Goal: Contribute content: Contribute content

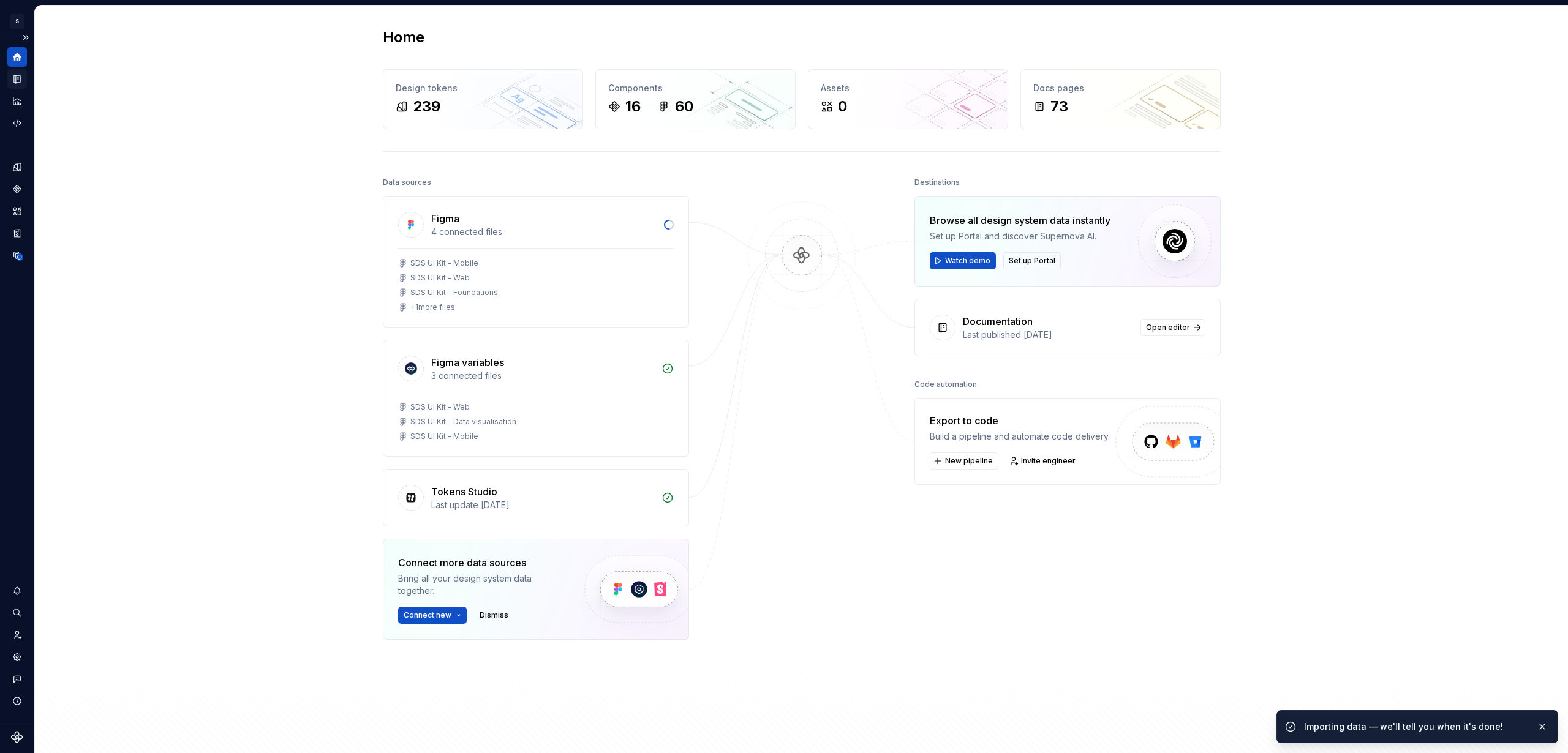
click at [21, 77] on icon "Documentation" at bounding box center [17, 79] width 11 height 11
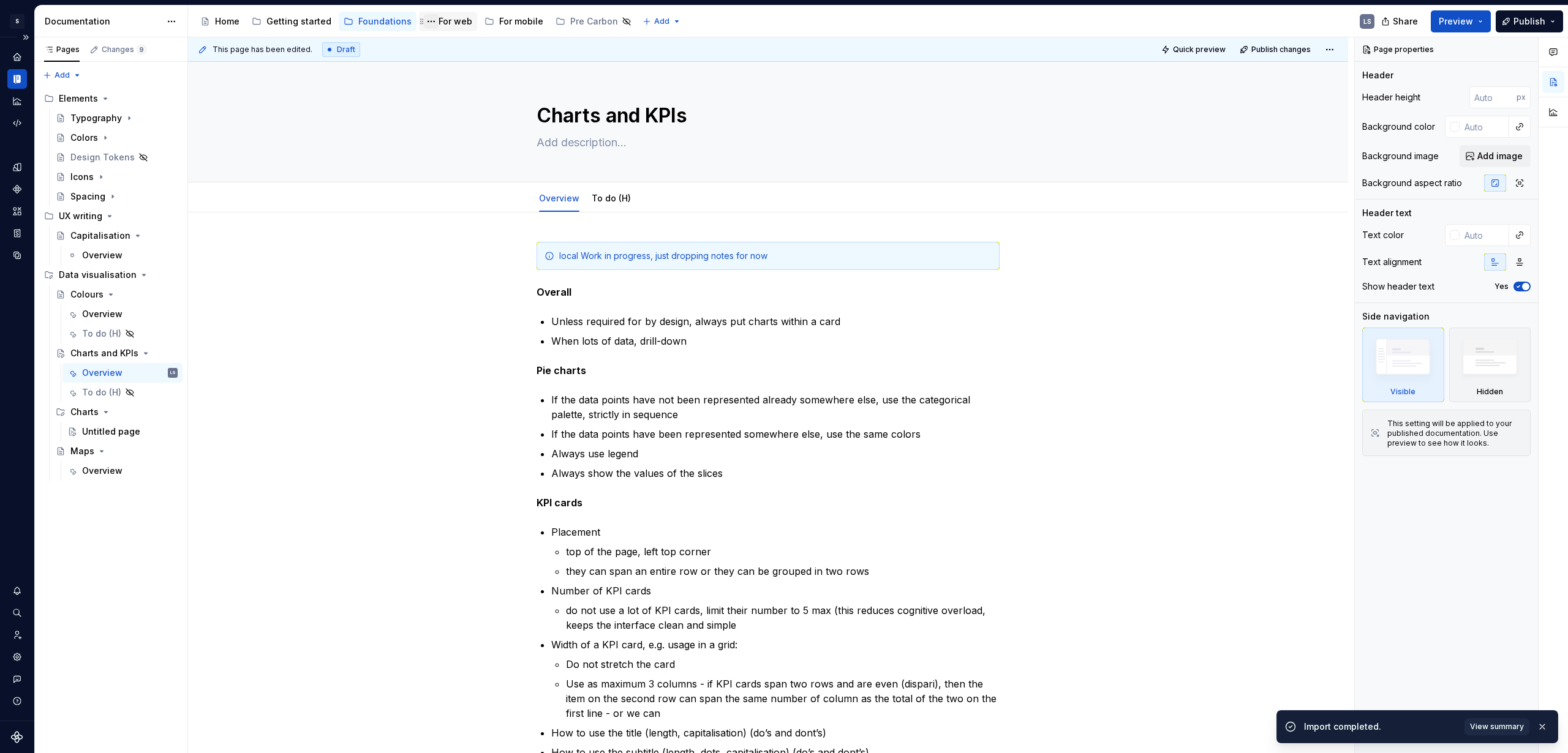
click at [427, 23] on button "Page tree" at bounding box center [431, 21] width 15 height 15
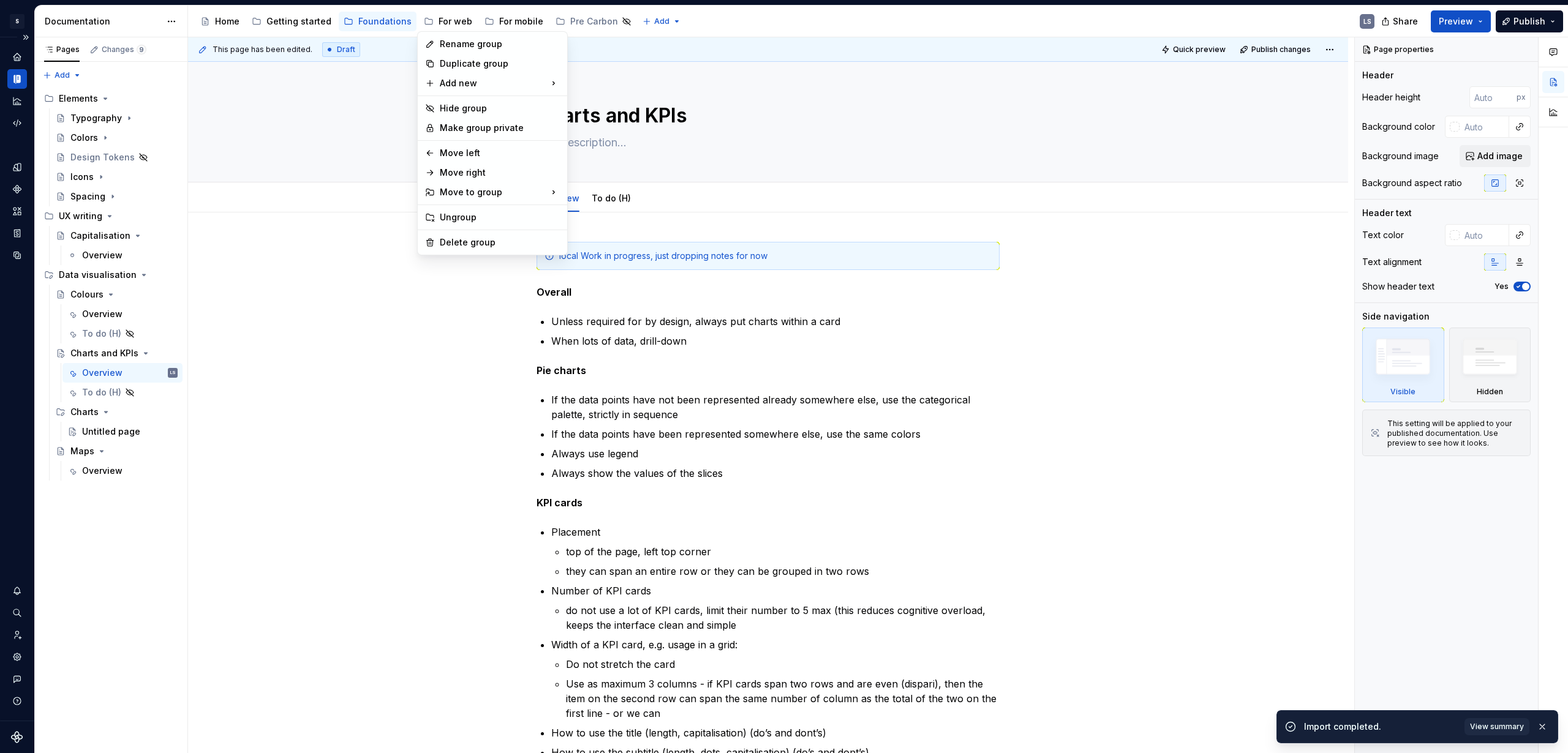
click at [378, 15] on html "2560px x 1230px S Digital Design System LS Design system data Documentation Acc…" at bounding box center [784, 376] width 1568 height 753
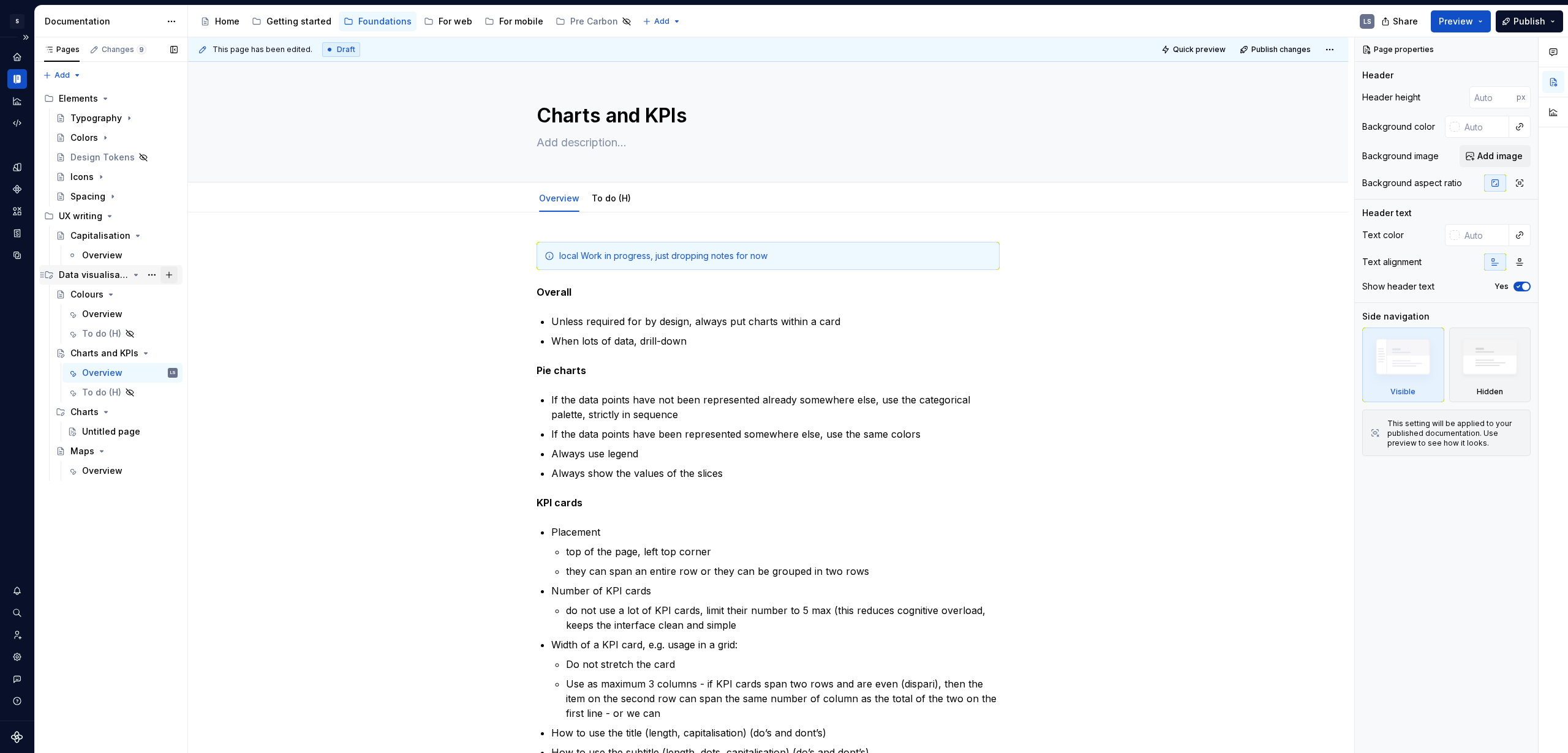
click at [168, 275] on button "Page tree" at bounding box center [169, 275] width 17 height 17
type textarea "*"
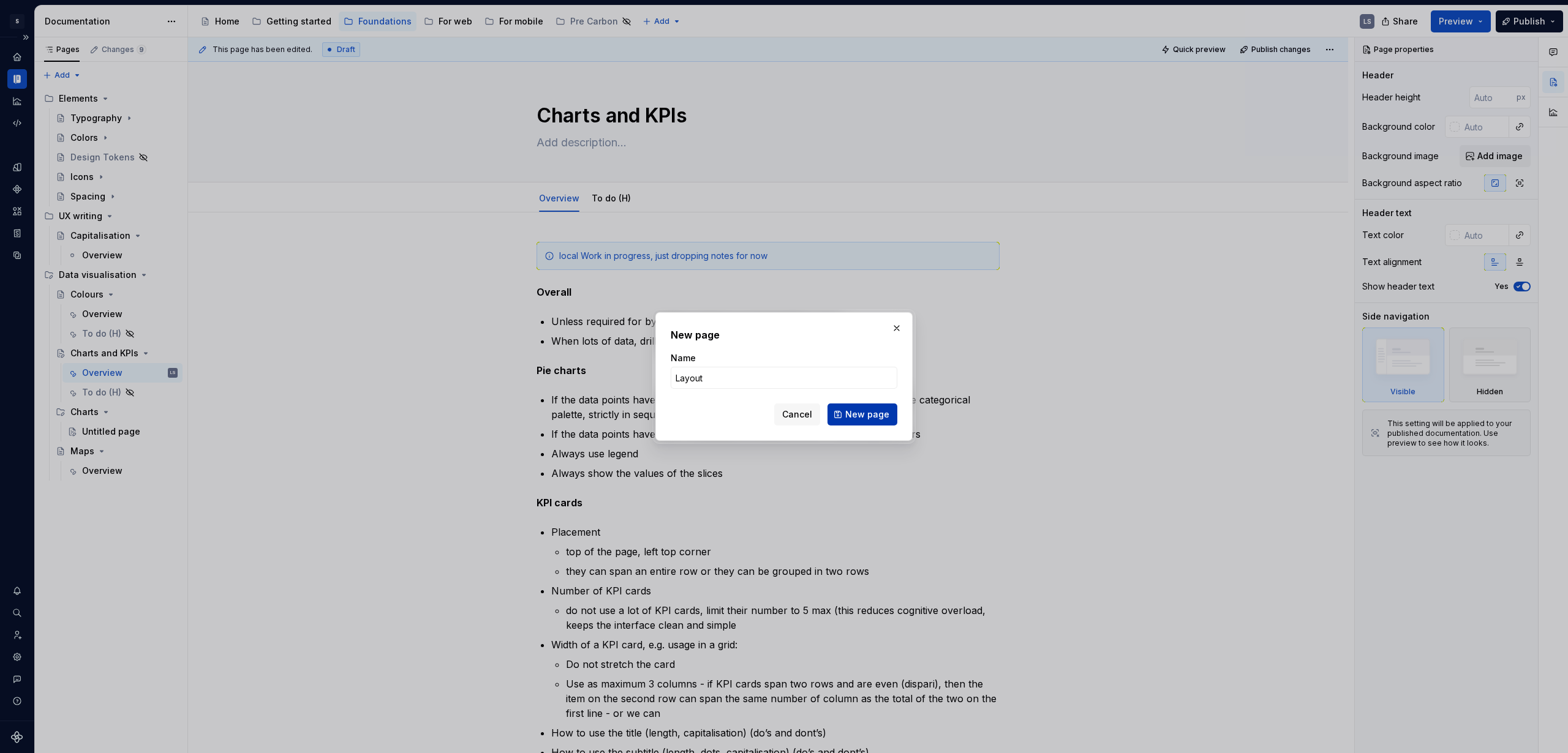
type input "Layout"
click at [878, 418] on span "New page" at bounding box center [867, 414] width 44 height 12
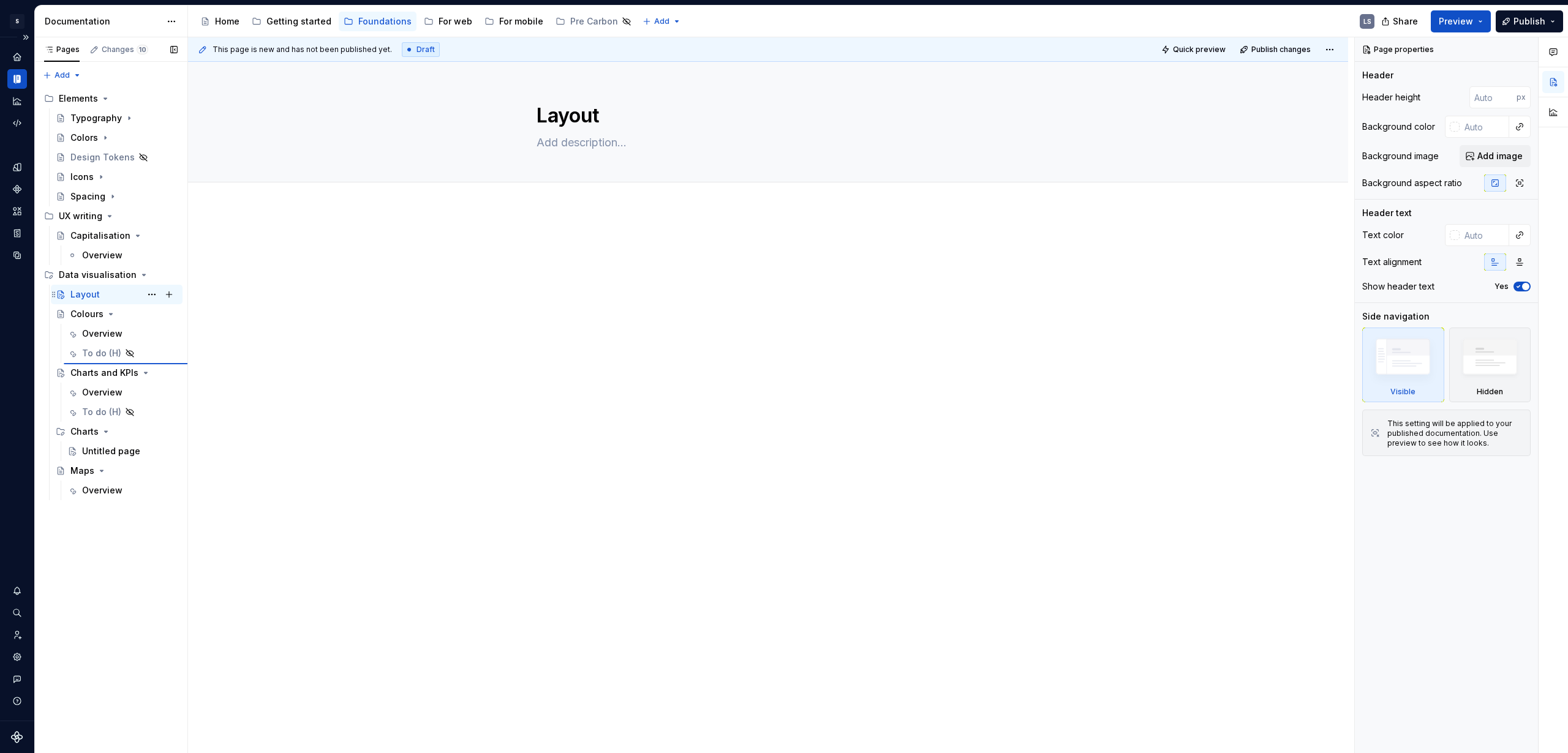
type textarea "*"
type textarea "Colours"
type textarea "Guidelines and principles for creating intuitive, consistent, and accessible vi…"
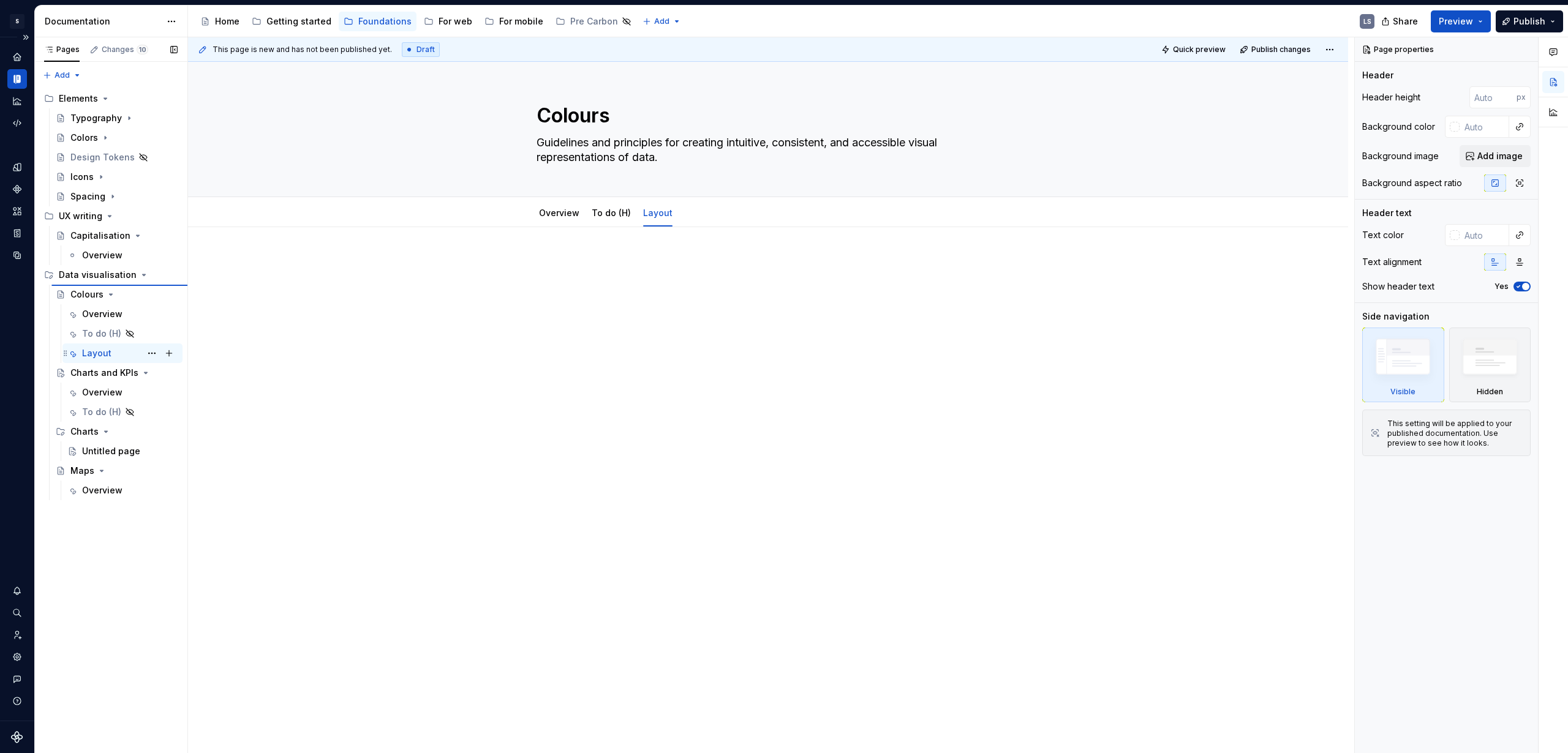
type textarea "*"
type textarea "Layout"
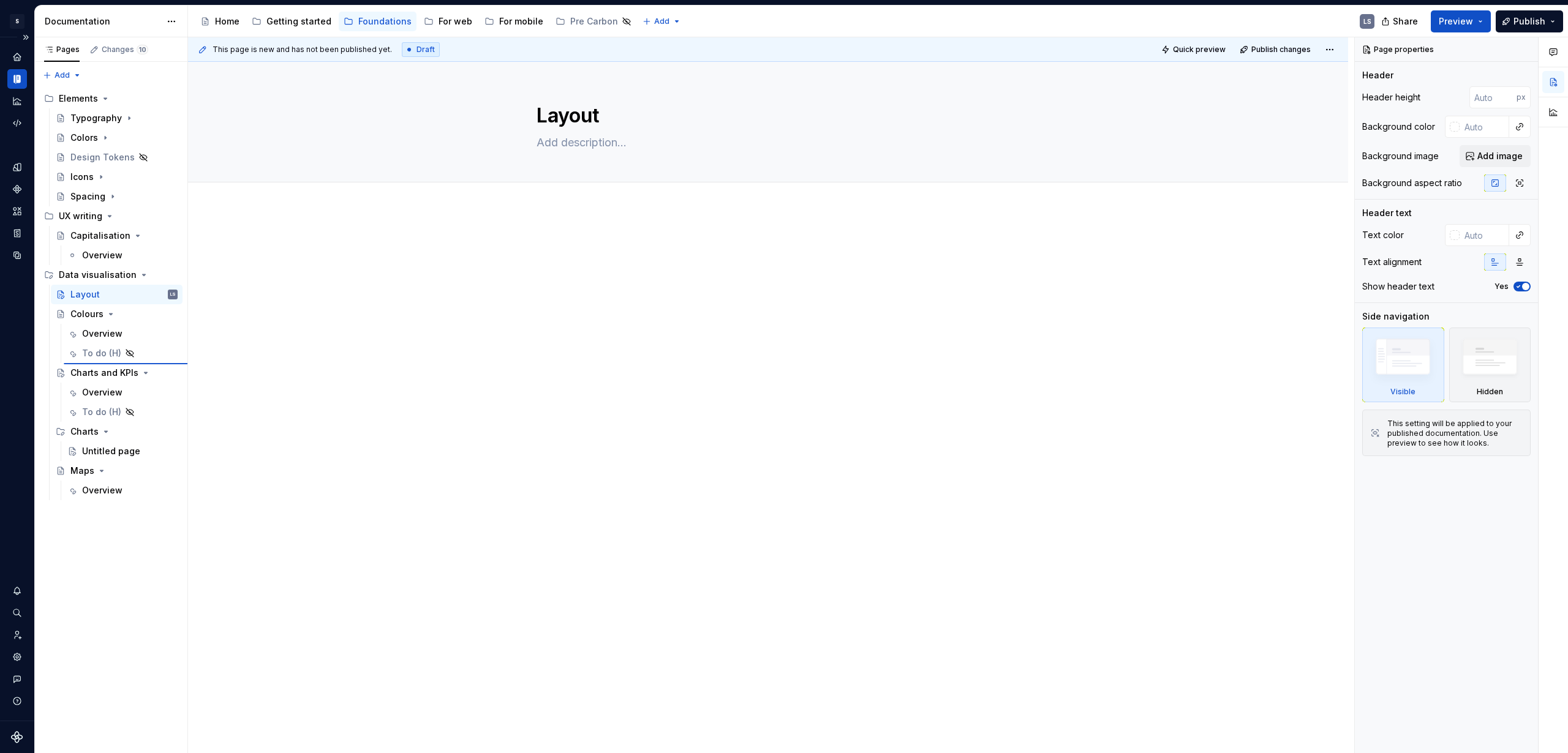
type textarea "*"
type textarea "Colours"
type textarea "Guidelines and principles for creating intuitive, consistent, and accessible vi…"
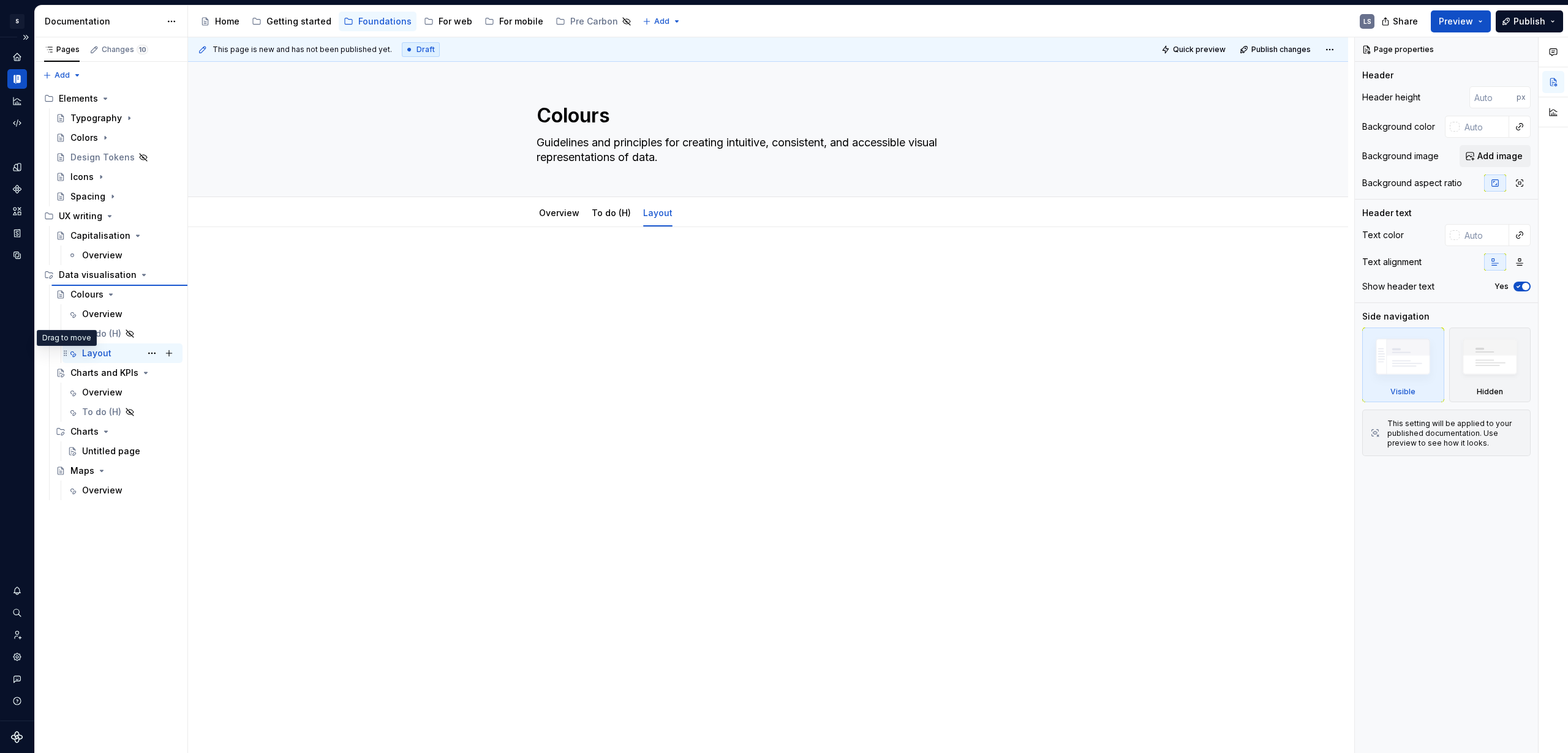
type textarea "*"
type textarea "Layout"
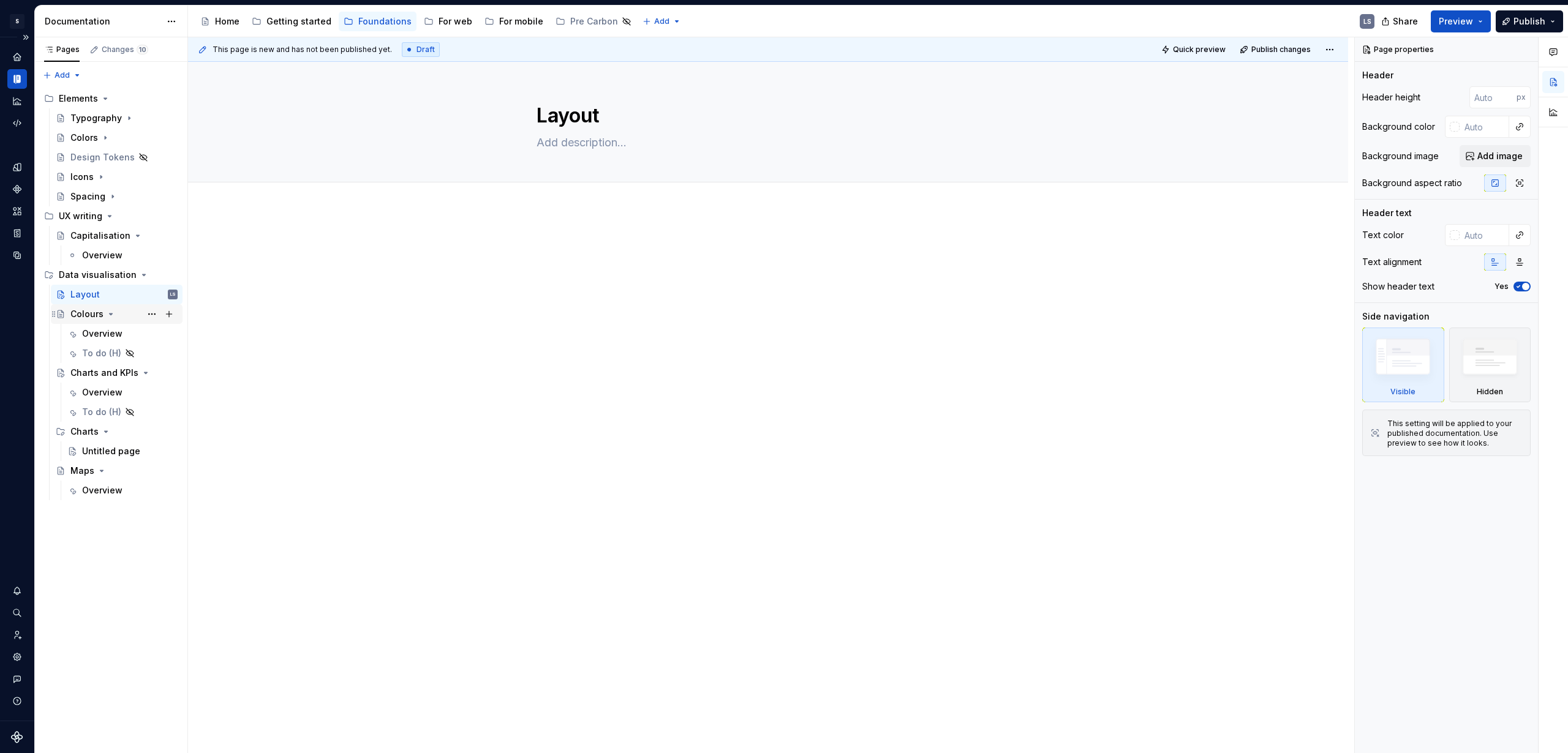
click at [108, 316] on icon "Page tree" at bounding box center [110, 313] width 9 height 9
click at [136, 332] on icon "Page tree" at bounding box center [135, 333] width 9 height 9
click at [107, 354] on icon "Page tree" at bounding box center [105, 353] width 9 height 9
click at [99, 375] on icon "Page tree" at bounding box center [101, 372] width 9 height 9
click at [119, 316] on div "Layout LS" at bounding box center [123, 313] width 107 height 17
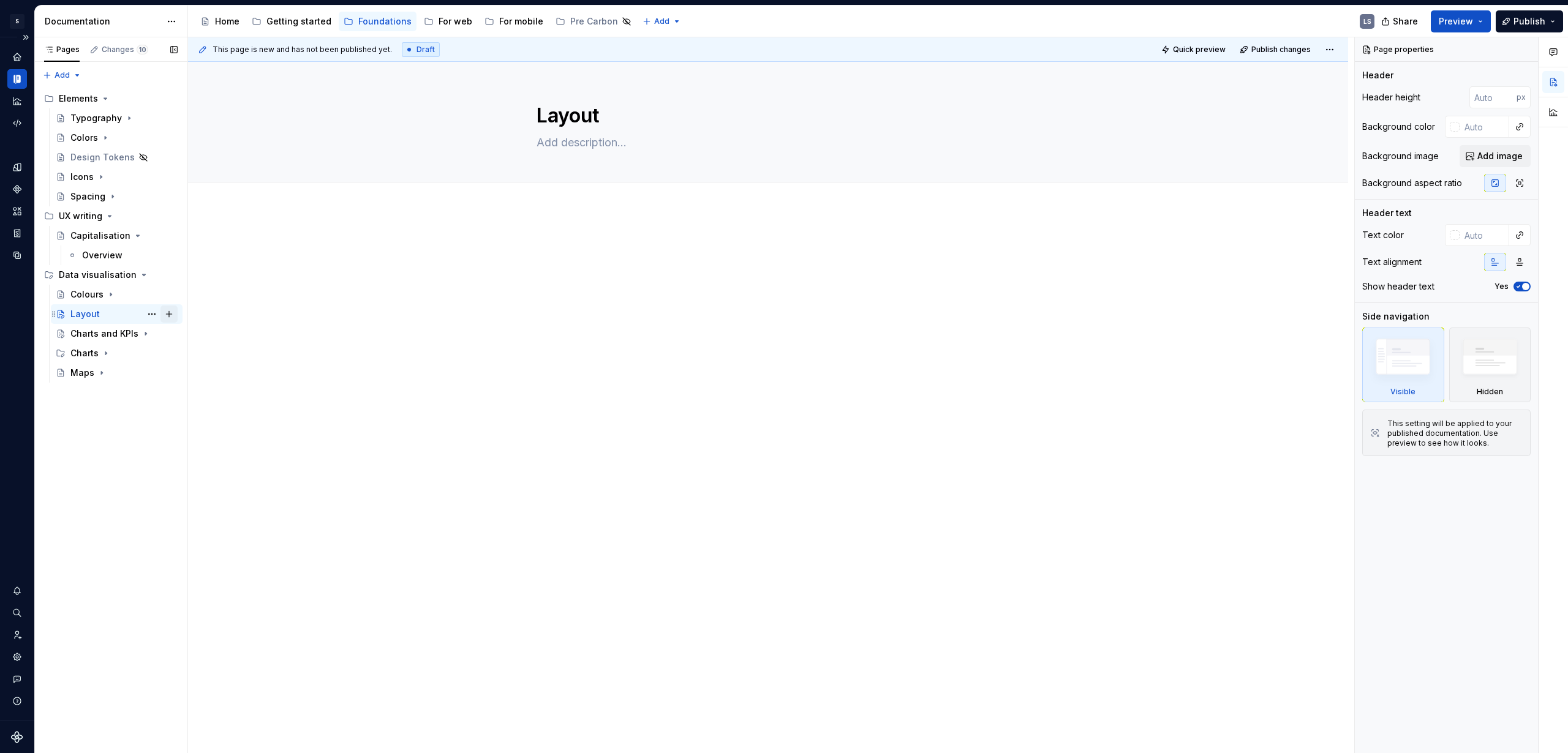
click at [172, 316] on button "Page tree" at bounding box center [169, 313] width 17 height 17
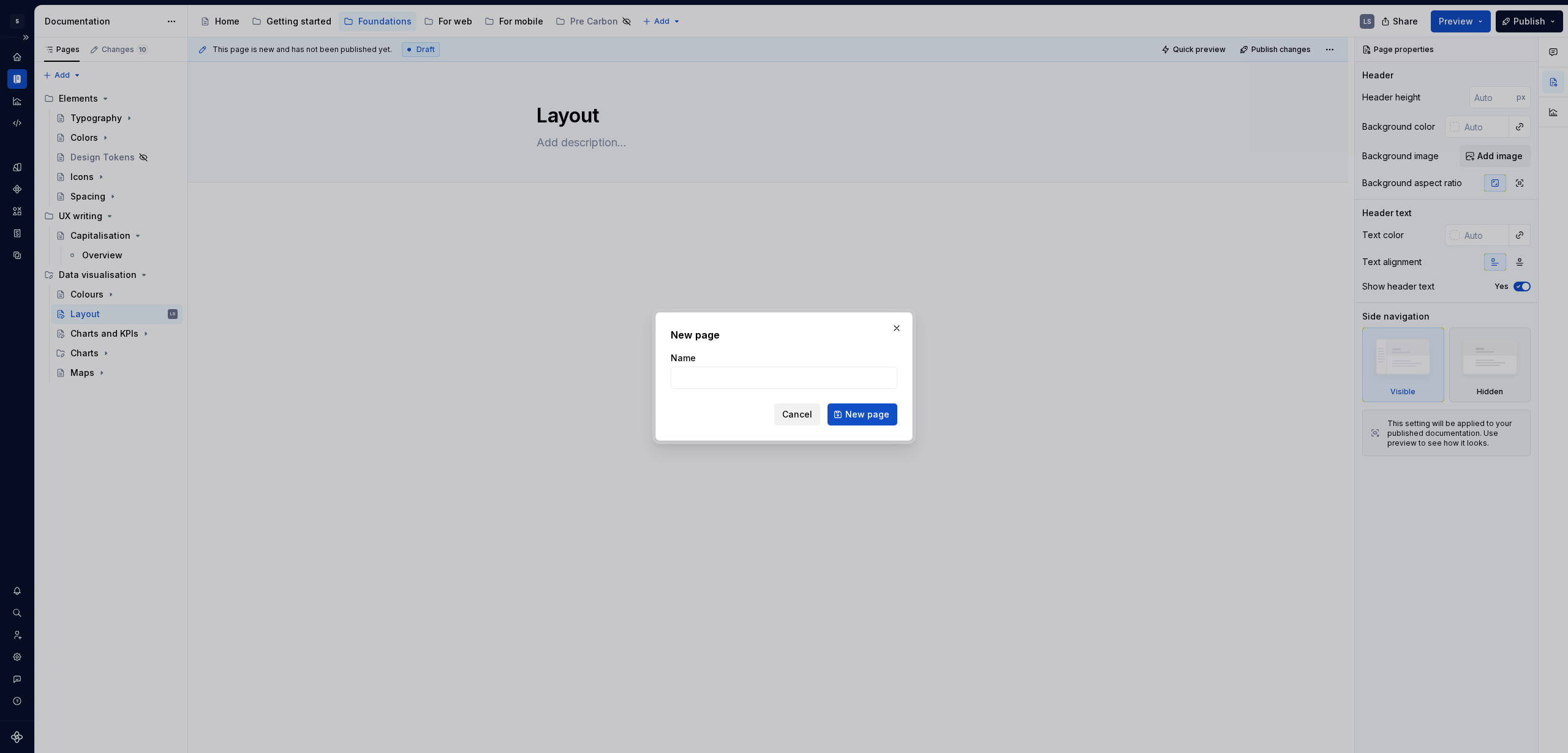
click at [798, 417] on span "Cancel" at bounding box center [797, 414] width 30 height 12
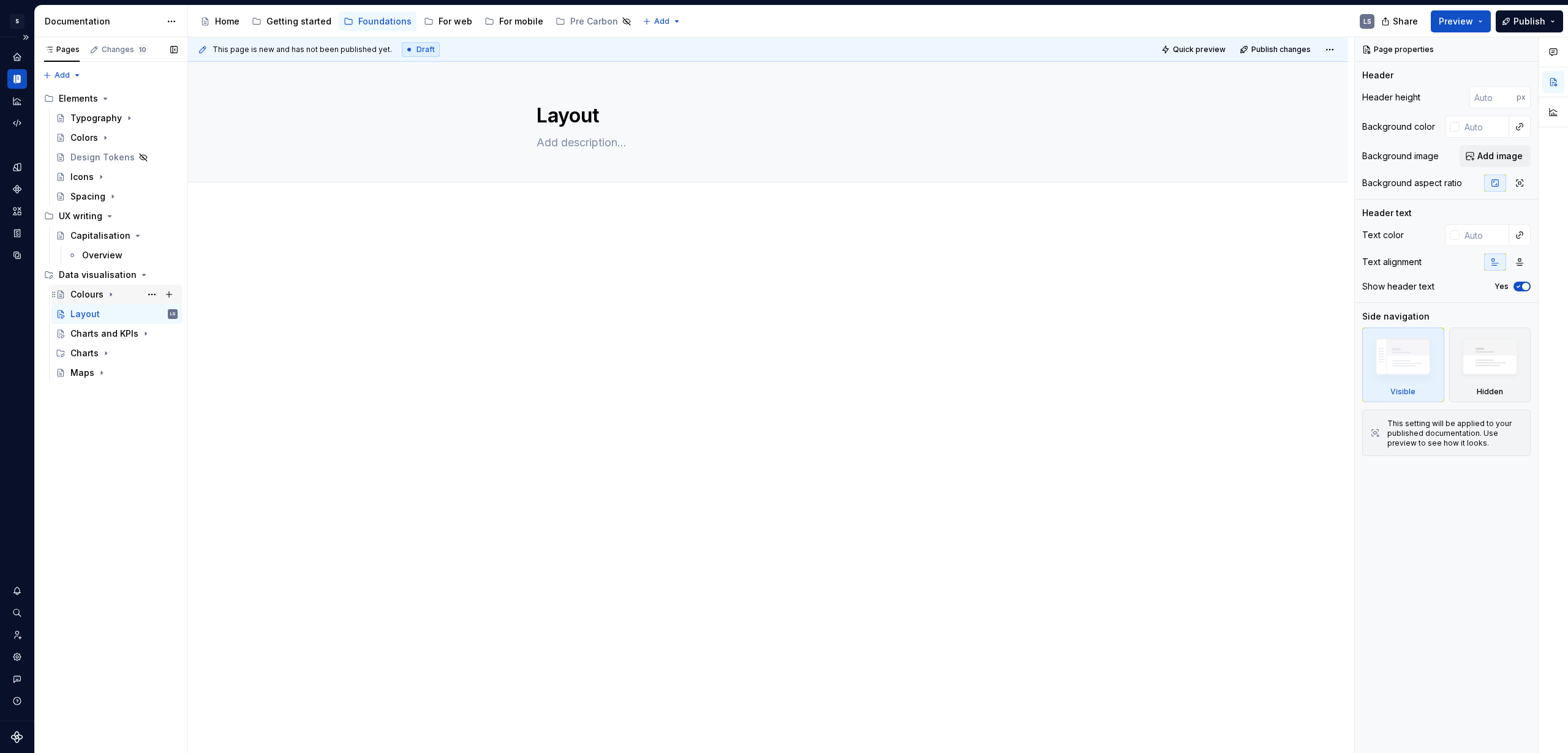
click at [113, 294] on icon "Page tree" at bounding box center [110, 294] width 9 height 9
click at [112, 356] on div "Layout LS" at bounding box center [123, 353] width 107 height 17
click at [571, 195] on span "Add tab" at bounding box center [566, 196] width 28 height 9
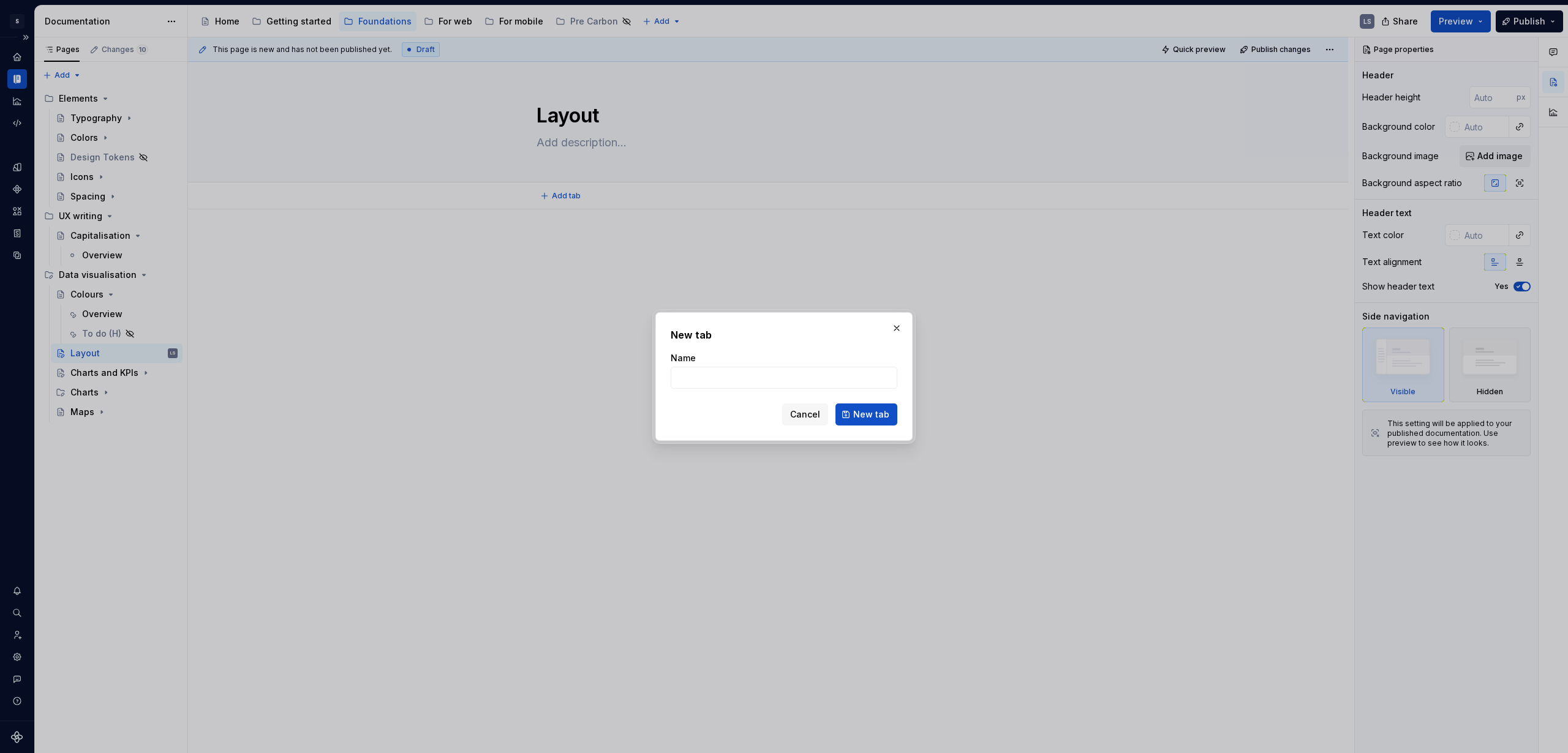
type textarea "*"
type input "Overview"
click button "New tab" at bounding box center [867, 414] width 62 height 22
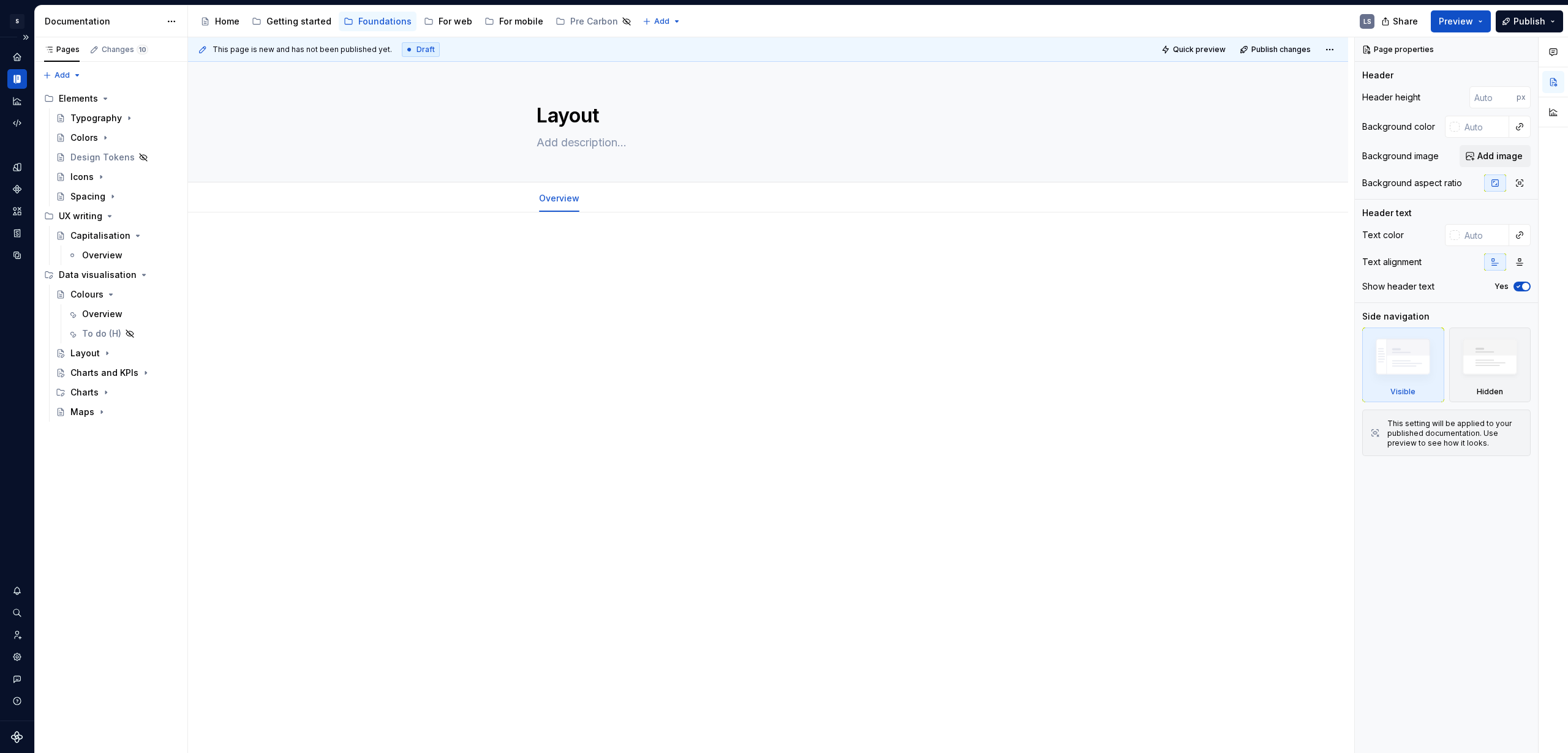
type textarea "*"
drag, startPoint x: 548, startPoint y: 252, endPoint x: 574, endPoint y: 255, distance: 26.2
click at [548, 252] on p at bounding box center [768, 249] width 463 height 15
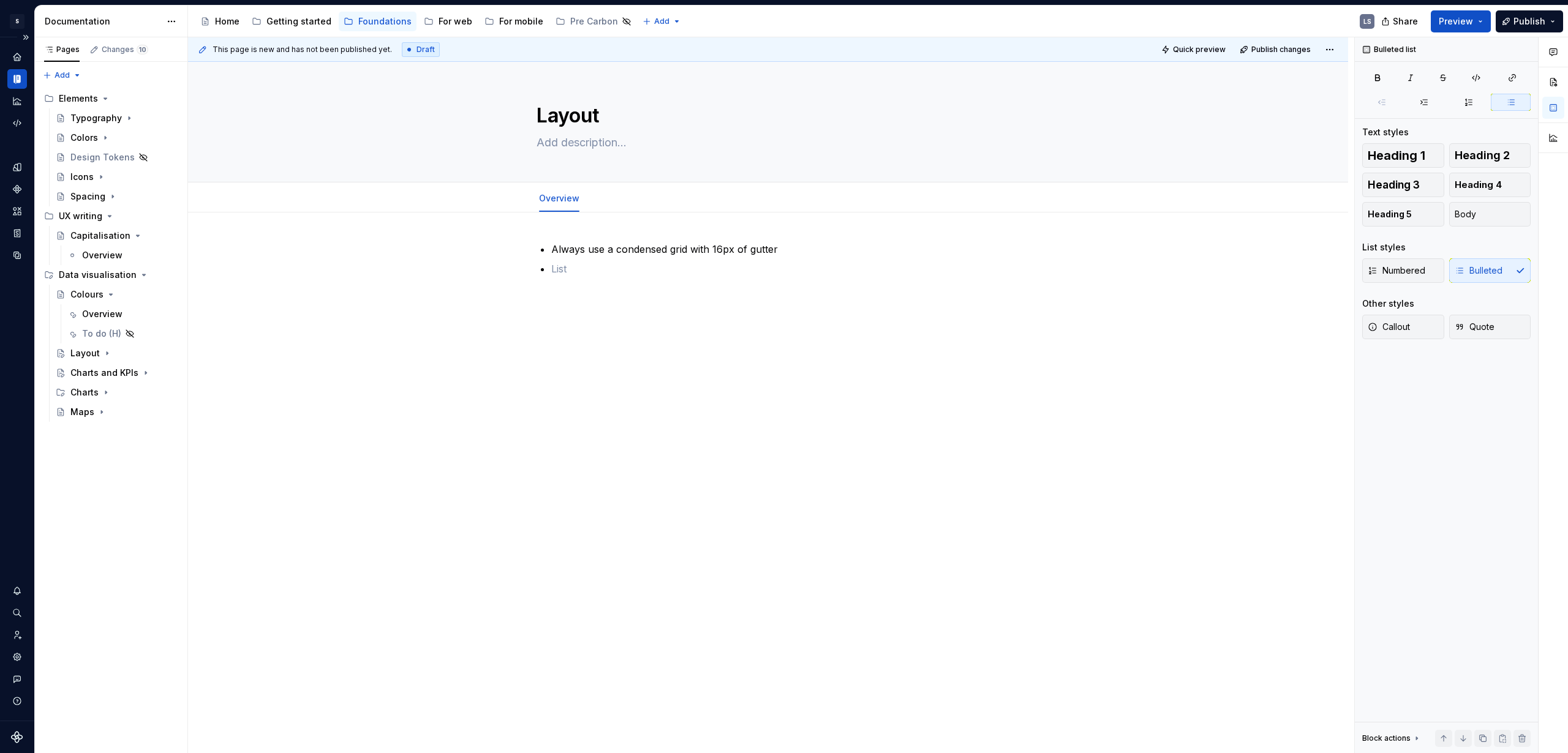
click at [671, 696] on div "Layout Edit header Overview Always use a condensed grid with 16px of gutter" at bounding box center [768, 408] width 1160 height 692
click at [683, 261] on p at bounding box center [776, 269] width 449 height 15
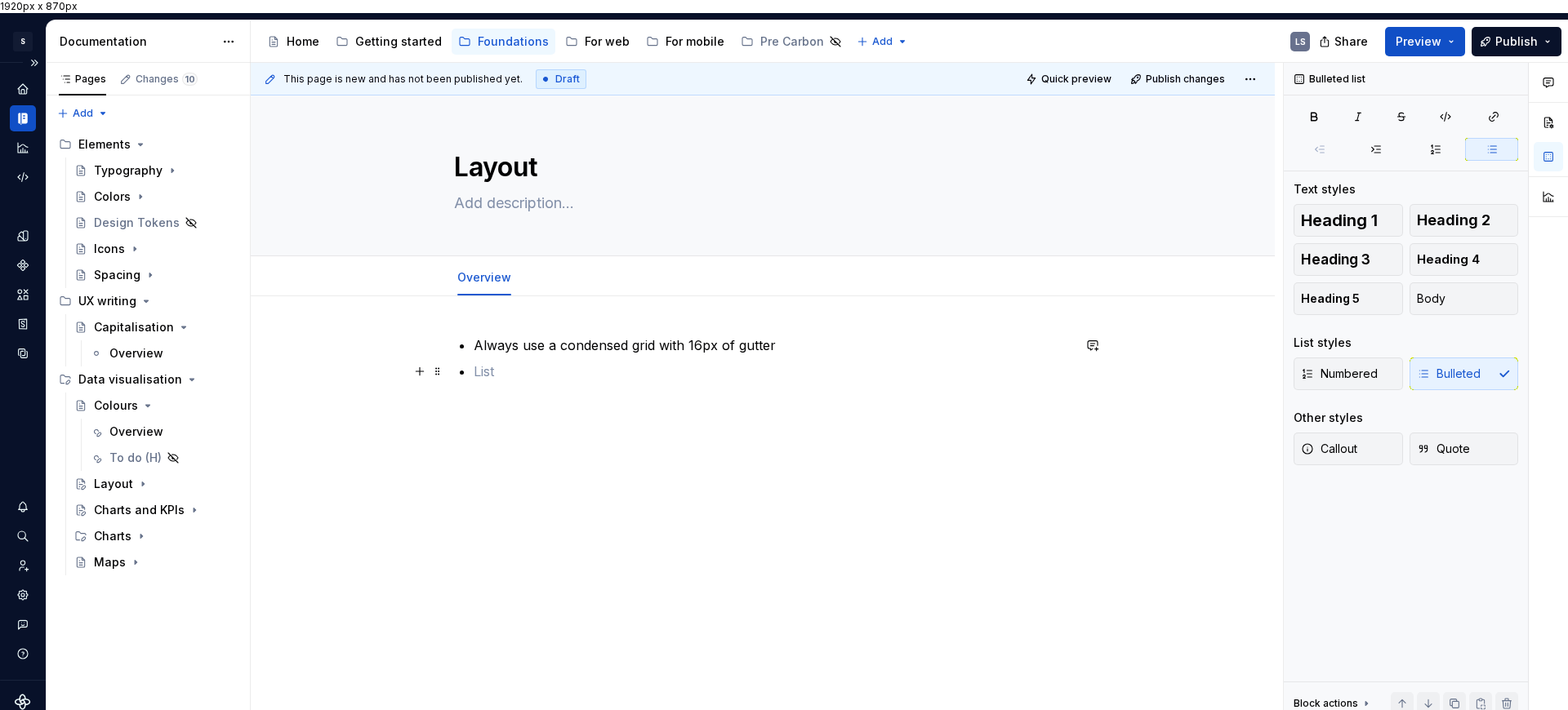
click at [544, 361] on p at bounding box center [772, 371] width 598 height 19
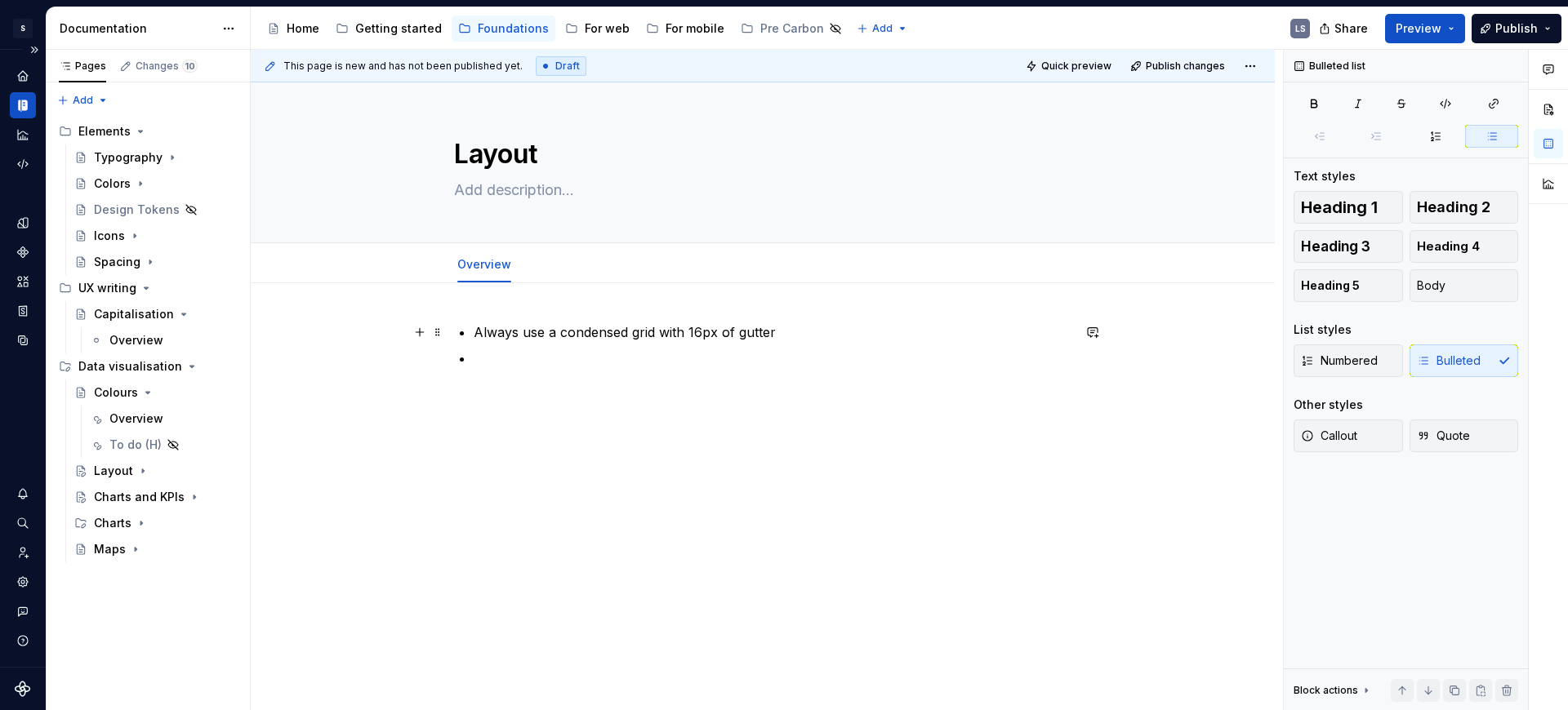
click at [480, 336] on p "Always use a condensed grid with 16px of gutter" at bounding box center [772, 332] width 598 height 19
click at [666, 336] on p "Unless there is a lot of content, never use a full width page" at bounding box center [772, 332] width 598 height 19
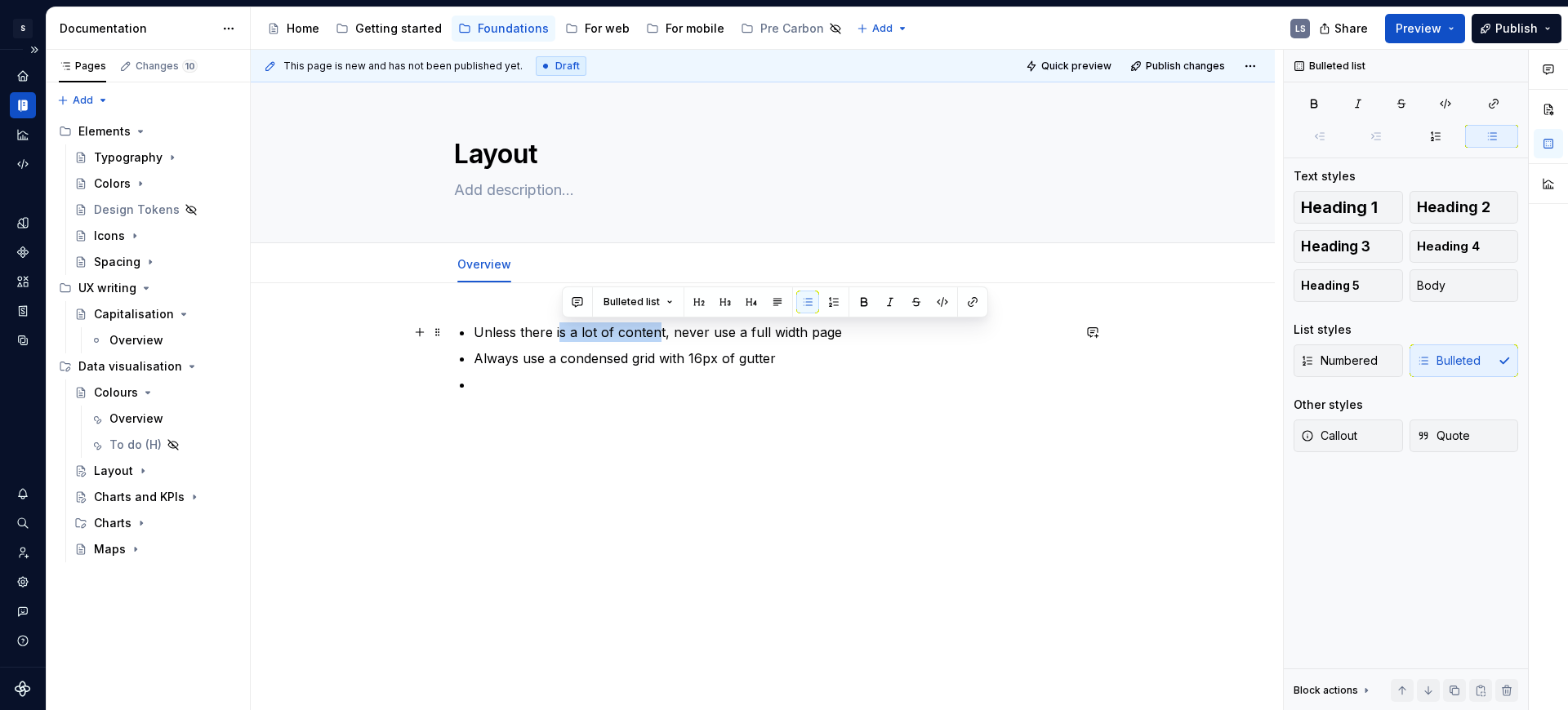
drag, startPoint x: 663, startPoint y: 330, endPoint x: 561, endPoint y: 329, distance: 102.0
click at [561, 329] on p "Unless there is a lot of content, never use a full width page" at bounding box center [772, 332] width 598 height 19
click at [659, 330] on p "Unless there is a lot of content, never use a full width page" at bounding box center [772, 332] width 598 height 19
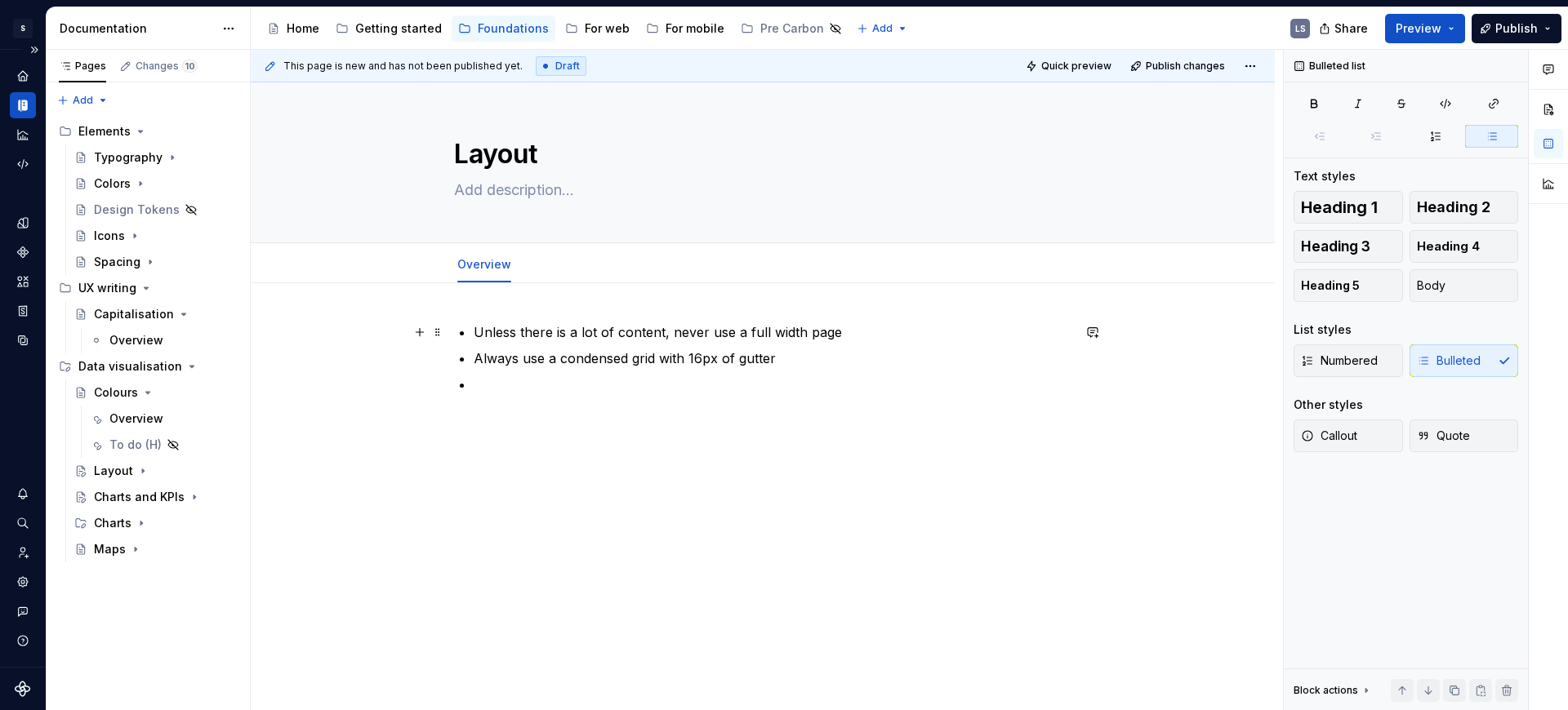
click at [664, 330] on p "Unless there is a lot of content, never use a full width page" at bounding box center [772, 332] width 598 height 19
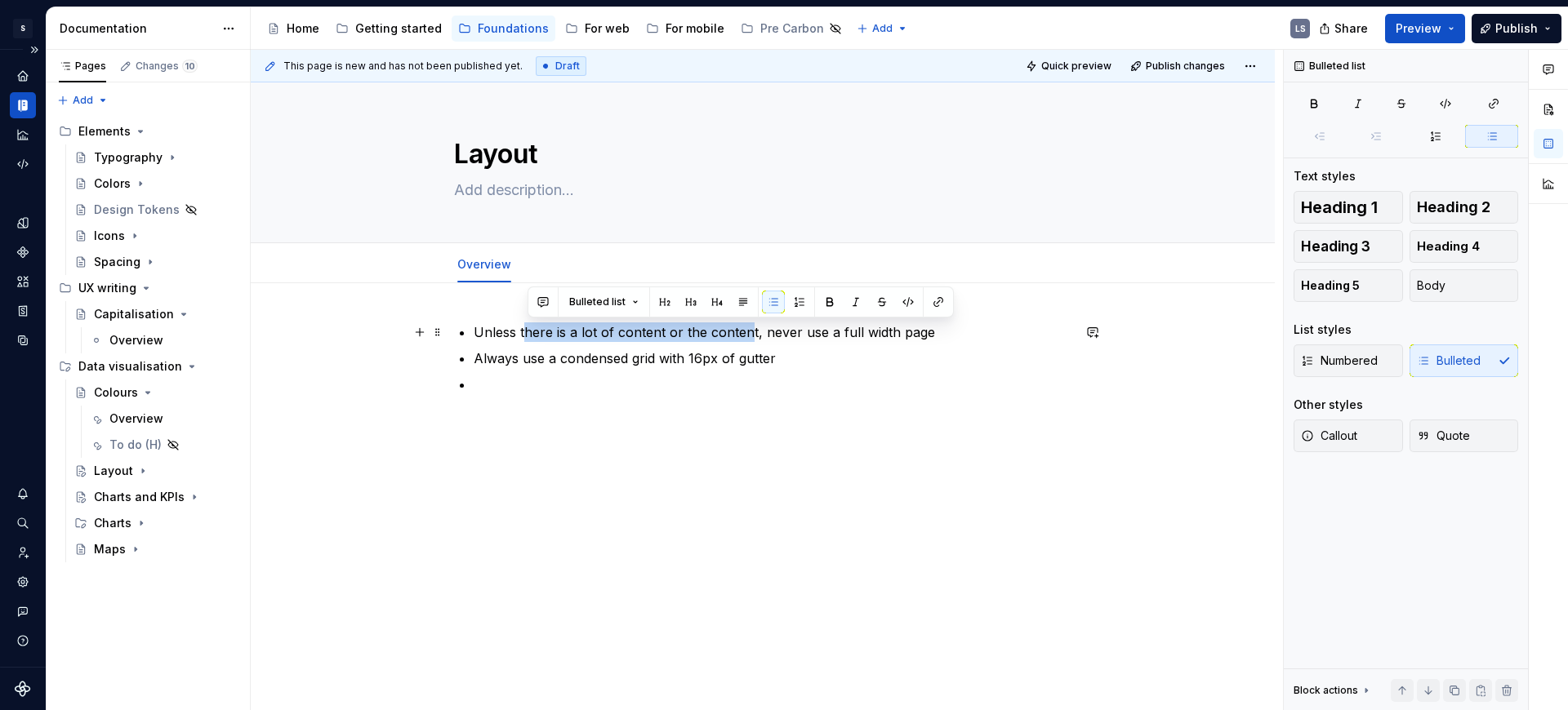
drag, startPoint x: 526, startPoint y: 331, endPoint x: 754, endPoint y: 340, distance: 228.2
click at [754, 340] on p "Unless there is a lot of content or the content, never use a full width page" at bounding box center [772, 332] width 598 height 19
click at [556, 358] on p "Always use a condensed grid with 16px of gutter" at bounding box center [772, 358] width 598 height 19
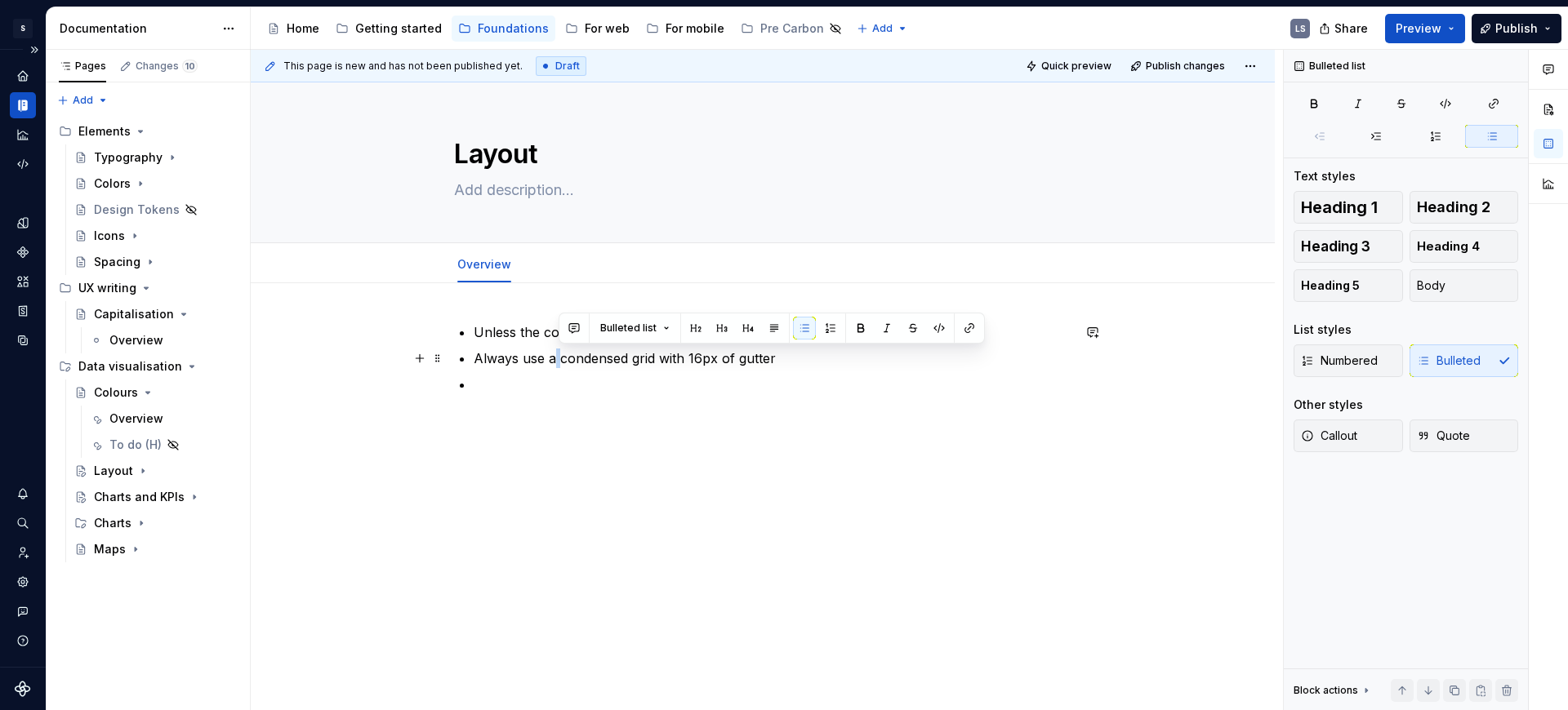
click at [556, 358] on p "Always use a condensed grid with 16px of gutter" at bounding box center [772, 358] width 598 height 19
click at [717, 378] on p at bounding box center [772, 385] width 598 height 19
drag, startPoint x: 477, startPoint y: 355, endPoint x: 780, endPoint y: 370, distance: 303.4
click at [780, 370] on ul "Unless the content of the dashboard does not allow , never use a full width pag…" at bounding box center [772, 358] width 598 height 72
click at [702, 362] on p "Always use a condensed grid with 16px of gutter" at bounding box center [772, 358] width 598 height 19
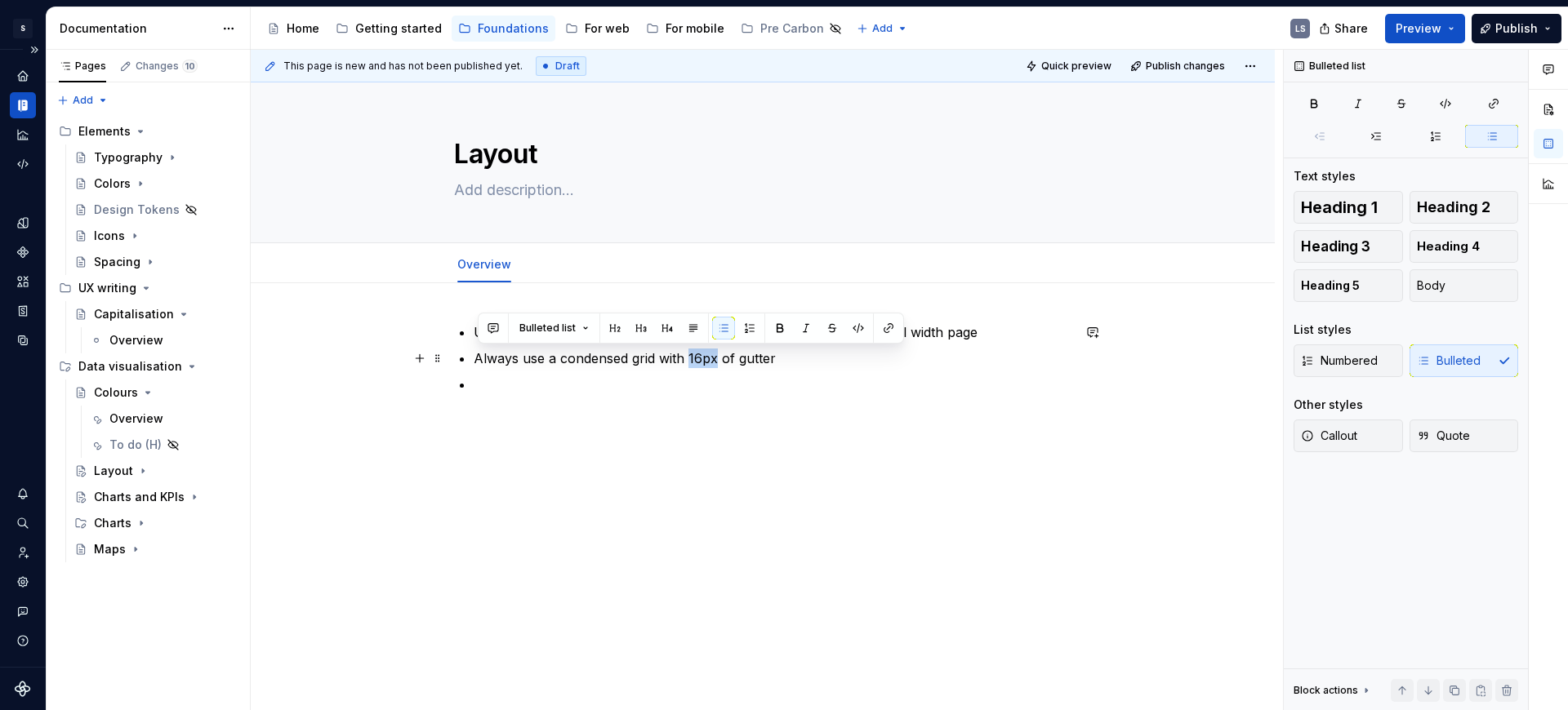
click at [702, 362] on p "Always use a condensed grid with 16px of gutter" at bounding box center [772, 358] width 598 height 19
click at [765, 363] on p "Always use a condensed grid with 16px of gutter" at bounding box center [772, 358] width 598 height 19
click at [793, 363] on p "Always use a condensed grid with 16px of gutter" at bounding box center [772, 358] width 598 height 19
click at [798, 336] on p "Unless the content of the dashboard does not allow , never use a full width page" at bounding box center [772, 332] width 598 height 19
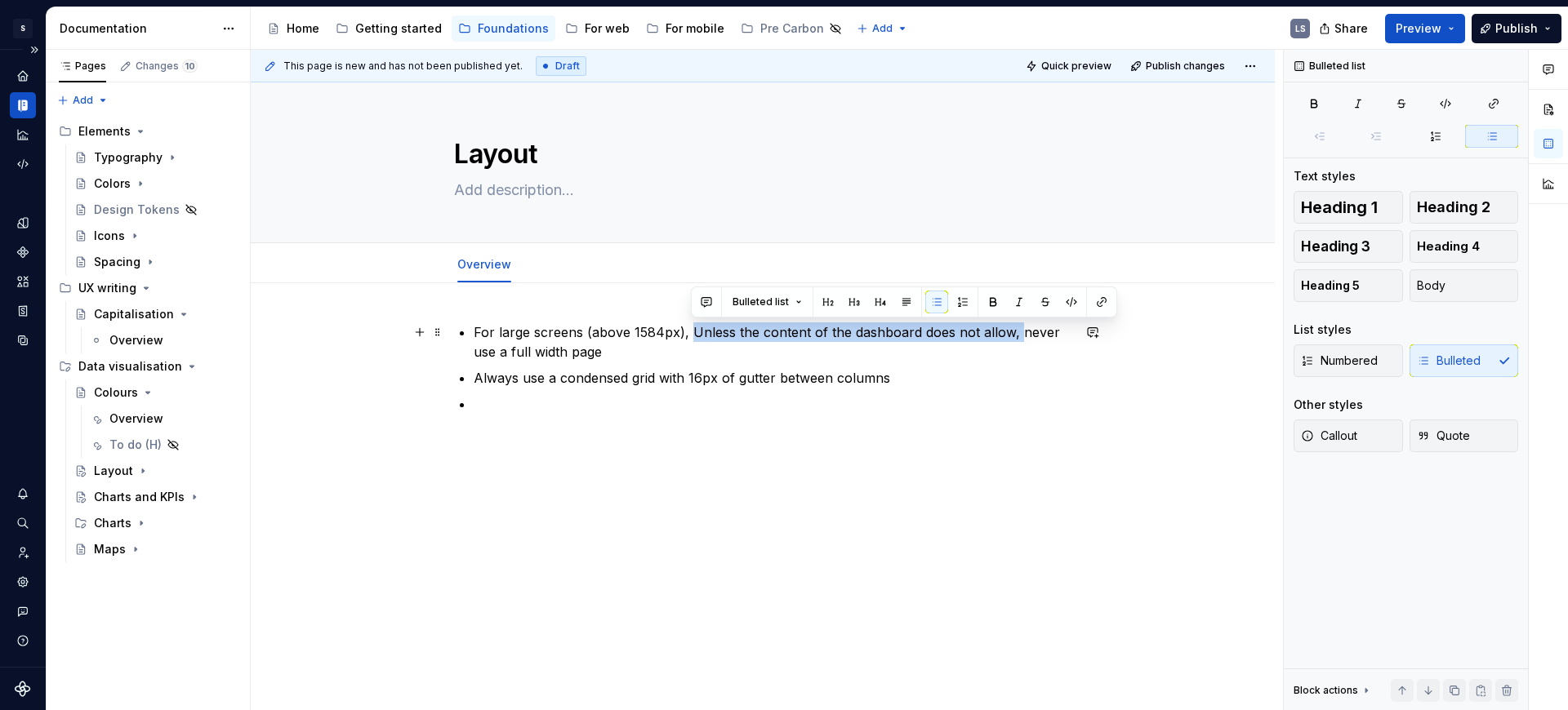
drag, startPoint x: 690, startPoint y: 333, endPoint x: 1015, endPoint y: 332, distance: 325.0
click at [1015, 332] on p "For large screens (above 1584px), Unless the content of the dashboard does not …" at bounding box center [772, 342] width 598 height 39
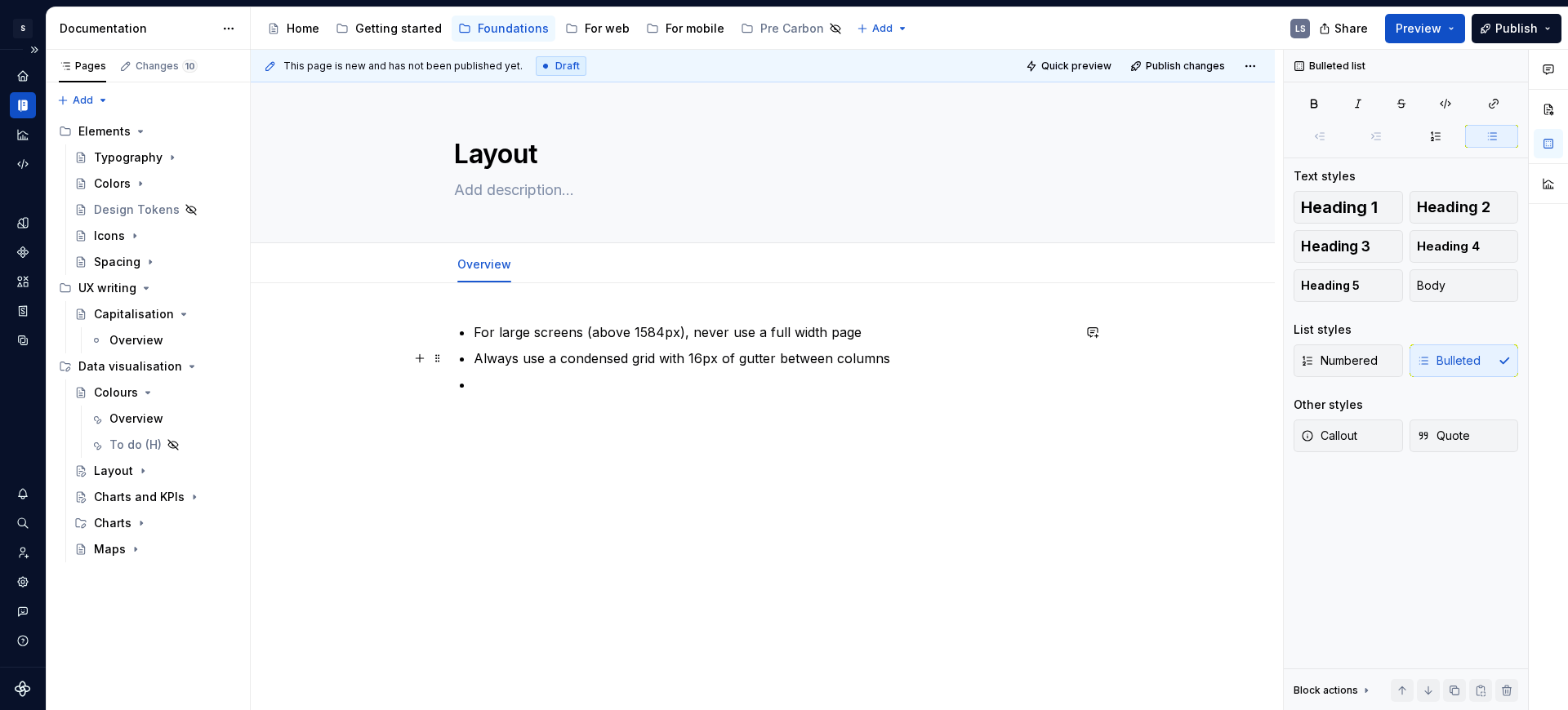
click at [964, 341] on p "For large screens (above 1584px), never use a full width page" at bounding box center [772, 332] width 598 height 19
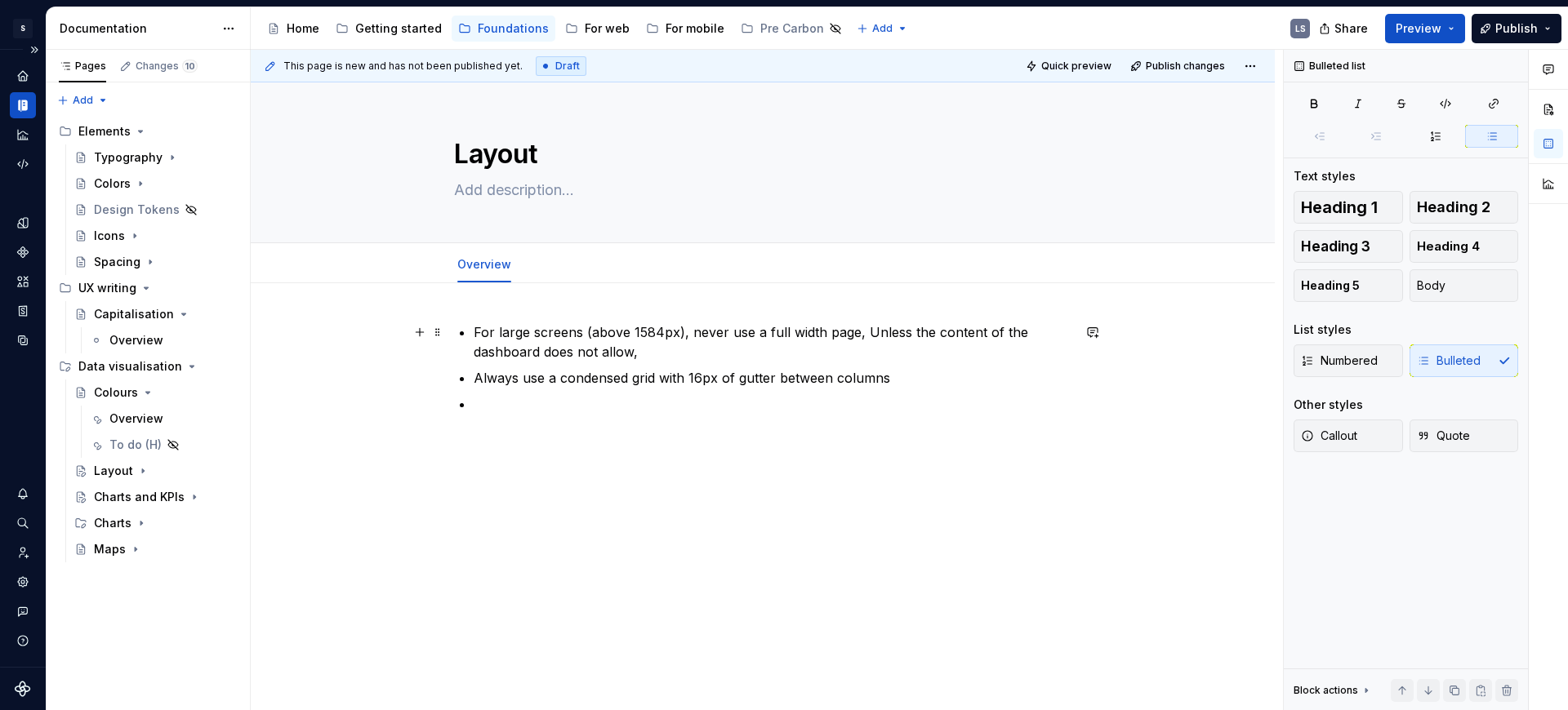
click at [877, 331] on p "For large screens (above 1584px), never use a full width page, Unless the conte…" at bounding box center [772, 342] width 598 height 39
click at [559, 355] on p "For large screens (above 1584px), never use a full width page, unless the conte…" at bounding box center [772, 342] width 598 height 39
click at [616, 455] on div "For large screens (above 1584px), never use a full width page, unless the conte…" at bounding box center [762, 465] width 1024 height 363
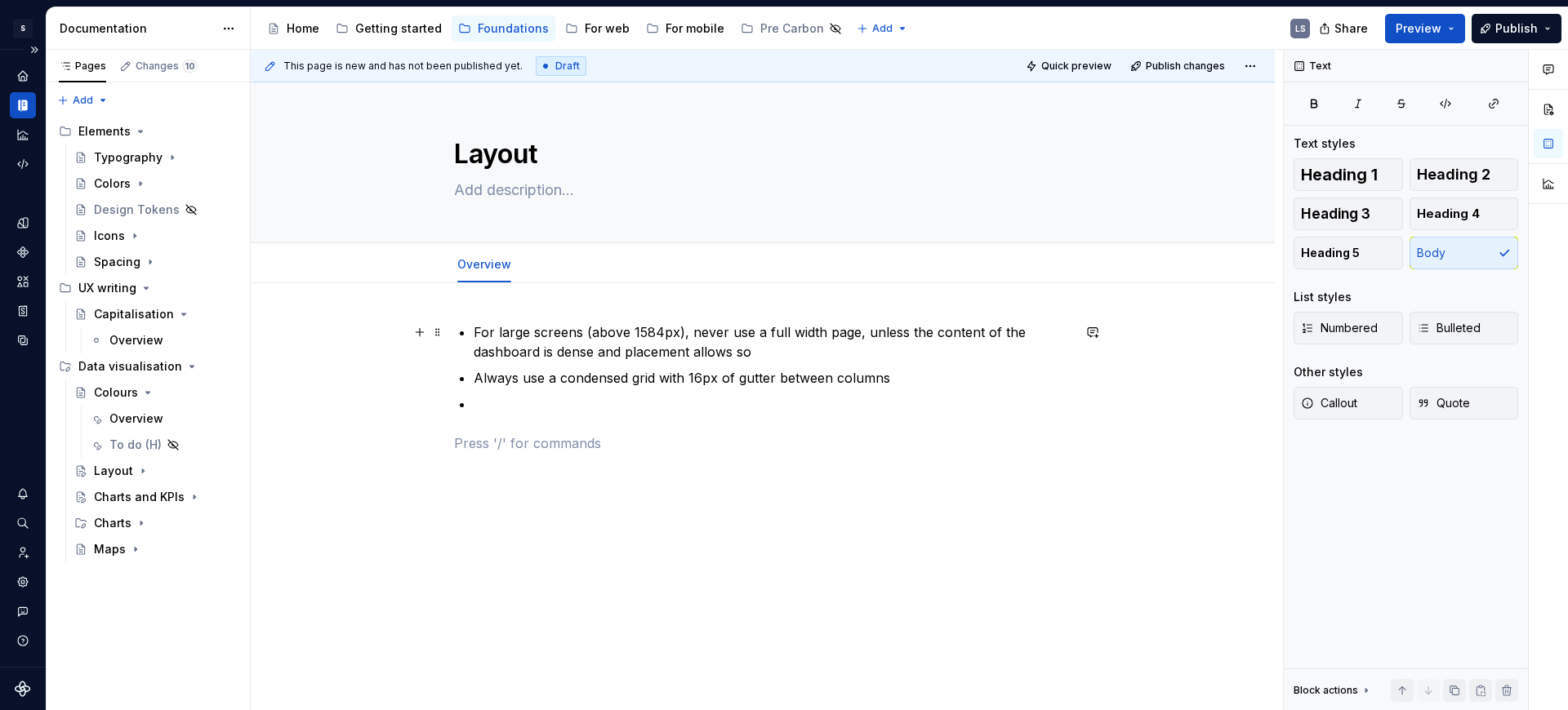
click at [479, 332] on p "For large screens (above 1584px), never use a full width page, unless the conte…" at bounding box center [772, 342] width 598 height 39
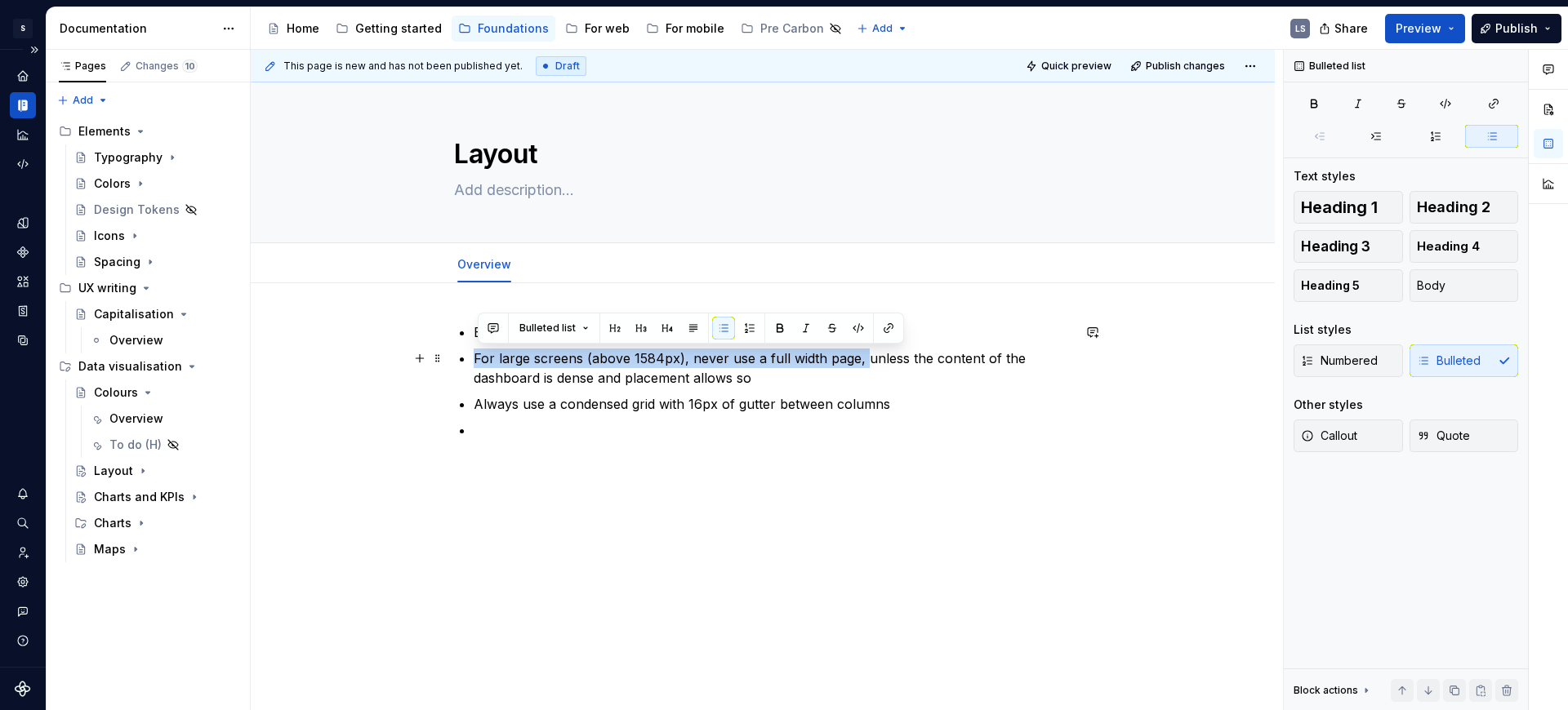
drag, startPoint x: 477, startPoint y: 357, endPoint x: 865, endPoint y: 354, distance: 388.0
click at [865, 354] on p "For large screens (above 1584px), never use a full width page, unless the conte…" at bounding box center [772, 368] width 598 height 39
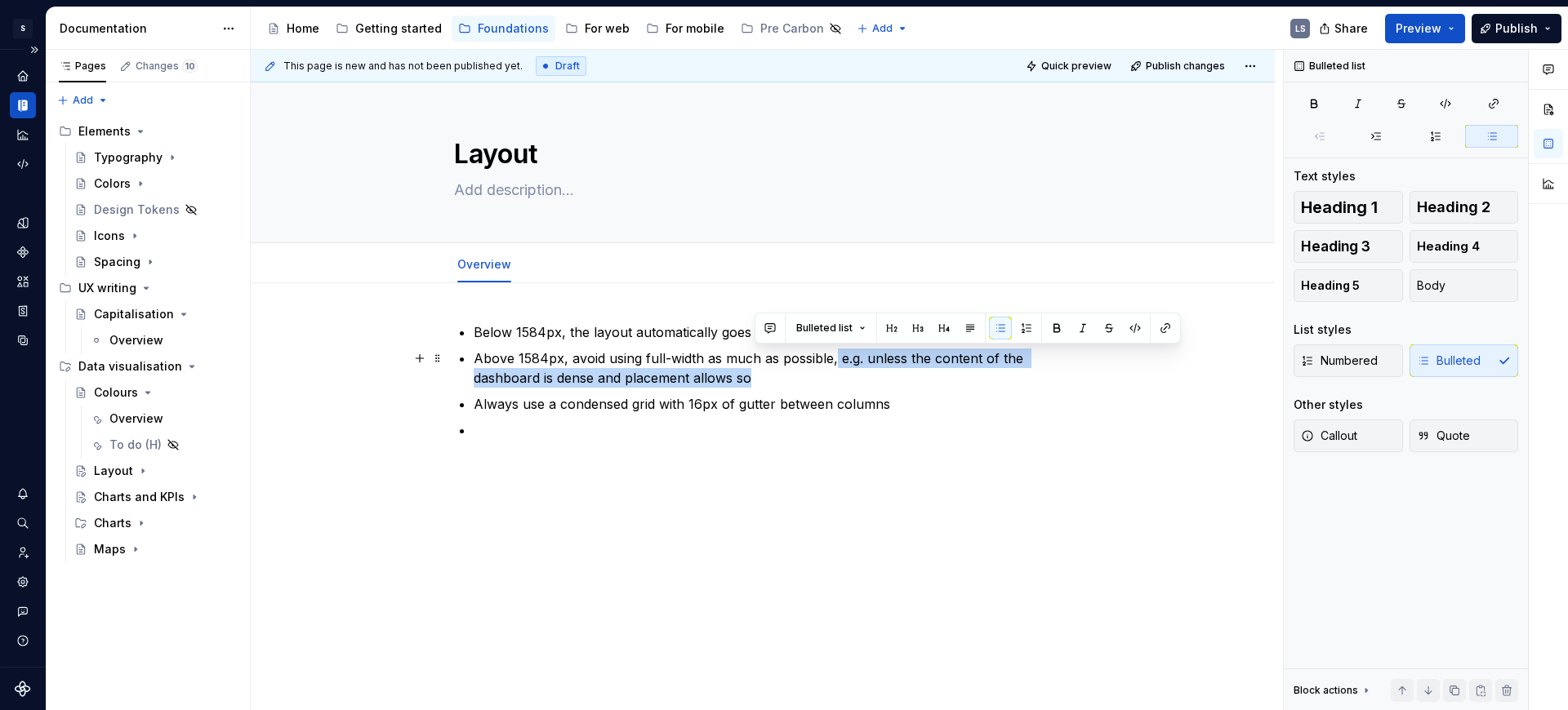
drag, startPoint x: 840, startPoint y: 356, endPoint x: 856, endPoint y: 381, distance: 29.7
click at [856, 381] on p "Above 1584px, avoid using full-width as much as possible, e.g. unless the conte…" at bounding box center [772, 368] width 598 height 39
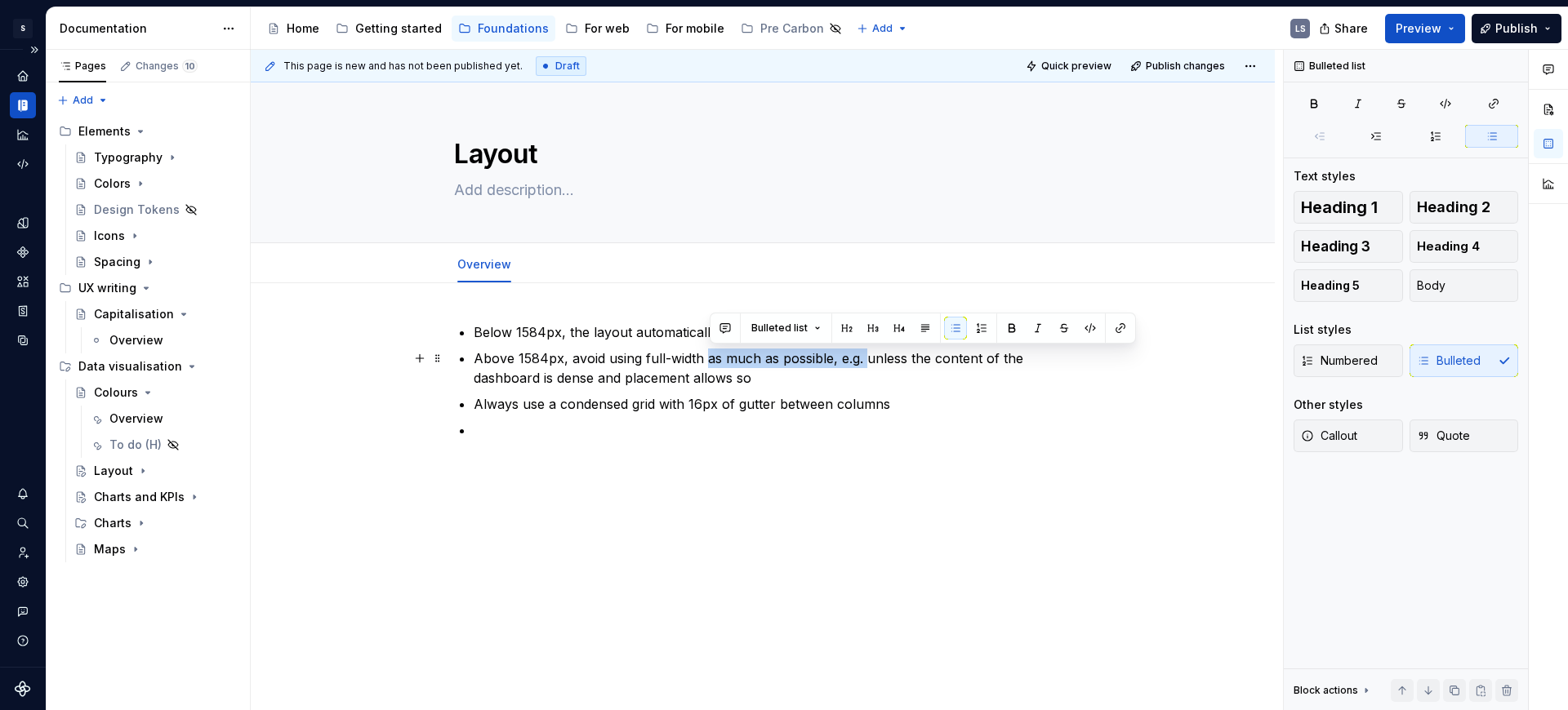
drag, startPoint x: 708, startPoint y: 356, endPoint x: 869, endPoint y: 359, distance: 161.0
click at [869, 359] on p "Above 1584px, avoid using full-width as much as possible, e.g. unless the conte…" at bounding box center [772, 368] width 598 height 39
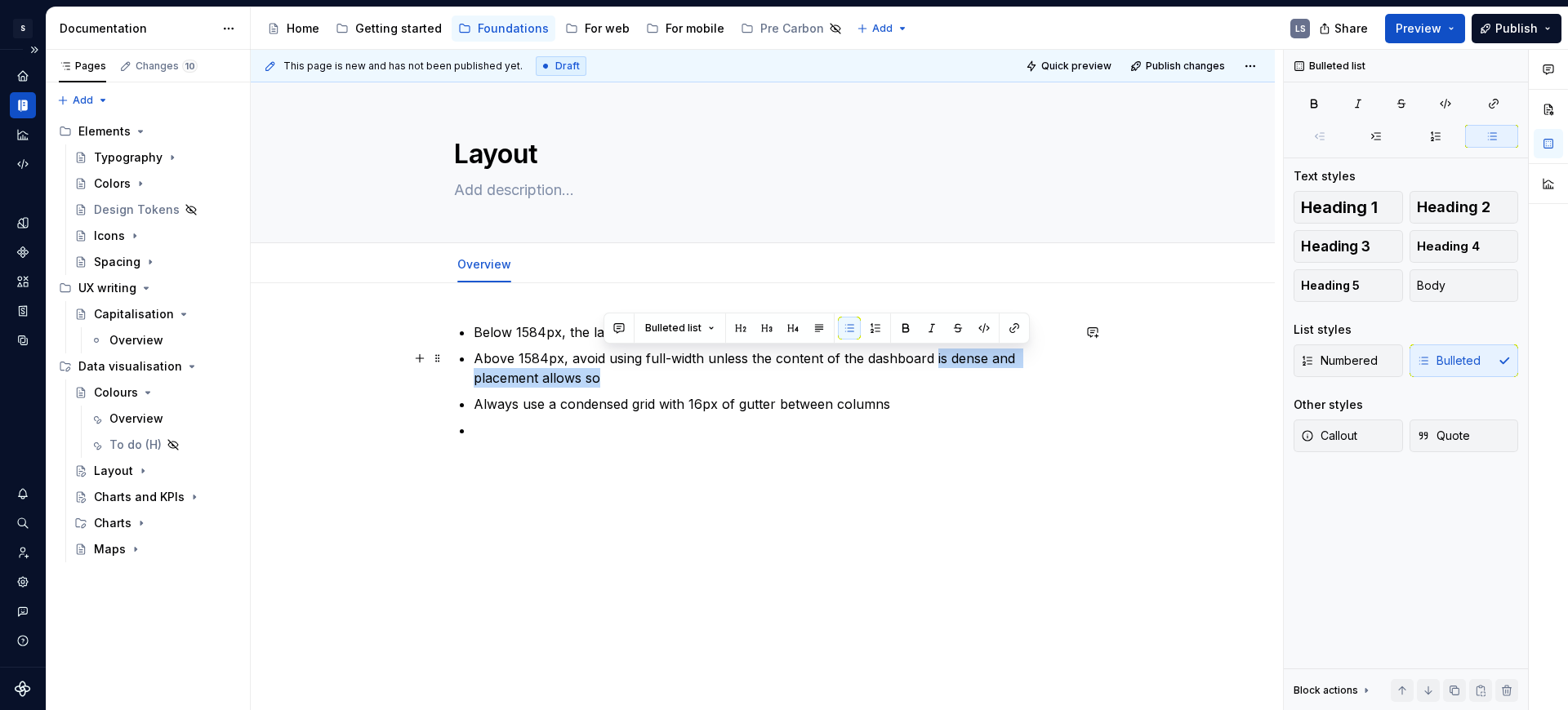
drag, startPoint x: 937, startPoint y: 356, endPoint x: 946, endPoint y: 377, distance: 22.8
click at [946, 377] on p "Above 1584px, avoid using full-width unless the content of the dashboard is den…" at bounding box center [772, 368] width 598 height 39
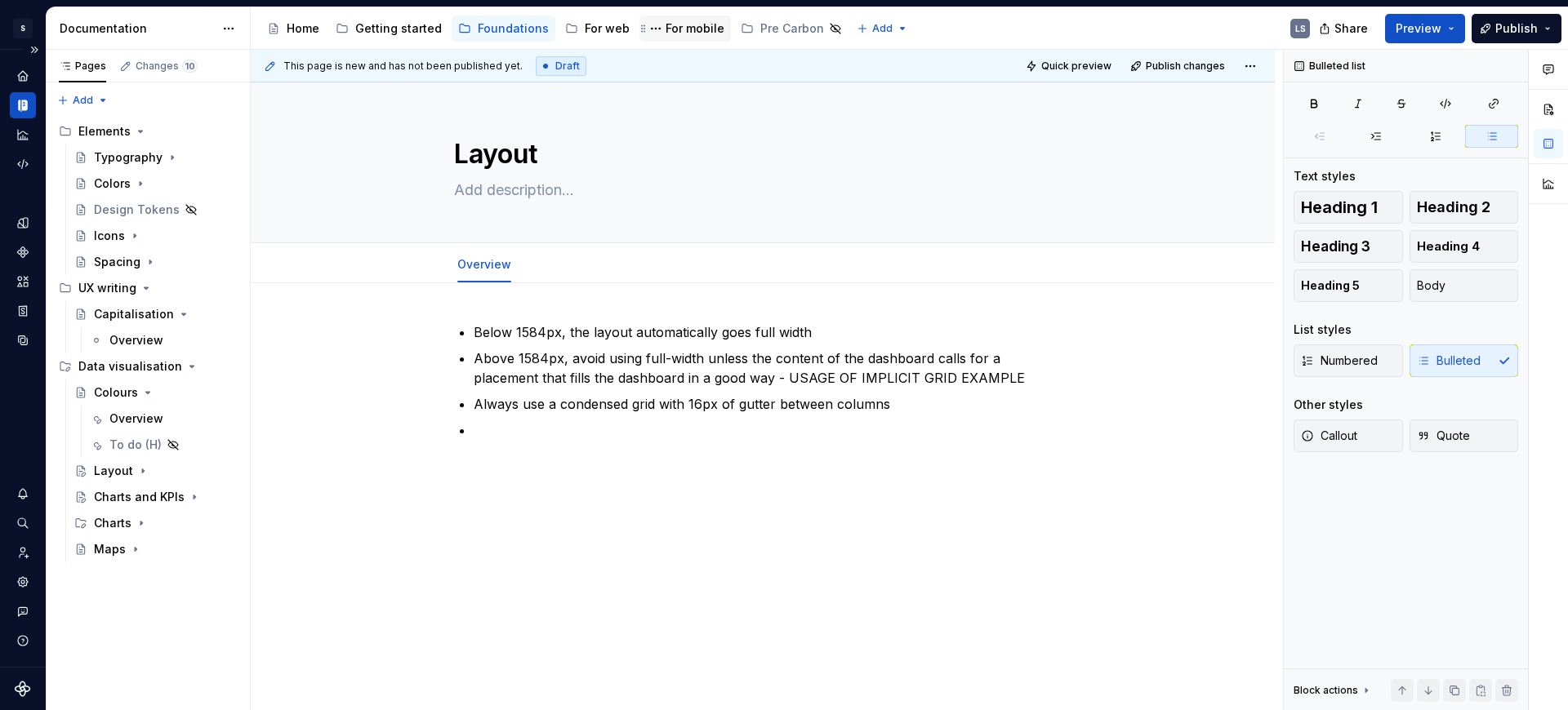
click at [690, 22] on div "For mobile" at bounding box center [694, 28] width 58 height 17
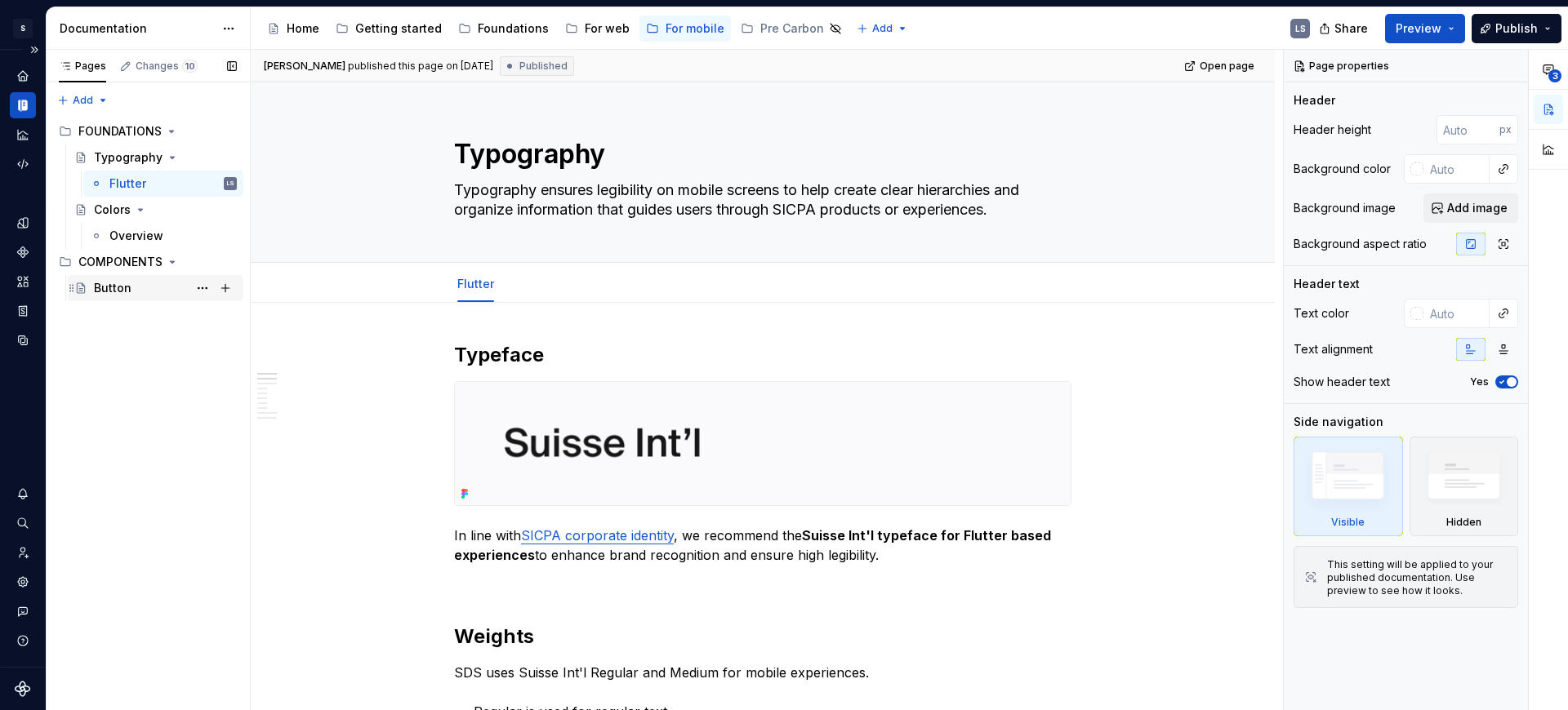
click at [122, 288] on div "Button" at bounding box center [112, 288] width 38 height 17
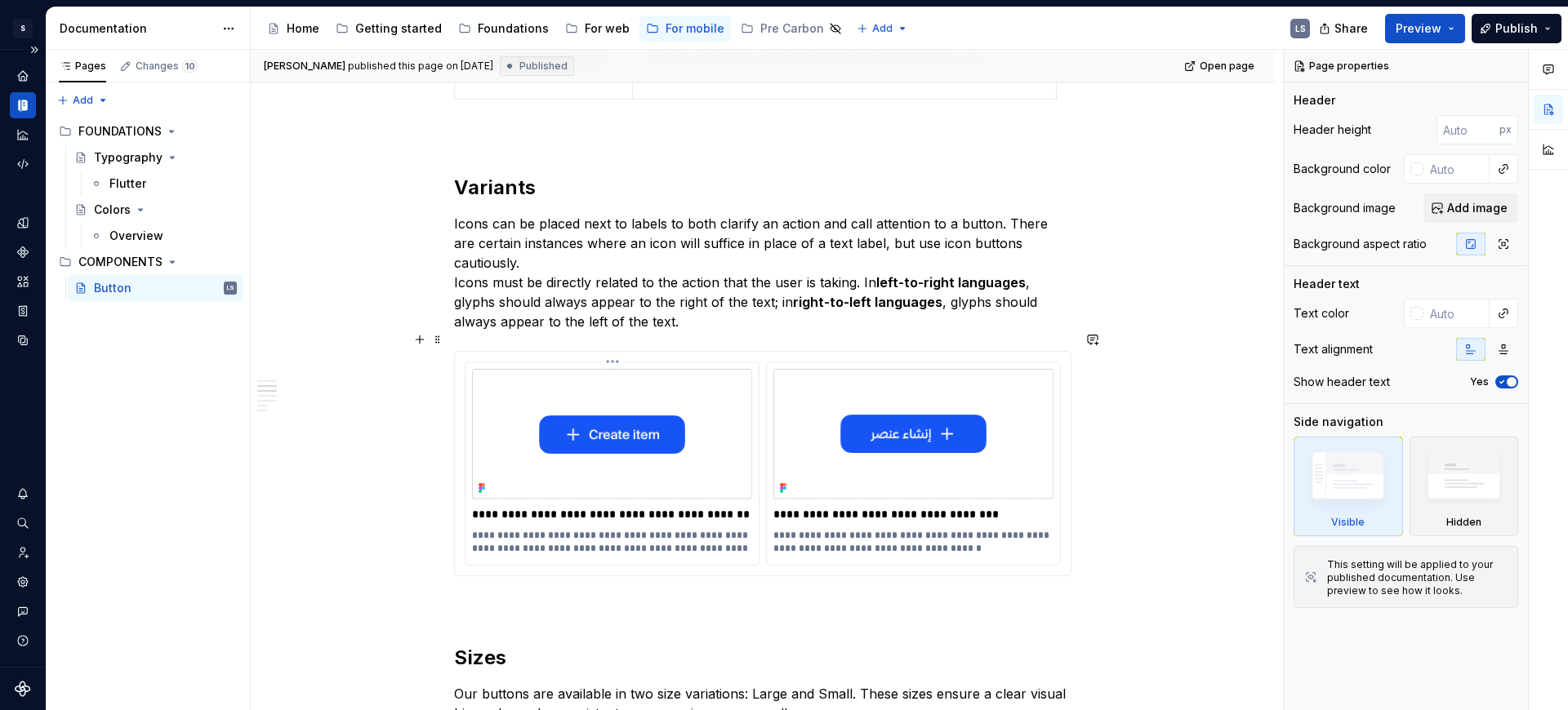
click at [633, 369] on img at bounding box center [613, 434] width 280 height 131
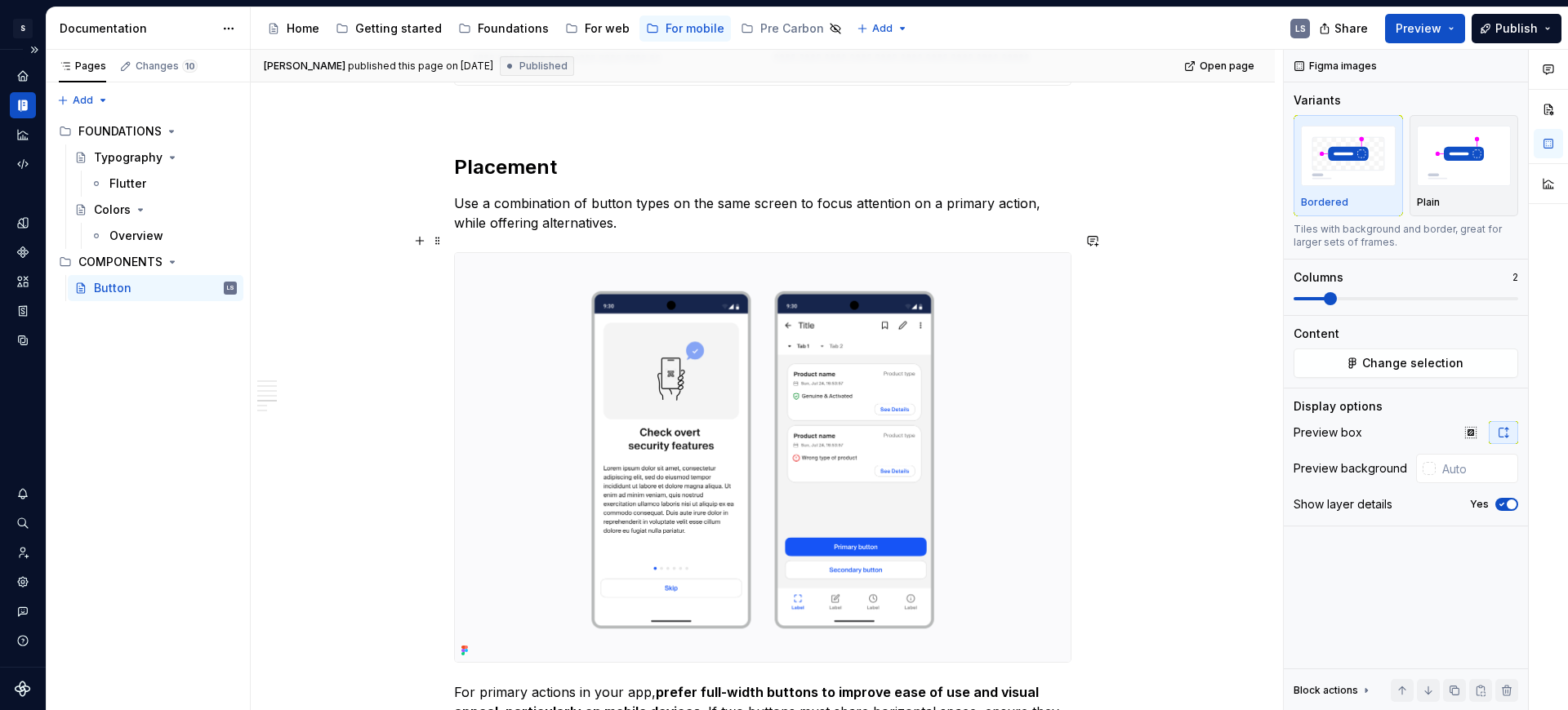
scroll to position [3100, 0]
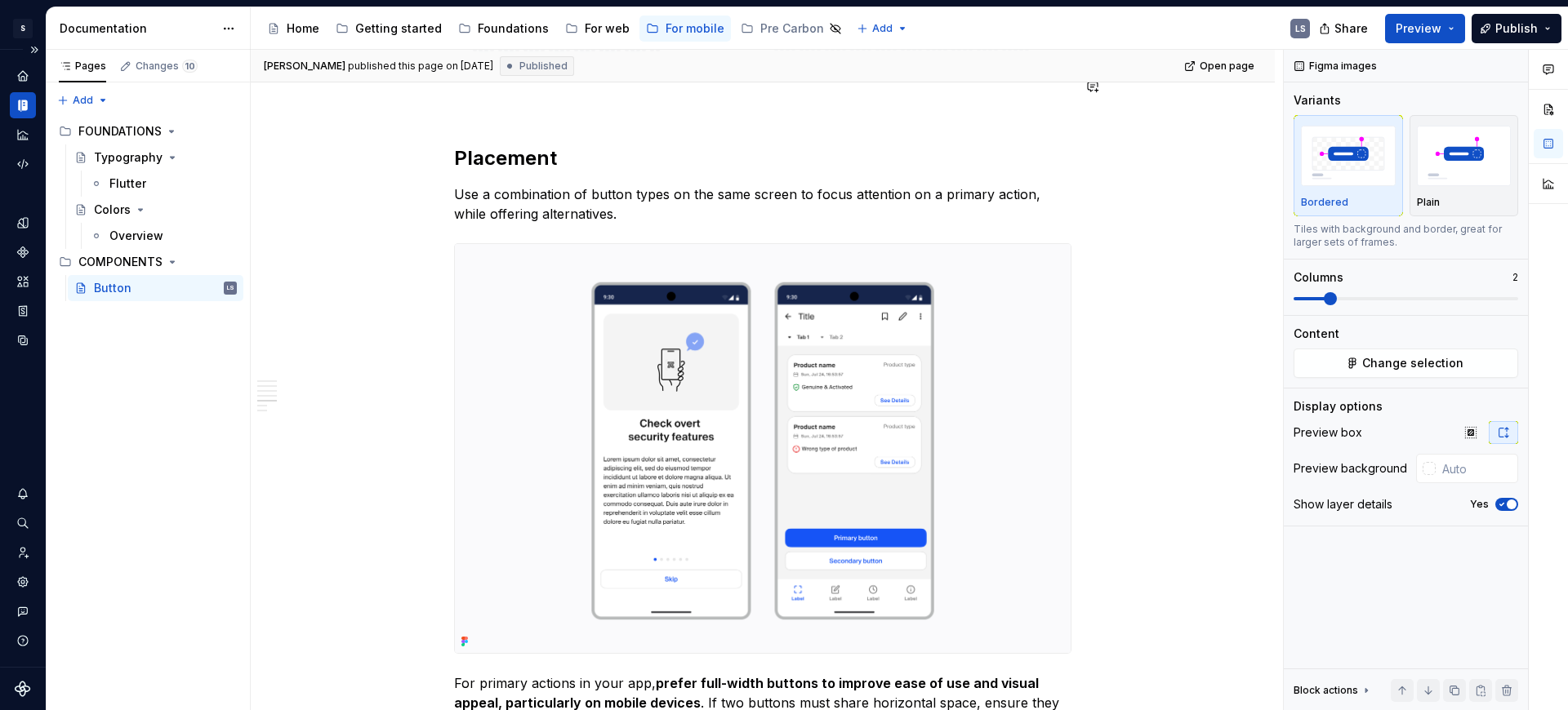
click at [568, 69] on span "Published" at bounding box center [542, 65] width 48 height 13
click at [568, 67] on span "Published" at bounding box center [542, 65] width 48 height 13
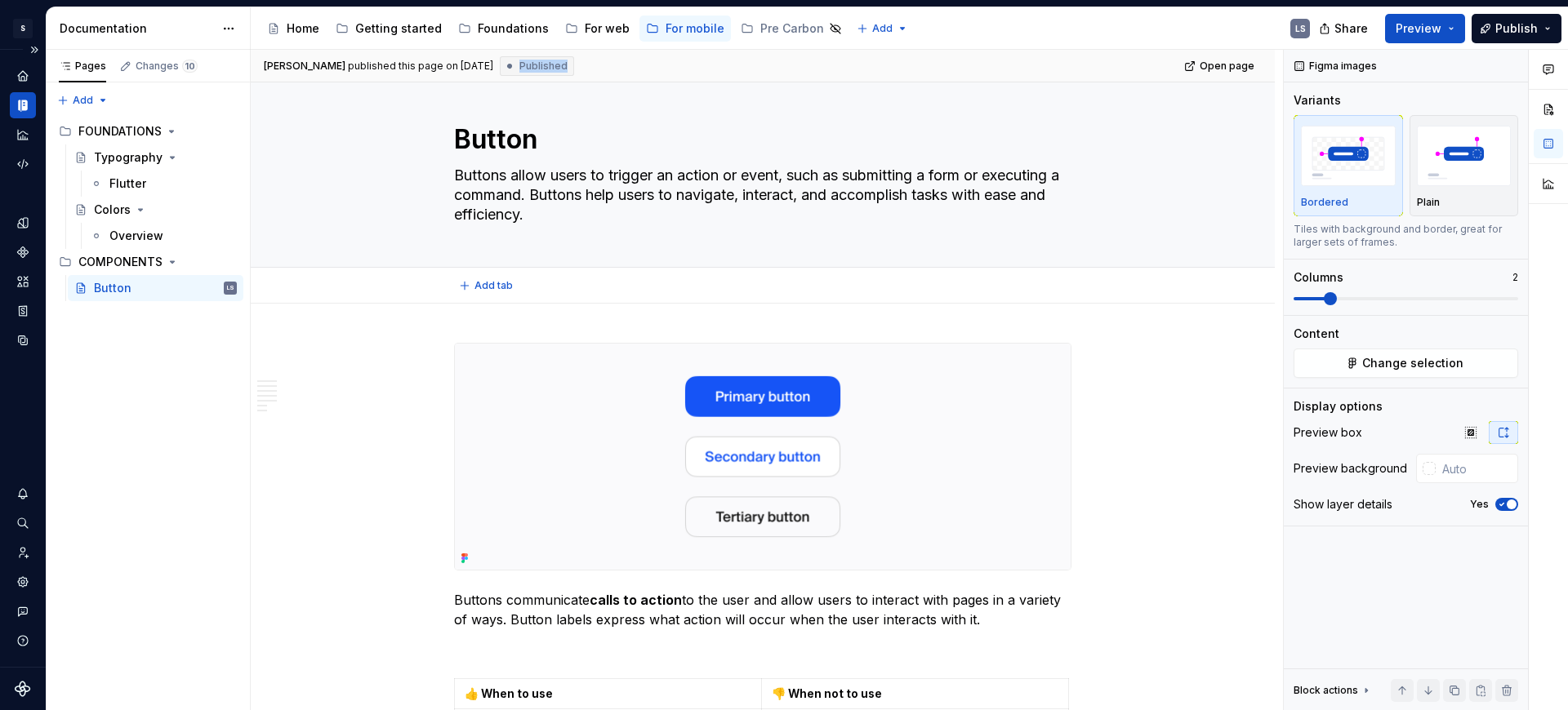
scroll to position [0, 0]
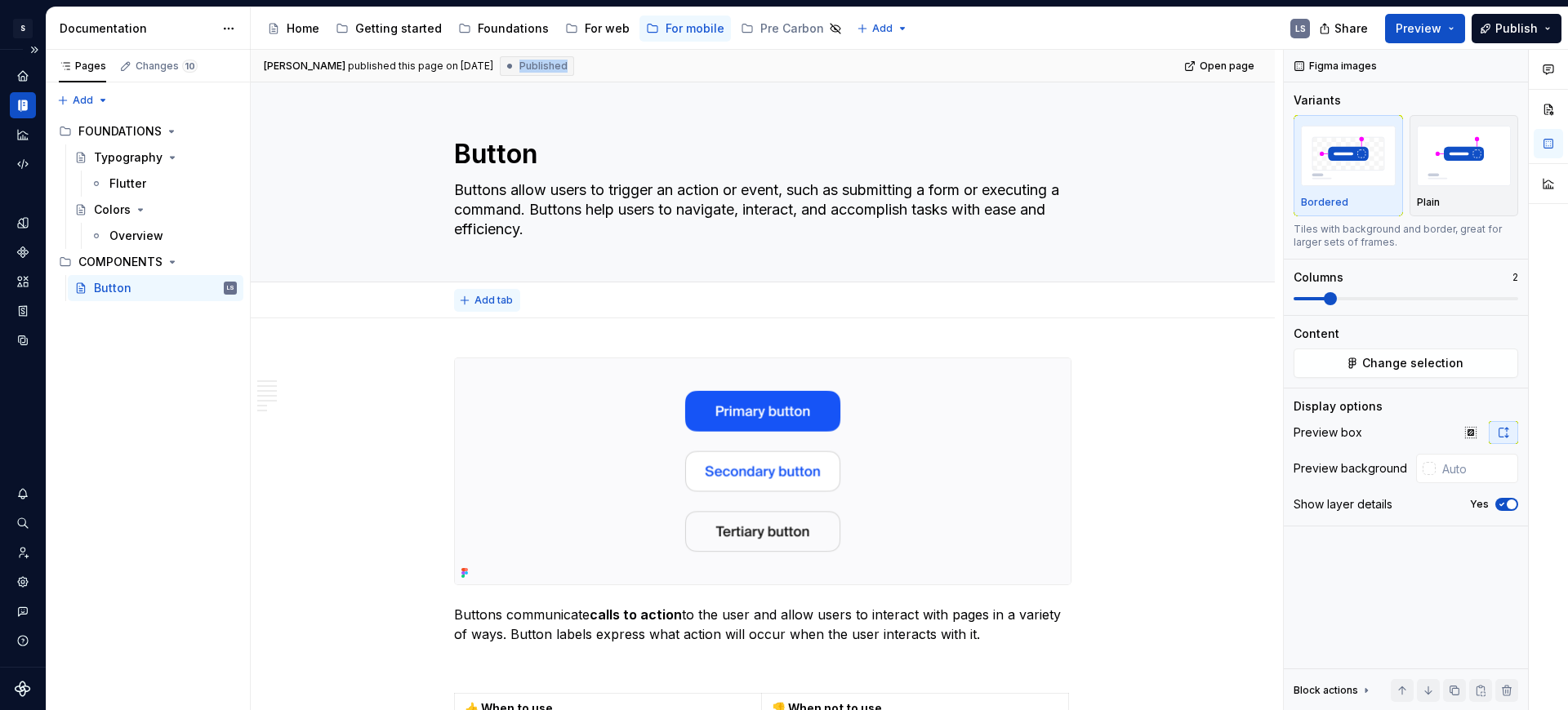
click at [485, 304] on span "Add tab" at bounding box center [493, 300] width 38 height 13
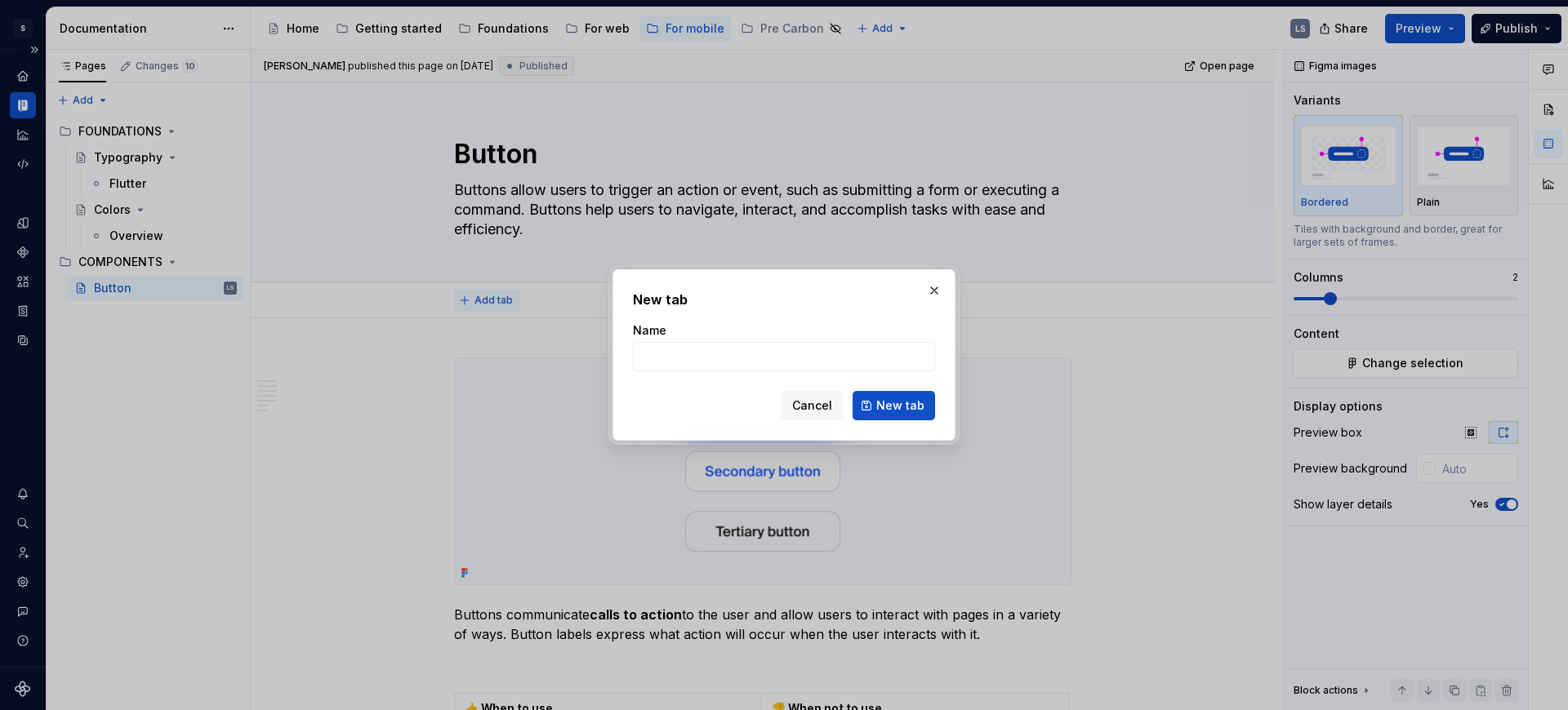
type textarea "*"
type input "Overview"
type textarea "*"
type input "Overview"
click at [889, 414] on button "New tab" at bounding box center [893, 406] width 83 height 29
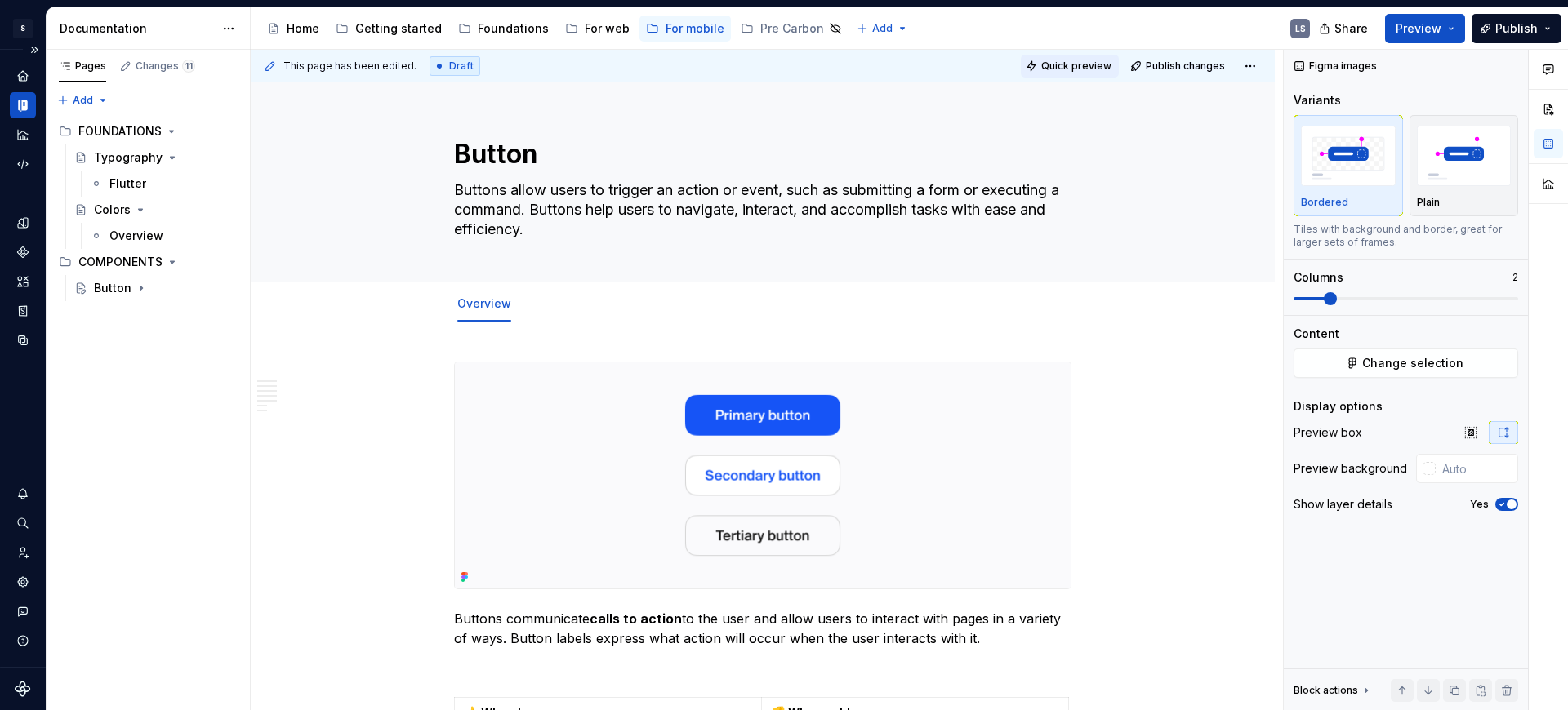
click at [1098, 67] on span "Quick preview" at bounding box center [1076, 65] width 70 height 13
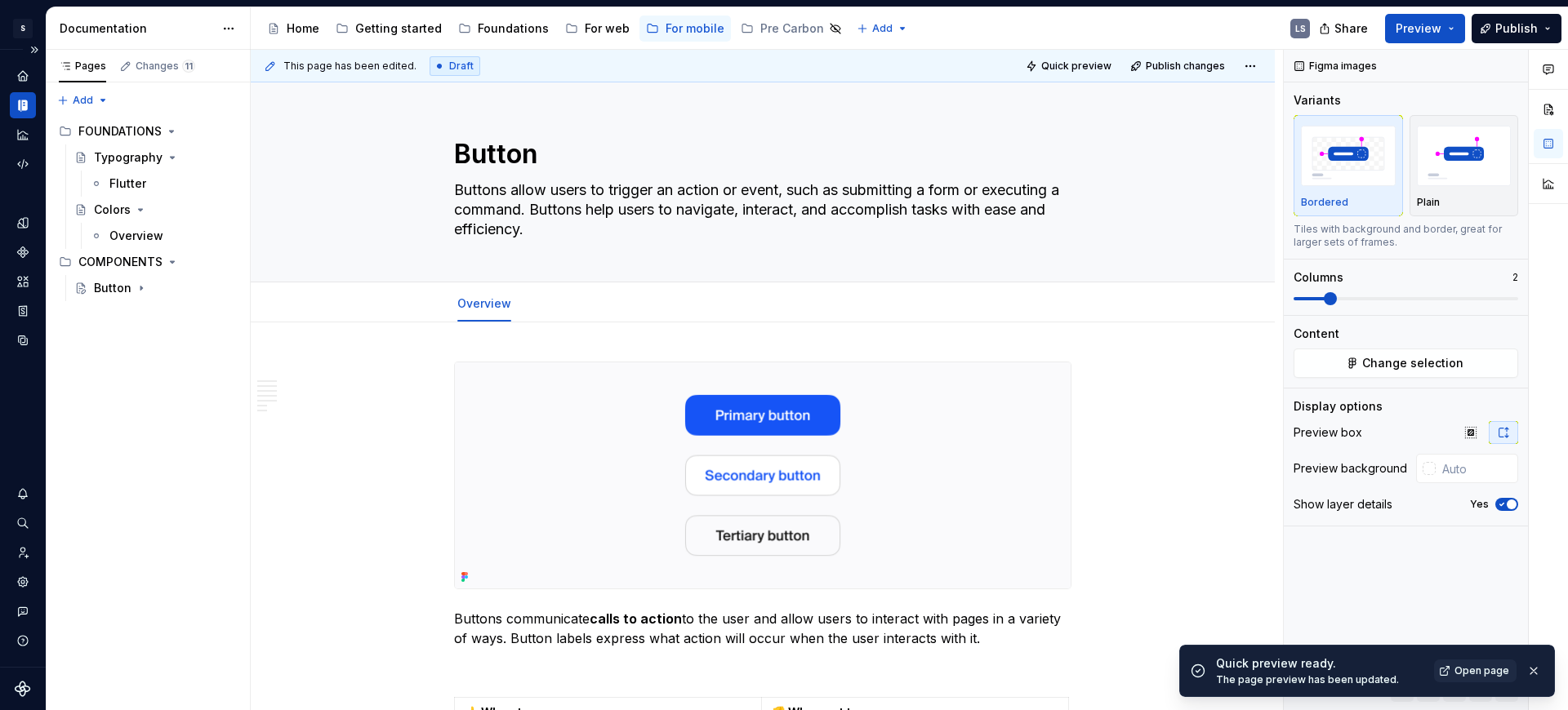
click at [1520, 669] on div "Open page" at bounding box center [1488, 670] width 110 height 22
click at [1491, 672] on span "Open page" at bounding box center [1481, 670] width 55 height 13
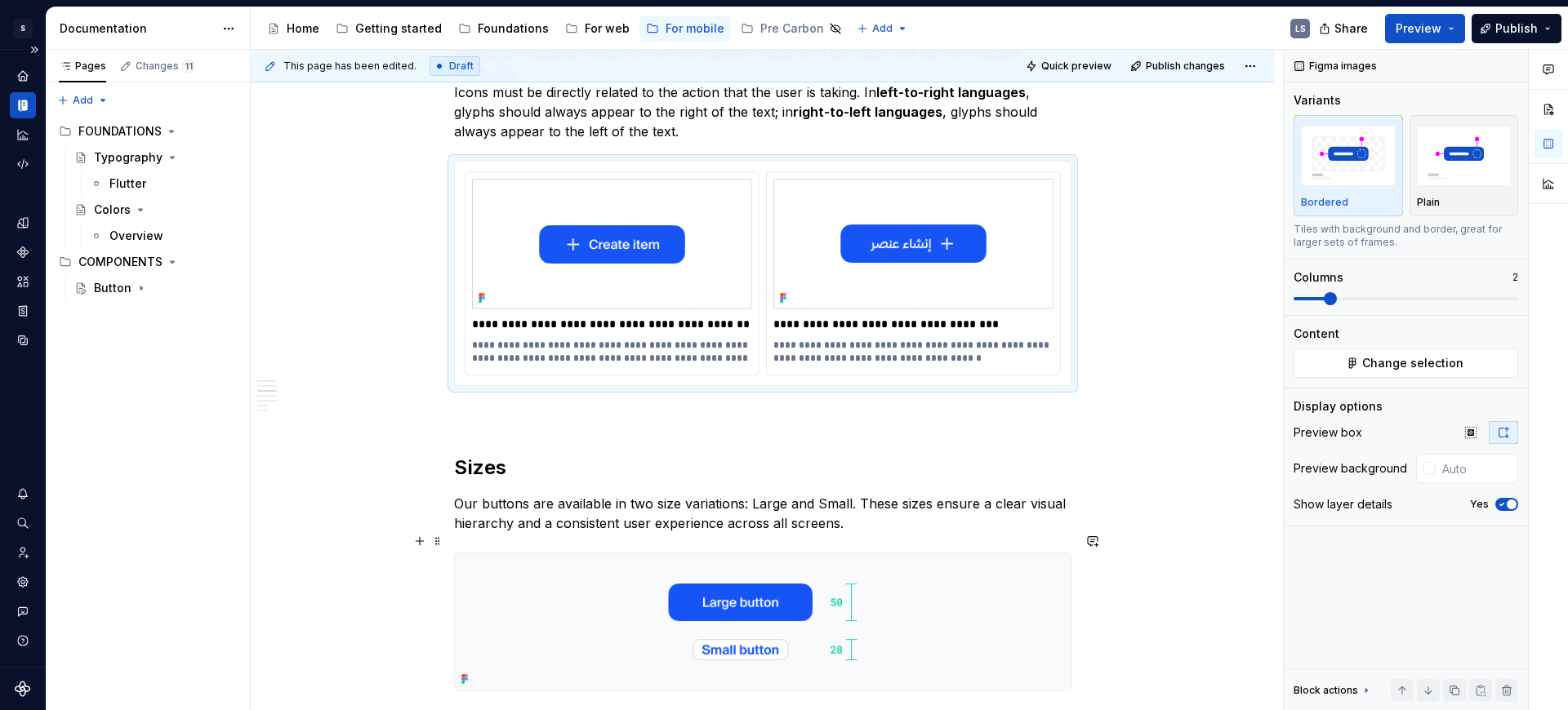
scroll to position [1402, 0]
click at [1430, 141] on img "button" at bounding box center [1464, 155] width 94 height 59
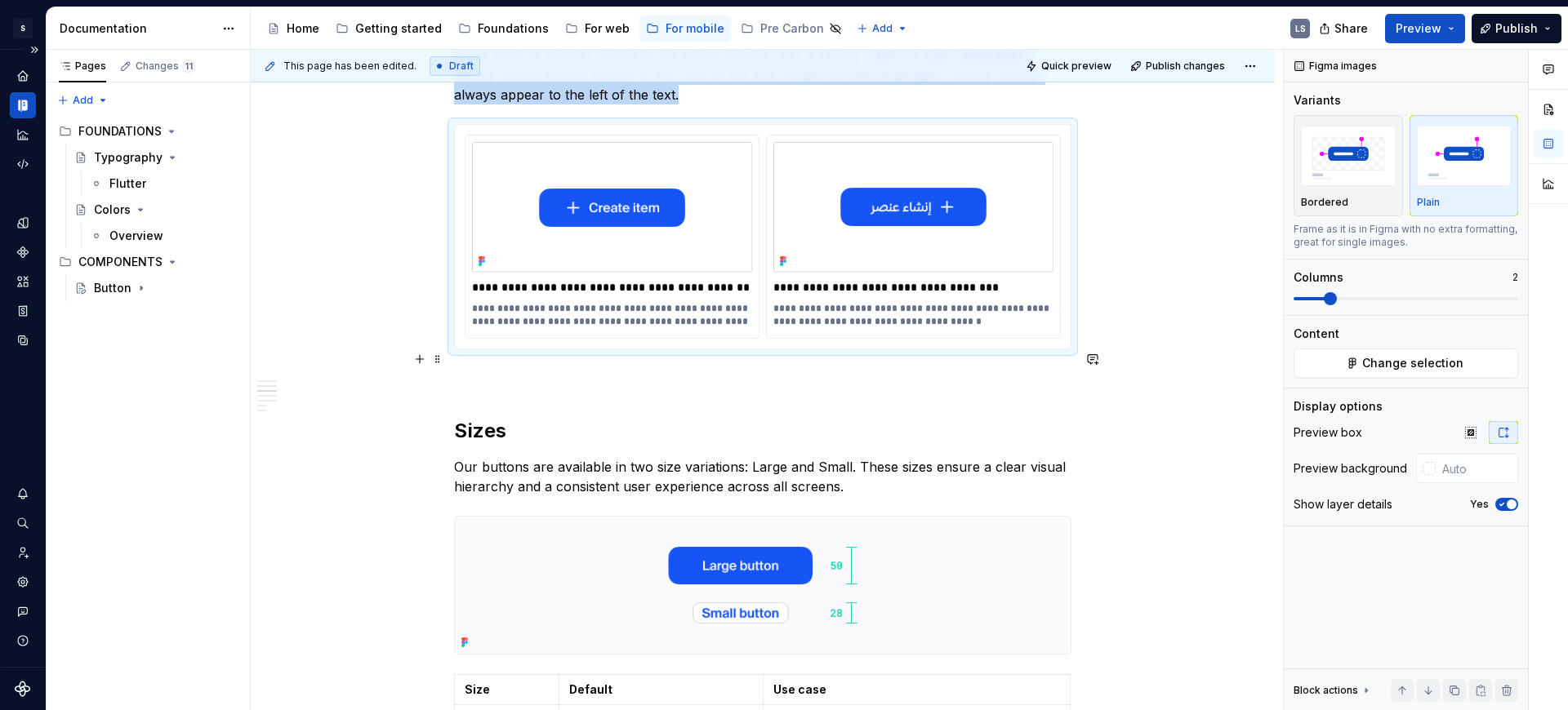
scroll to position [1449, 0]
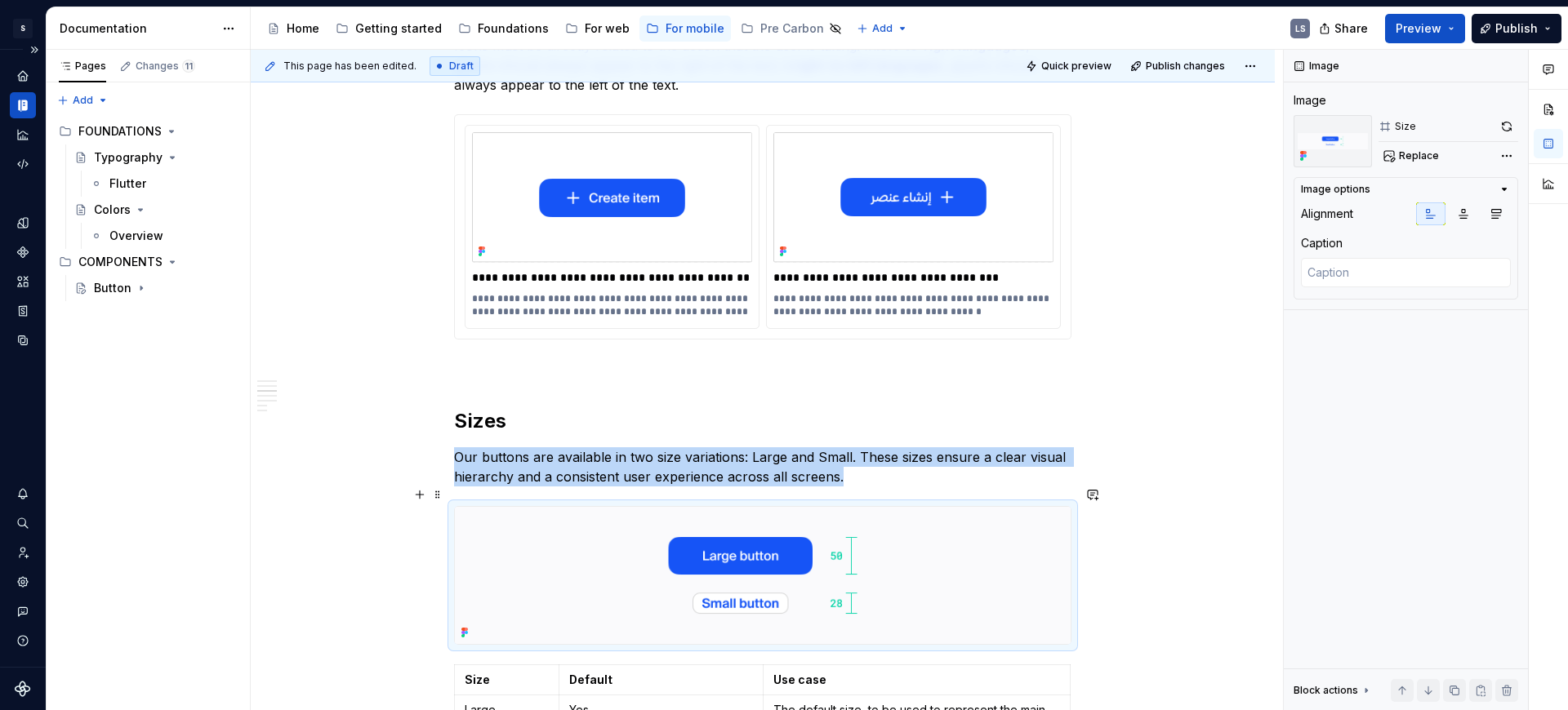
click at [599, 507] on img at bounding box center [763, 576] width 616 height 137
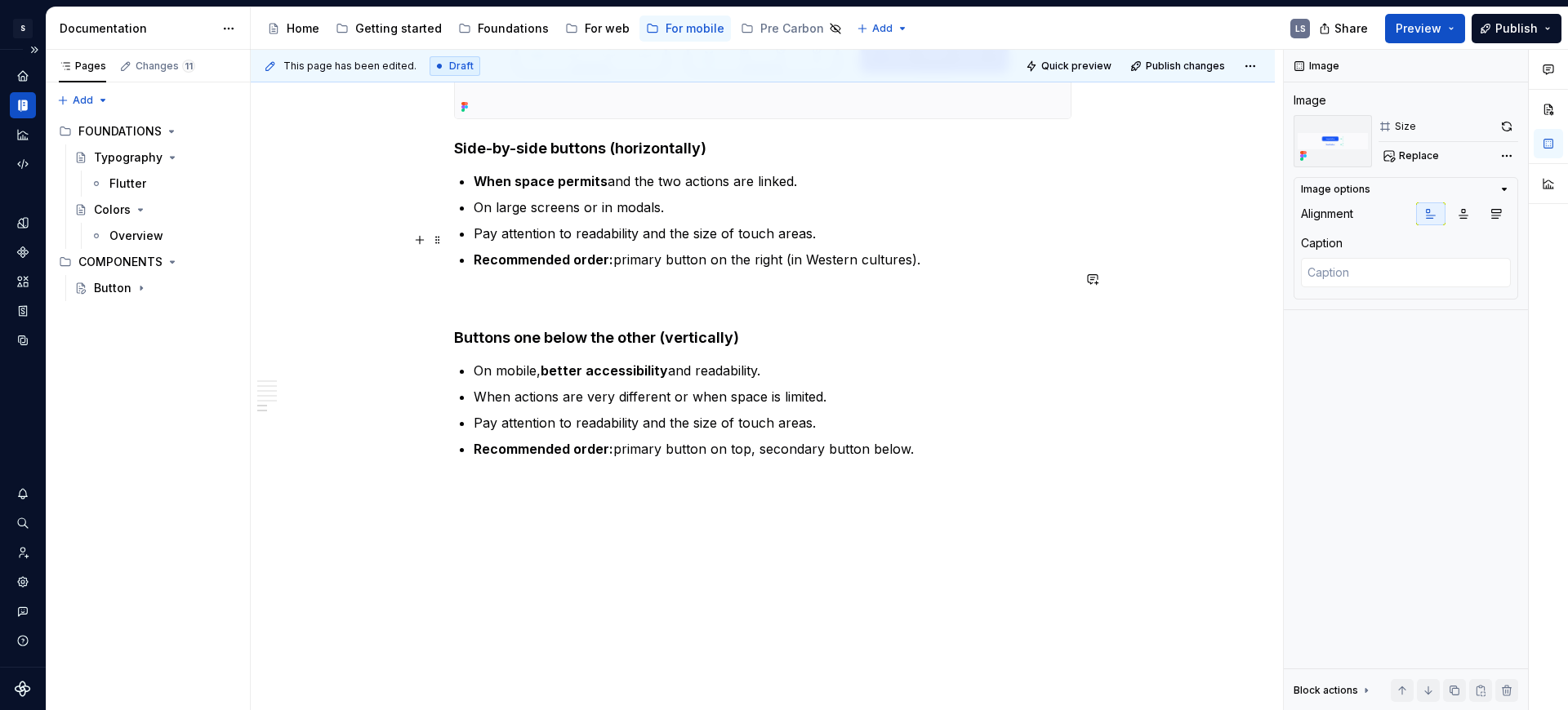
scroll to position [4113, 0]
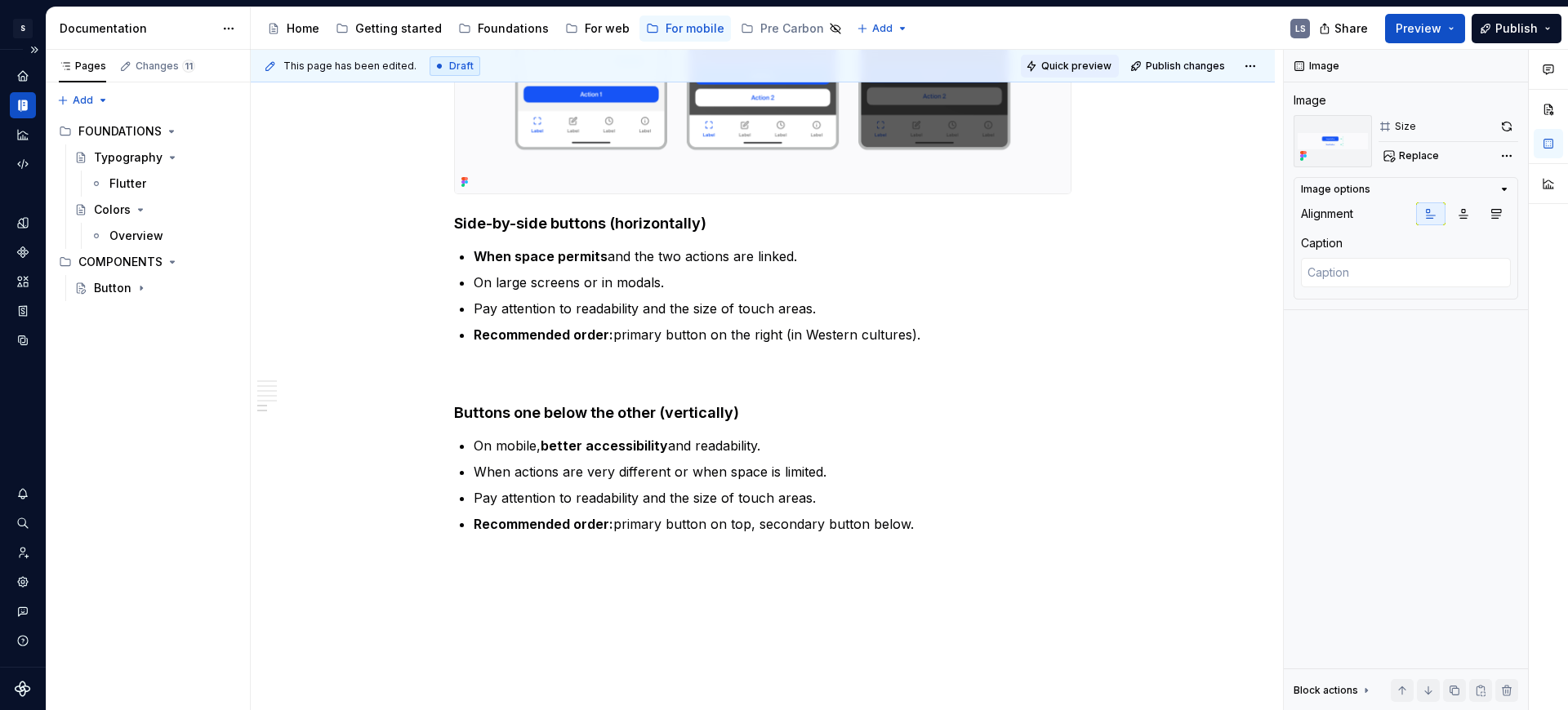
click at [1091, 56] on button "Quick preview" at bounding box center [1069, 65] width 98 height 22
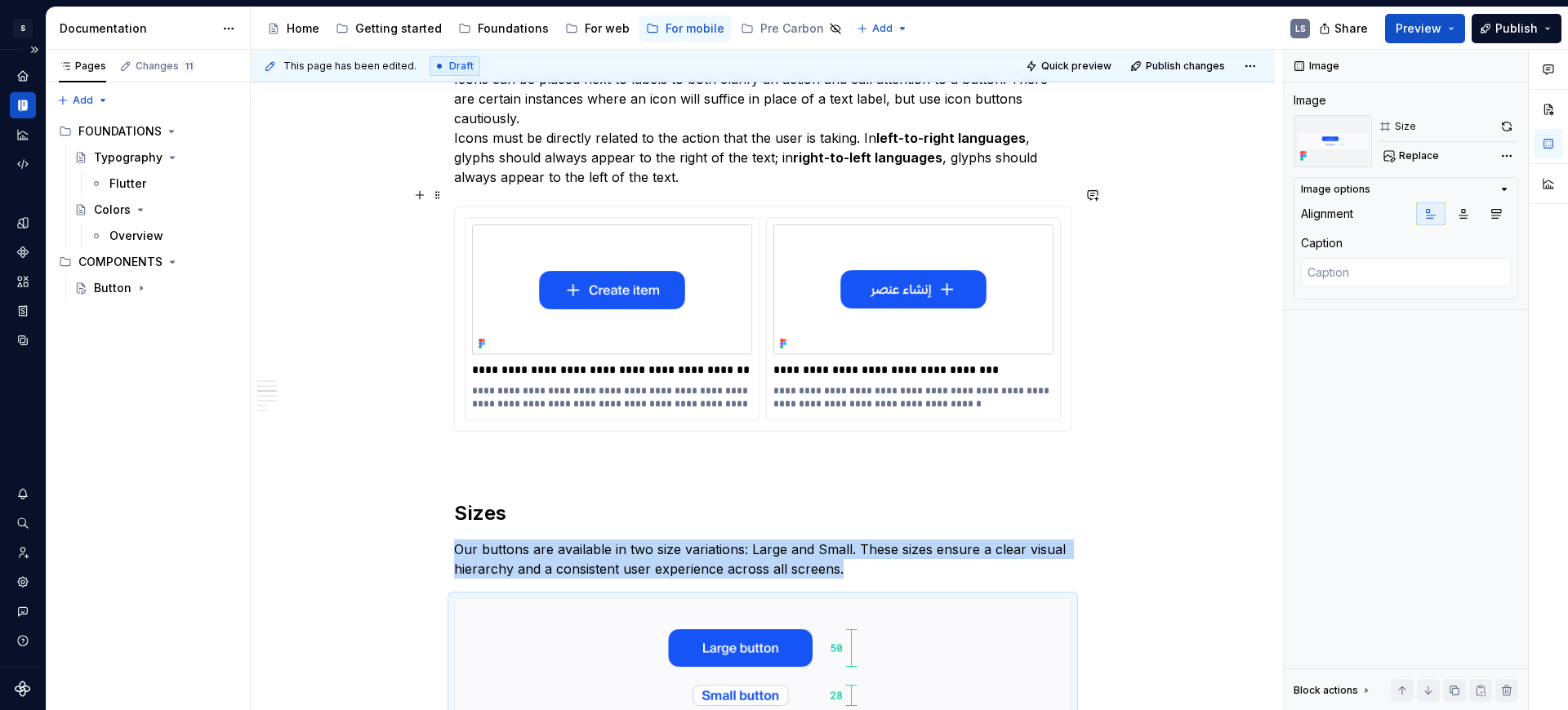
scroll to position [1281, 0]
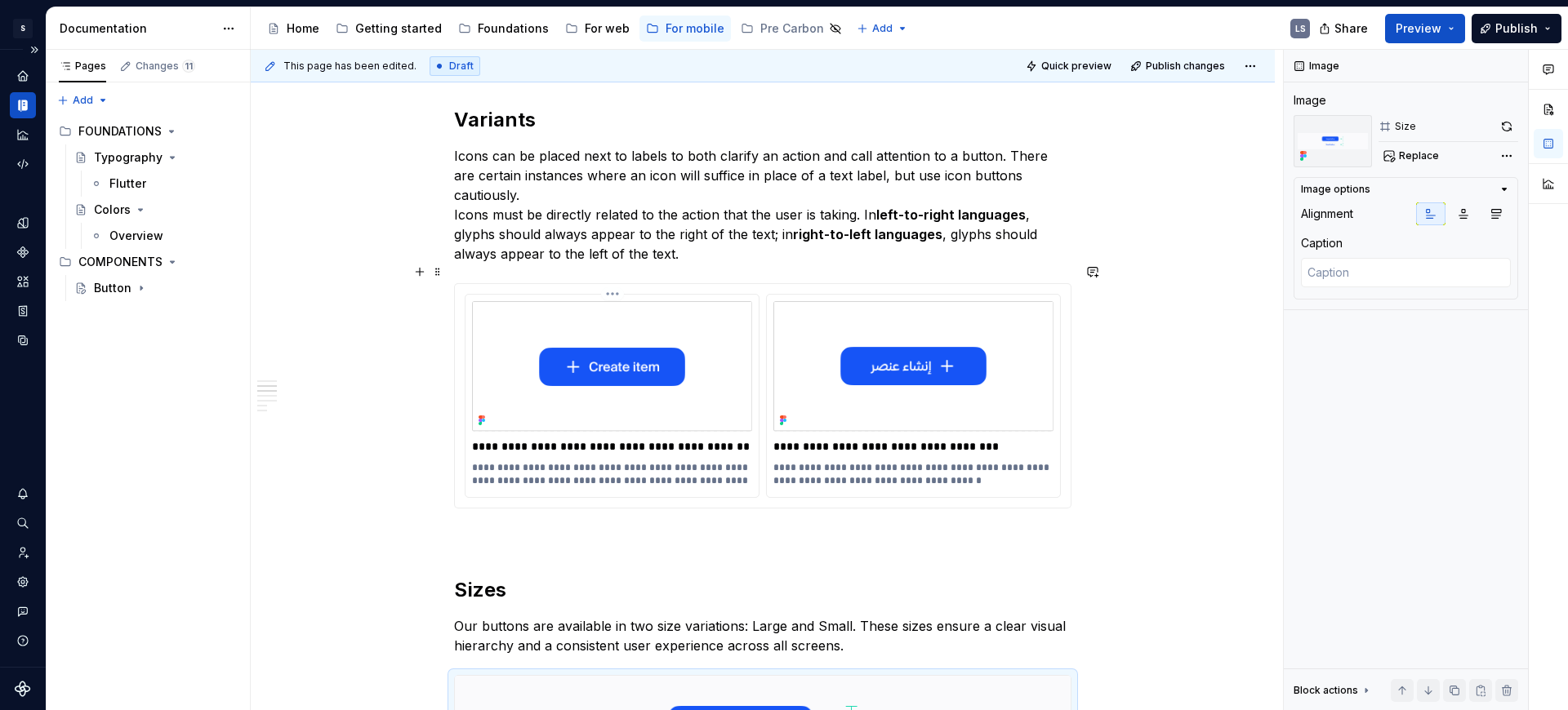
click at [708, 438] on p "**********" at bounding box center [613, 446] width 280 height 17
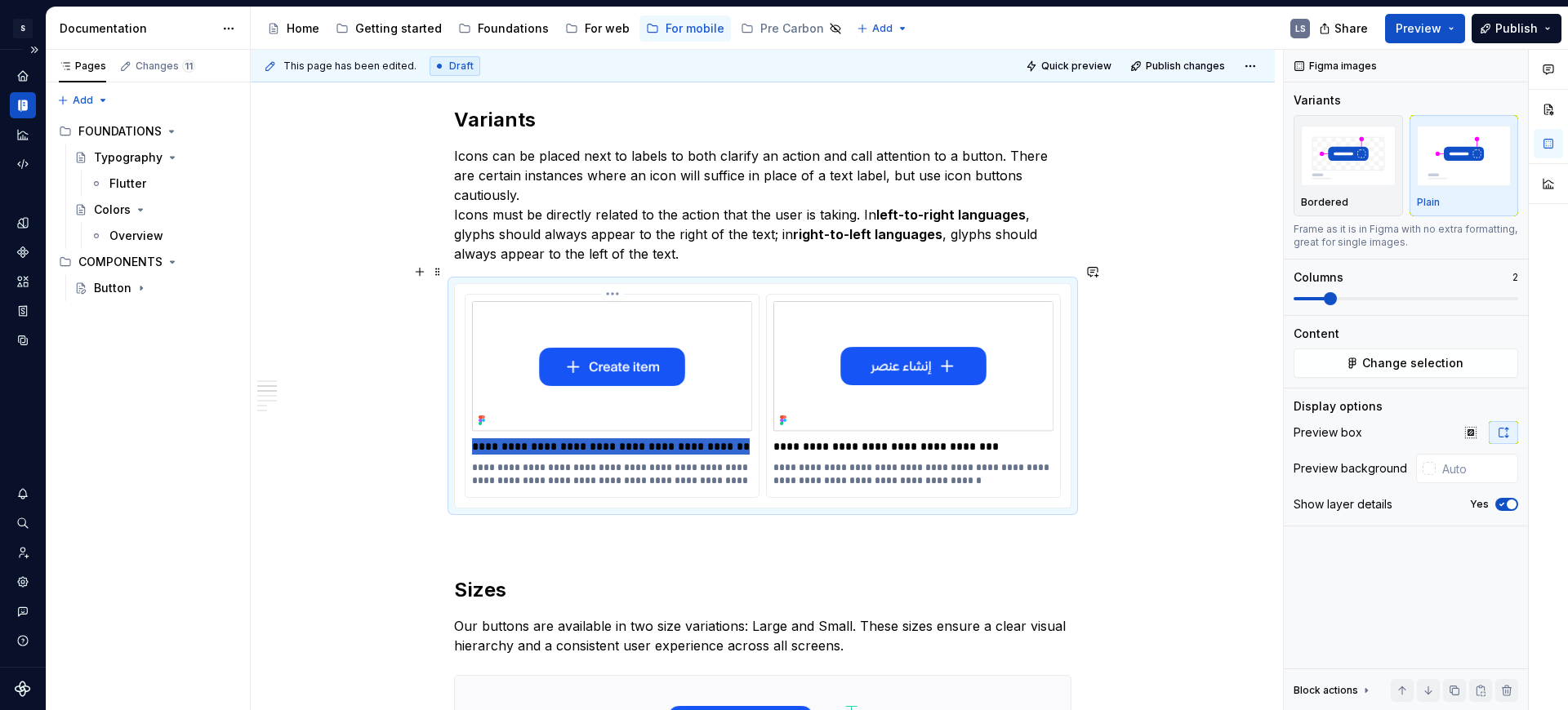
drag, startPoint x: 730, startPoint y: 431, endPoint x: 467, endPoint y: 422, distance: 263.2
click at [467, 422] on div "**********" at bounding box center [763, 396] width 616 height 224
click at [144, 241] on div "Overview" at bounding box center [135, 236] width 54 height 17
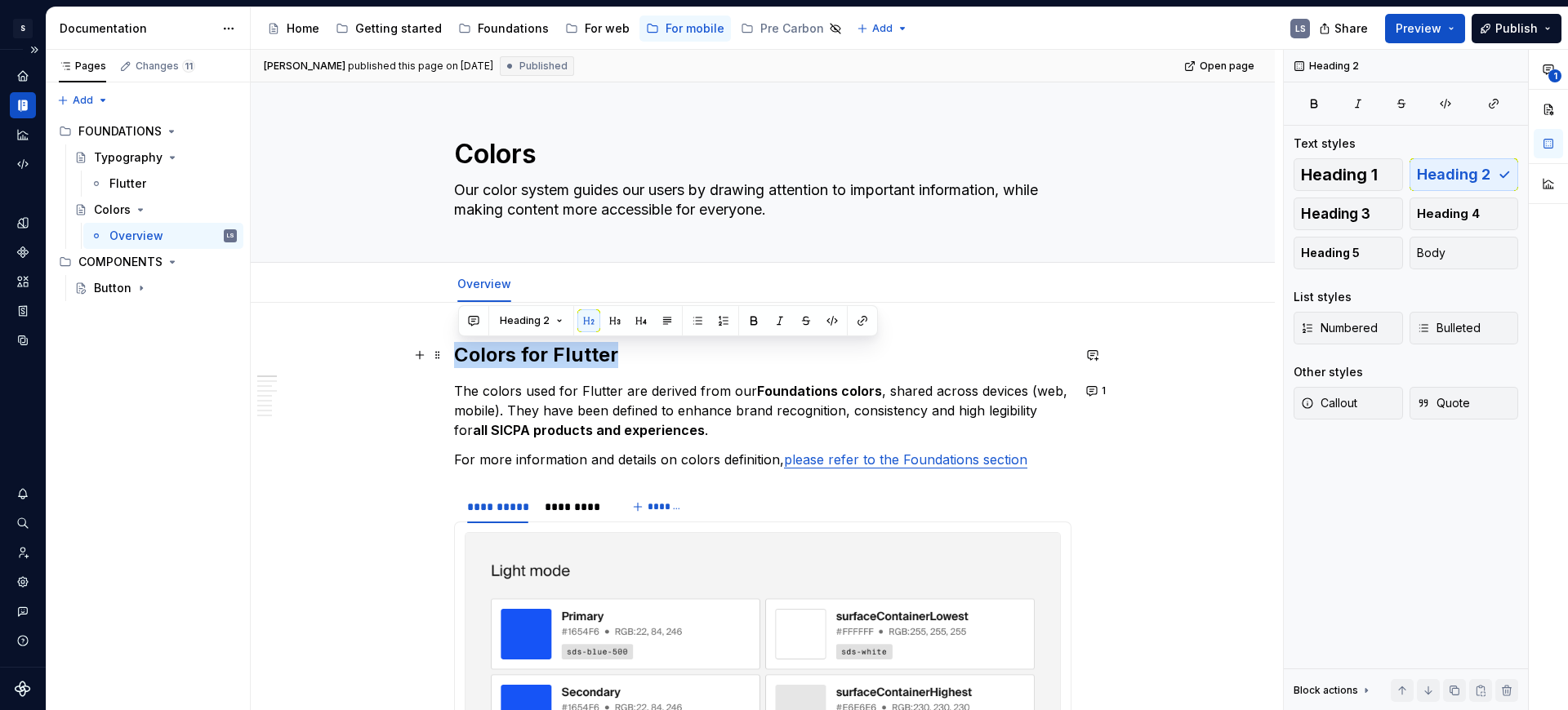
drag, startPoint x: 639, startPoint y: 356, endPoint x: 450, endPoint y: 355, distance: 189.0
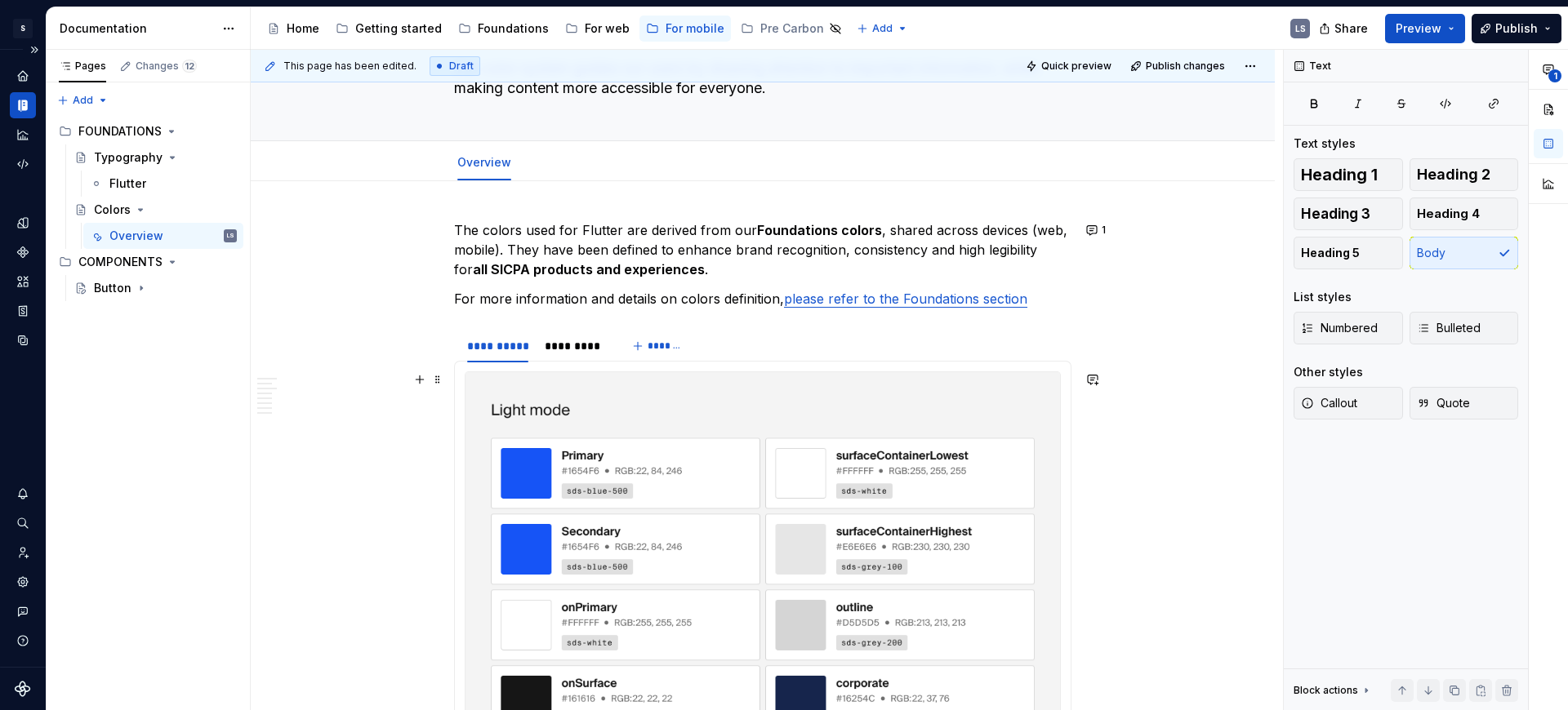
scroll to position [132, 0]
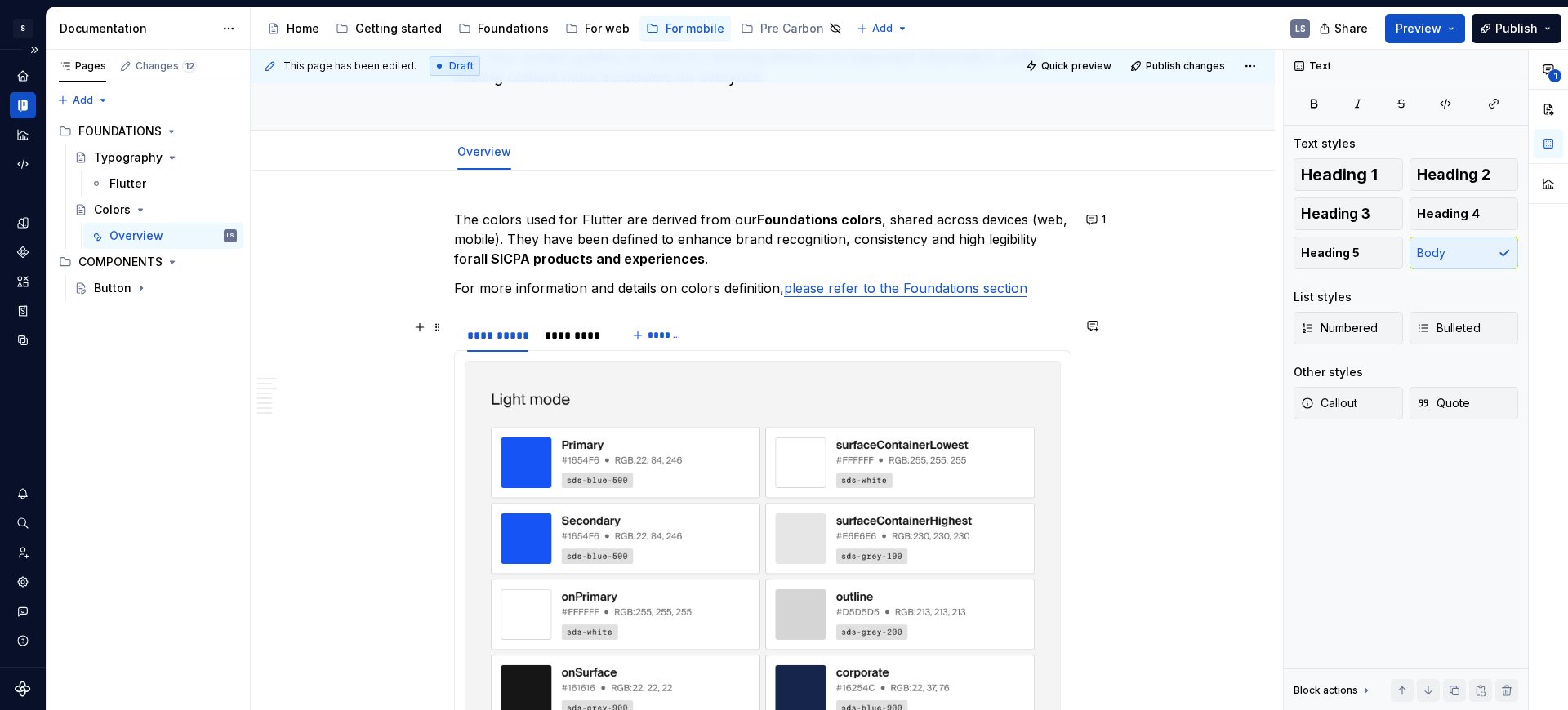
type textarea "*"
click at [443, 330] on span at bounding box center [437, 326] width 13 height 22
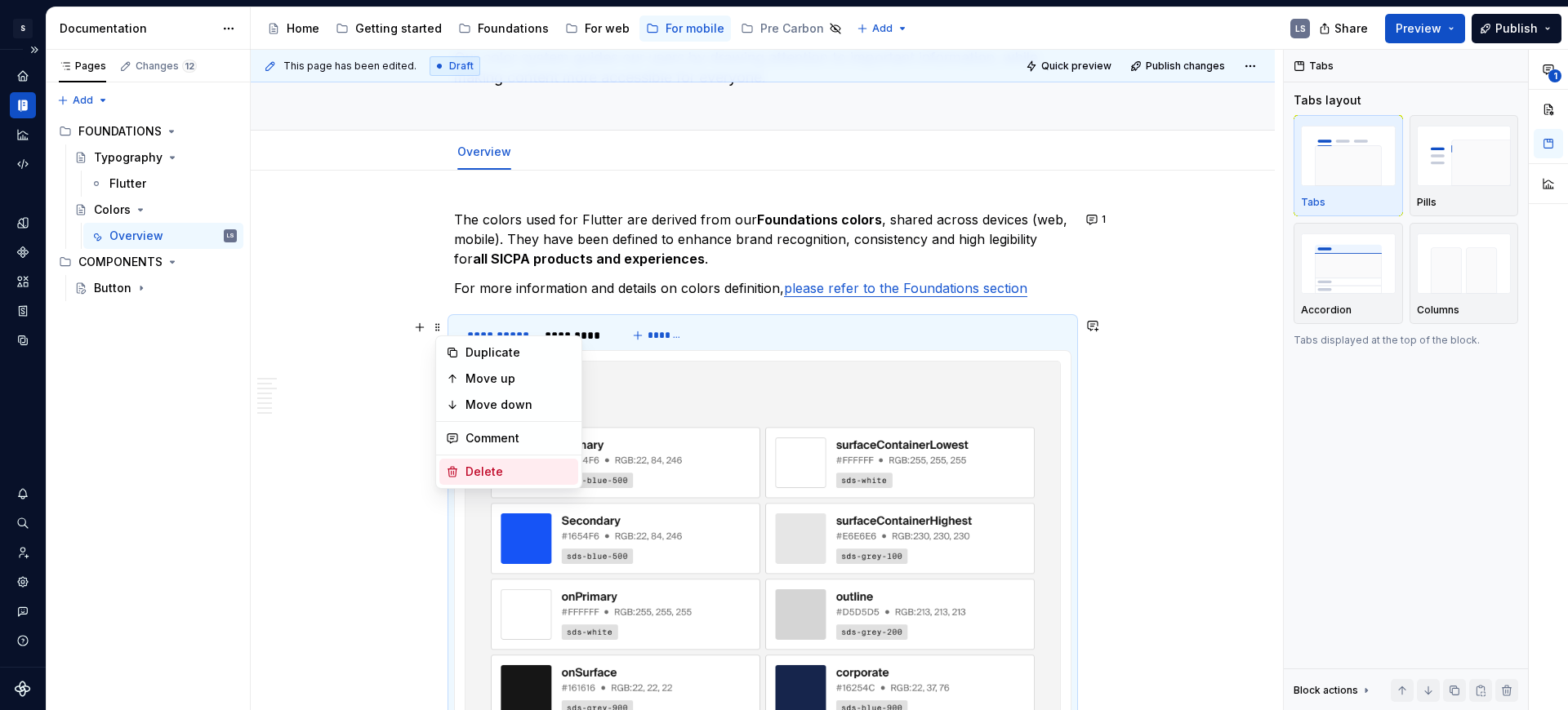
click at [495, 470] on div "Delete" at bounding box center [518, 471] width 106 height 17
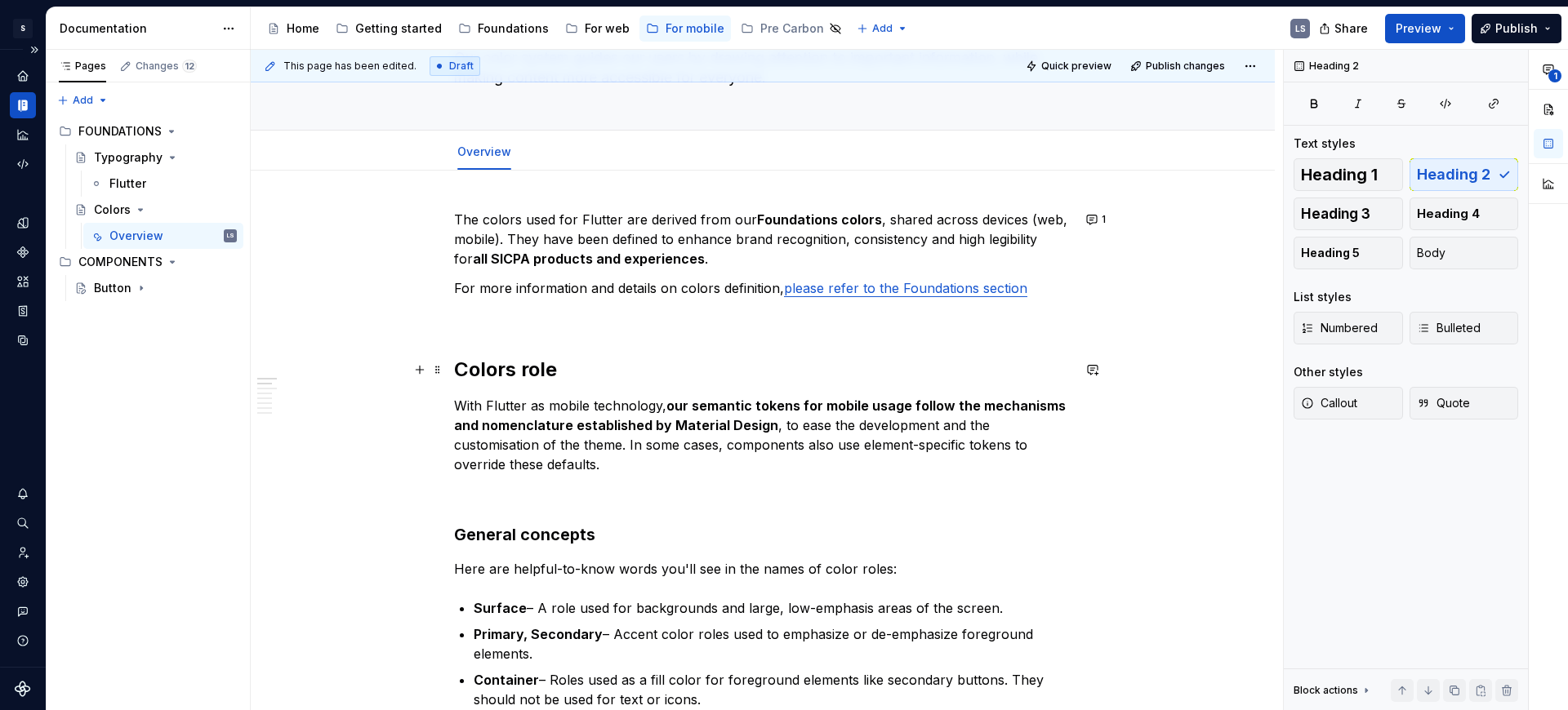
click at [464, 367] on h2 "Colors role" at bounding box center [763, 369] width 617 height 26
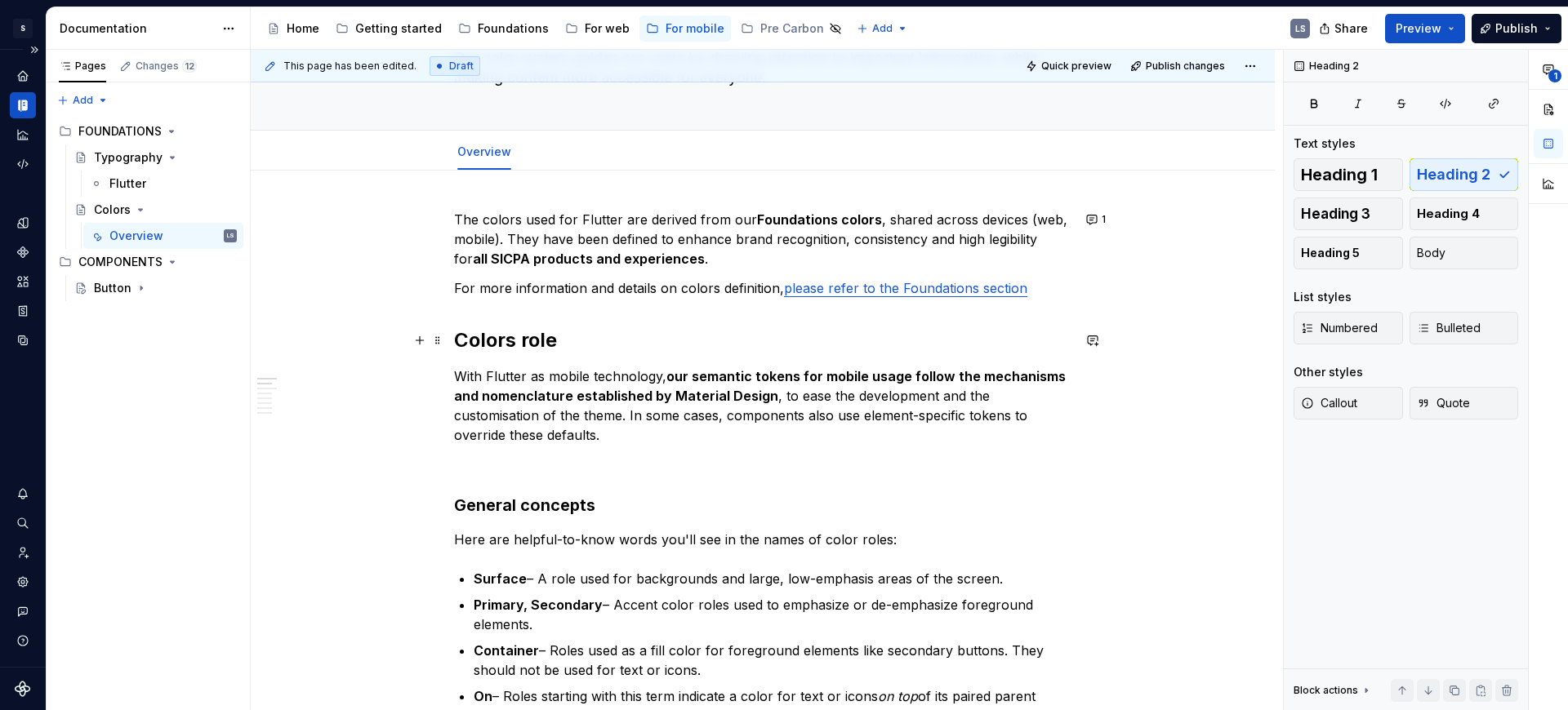
click at [514, 342] on h2 "Colors role" at bounding box center [763, 340] width 617 height 26
click at [606, 341] on h2 "Colour role" at bounding box center [763, 340] width 617 height 26
click at [613, 437] on p "With Flutter as mobile technology, our semantic tokens for mobile usage follow …" at bounding box center [763, 405] width 617 height 78
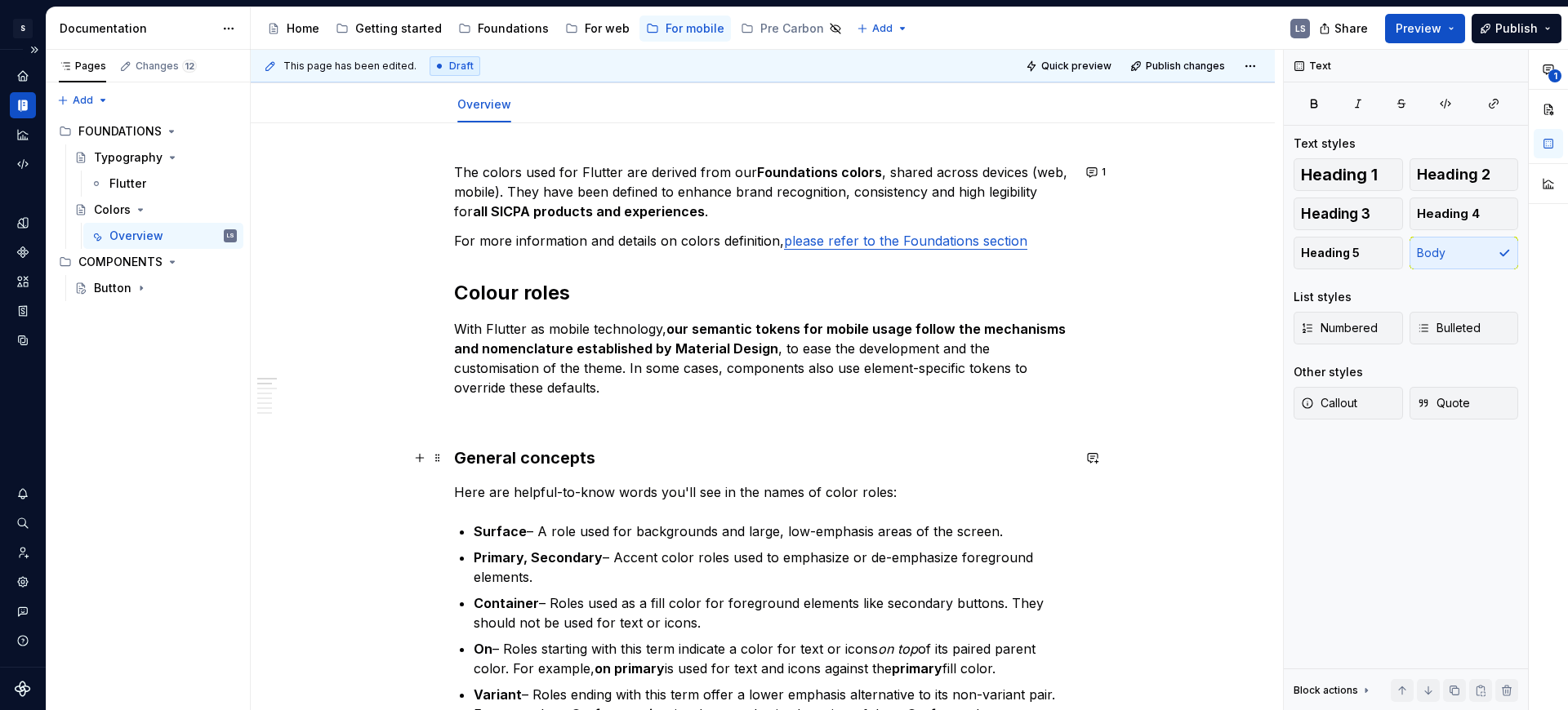
scroll to position [194, 0]
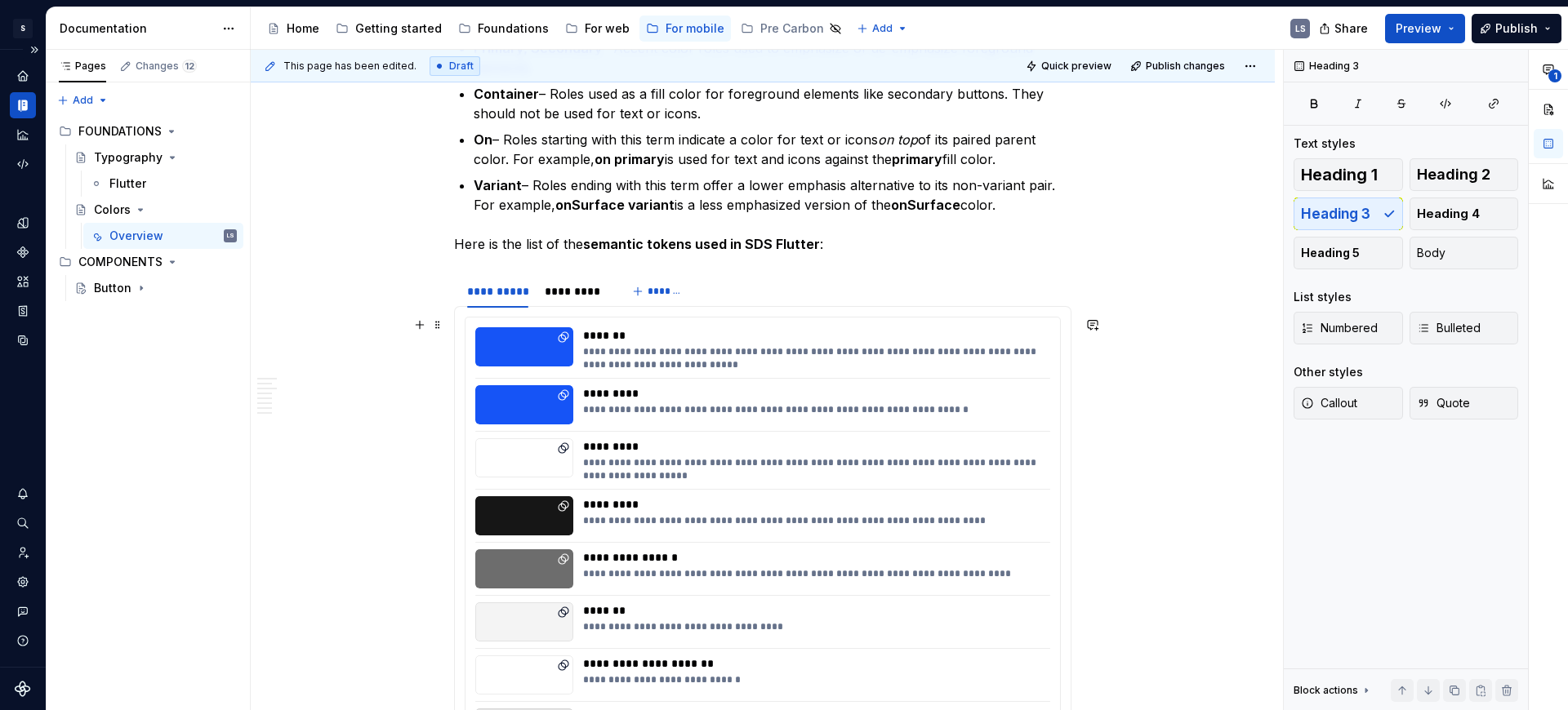
scroll to position [654, 0]
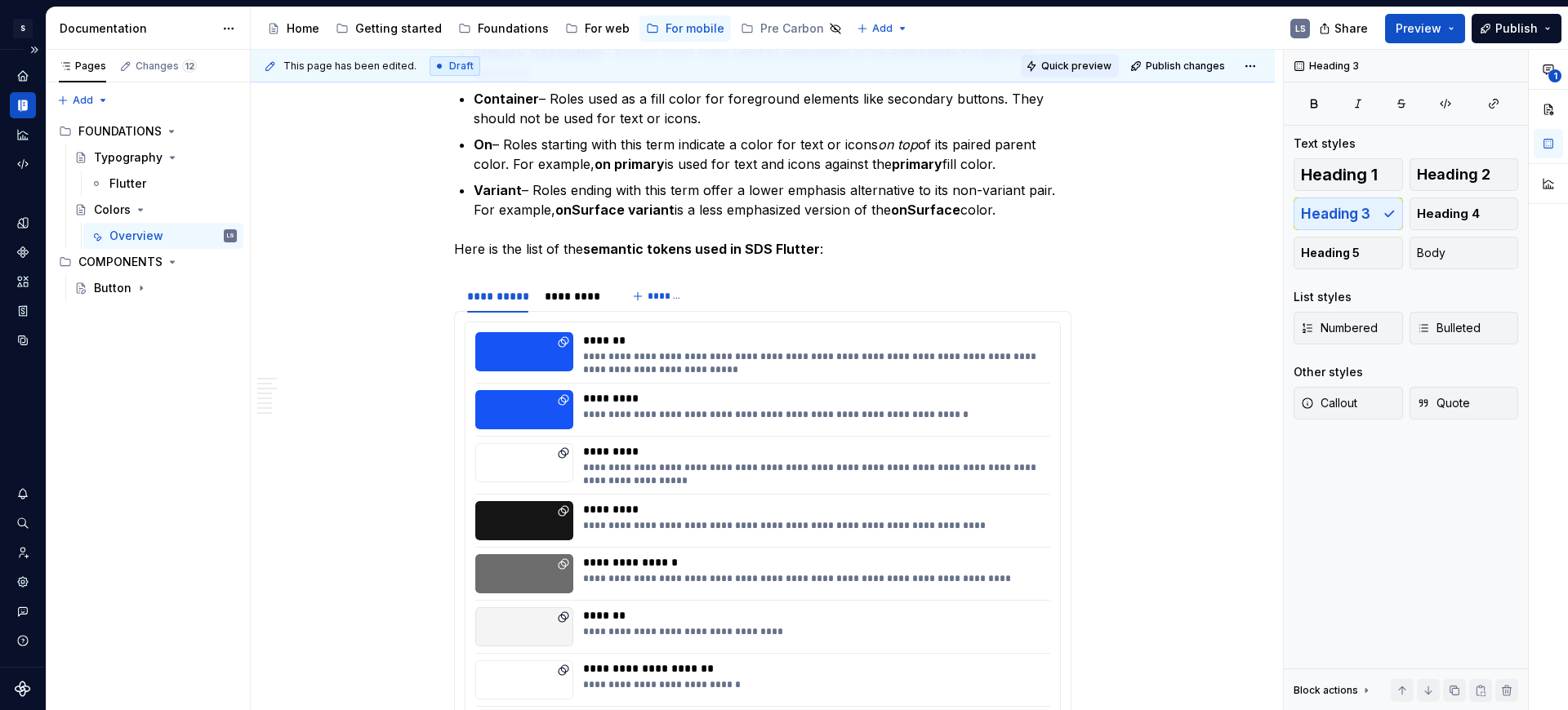
click at [1078, 75] on button "Quick preview" at bounding box center [1069, 65] width 98 height 22
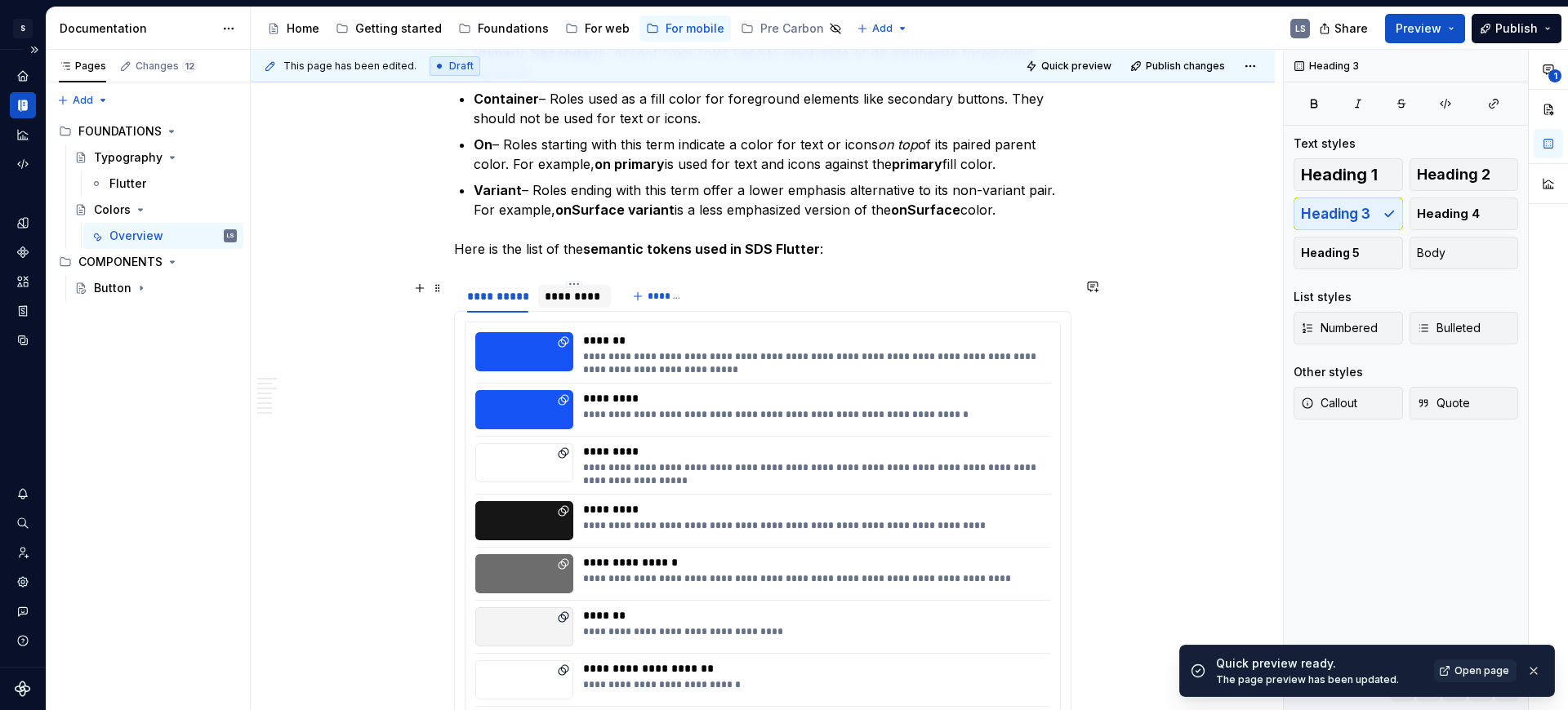
click at [580, 300] on div "*********" at bounding box center [574, 296] width 59 height 17
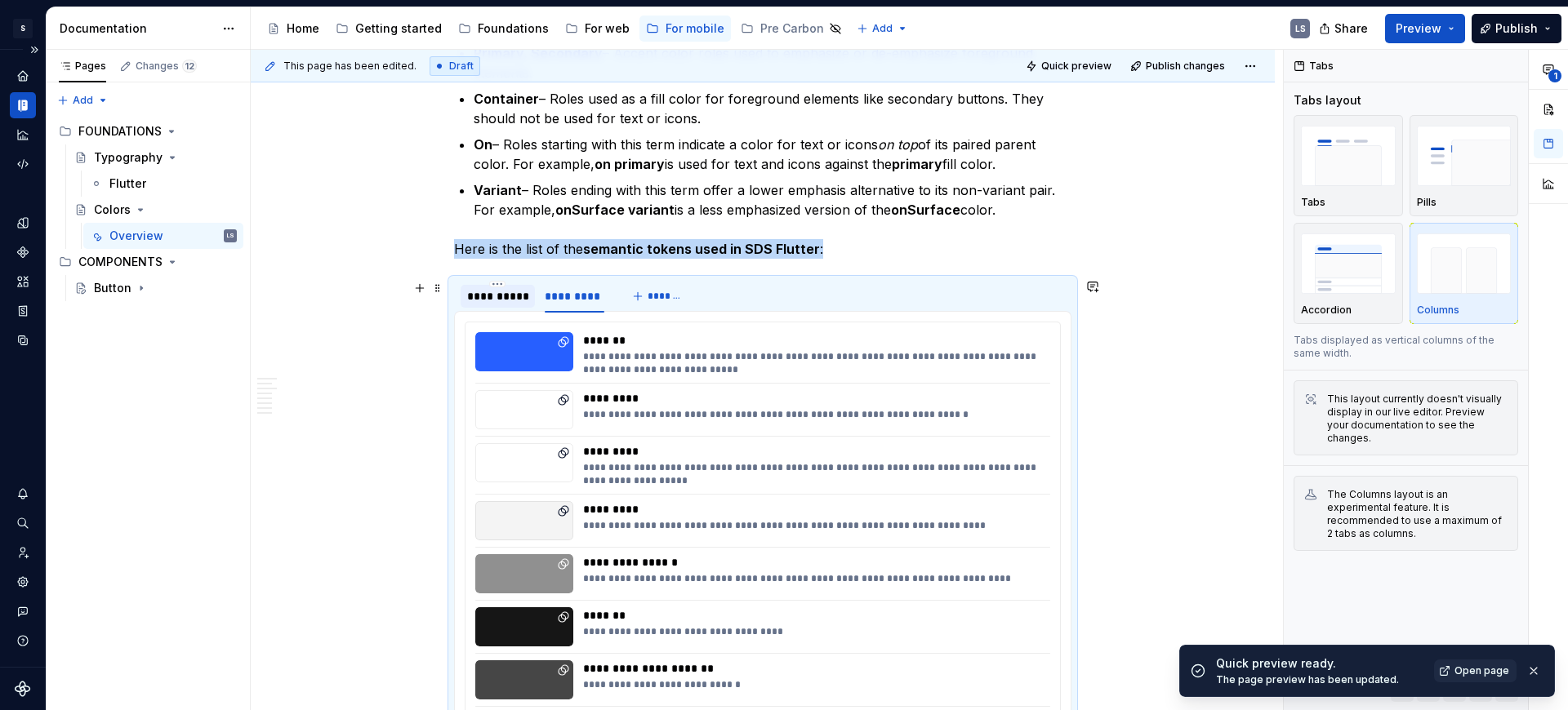
click at [523, 297] on div "**********" at bounding box center [498, 296] width 61 height 17
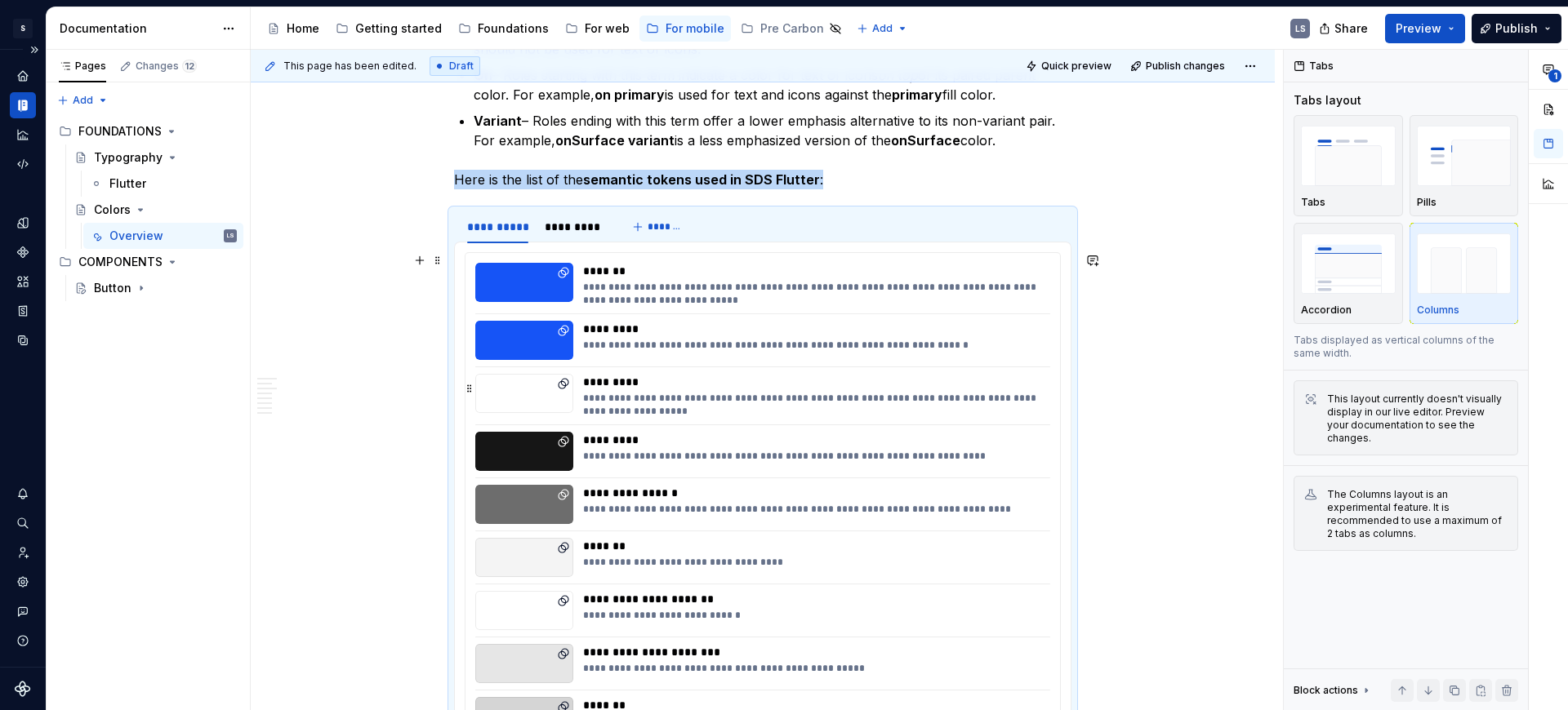
scroll to position [715, 0]
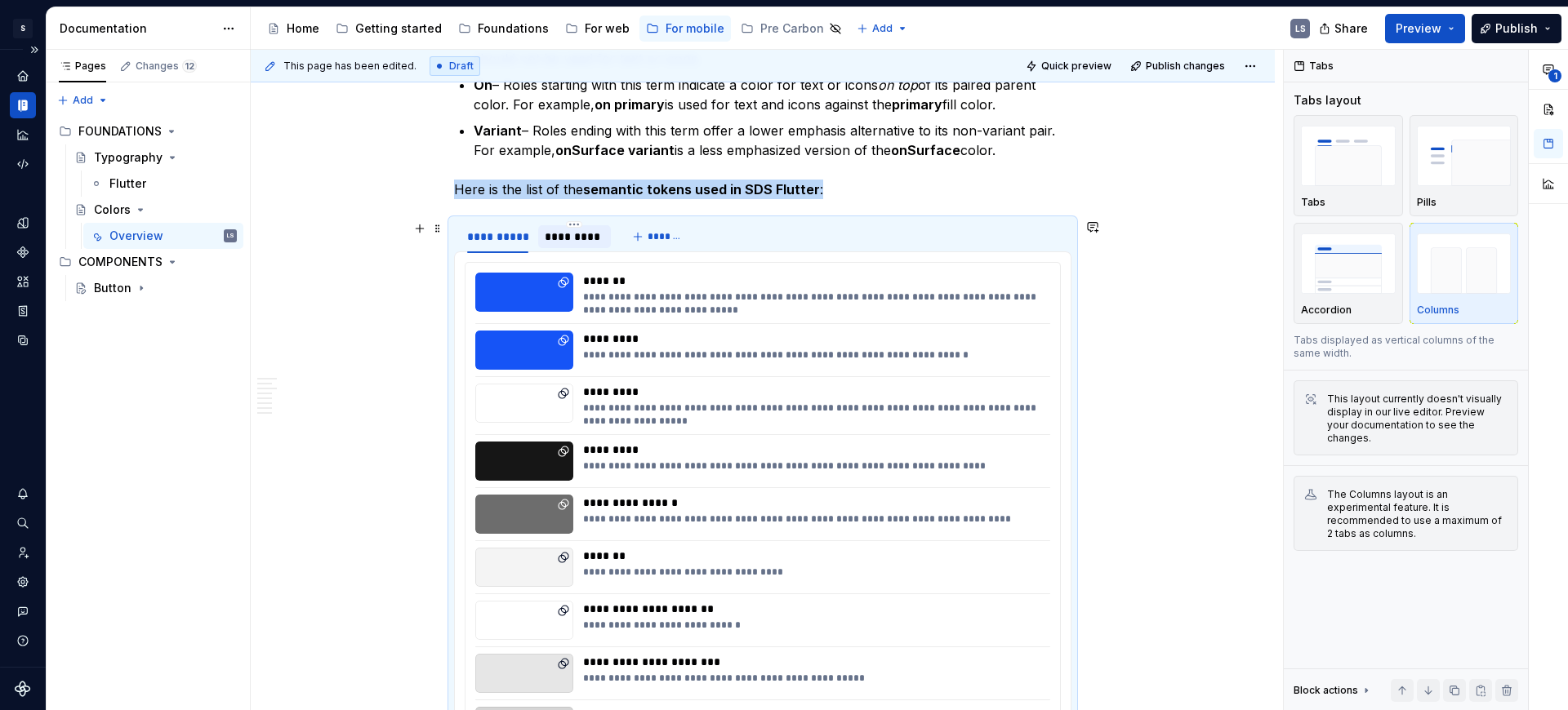
click at [579, 240] on div "*********" at bounding box center [574, 237] width 59 height 17
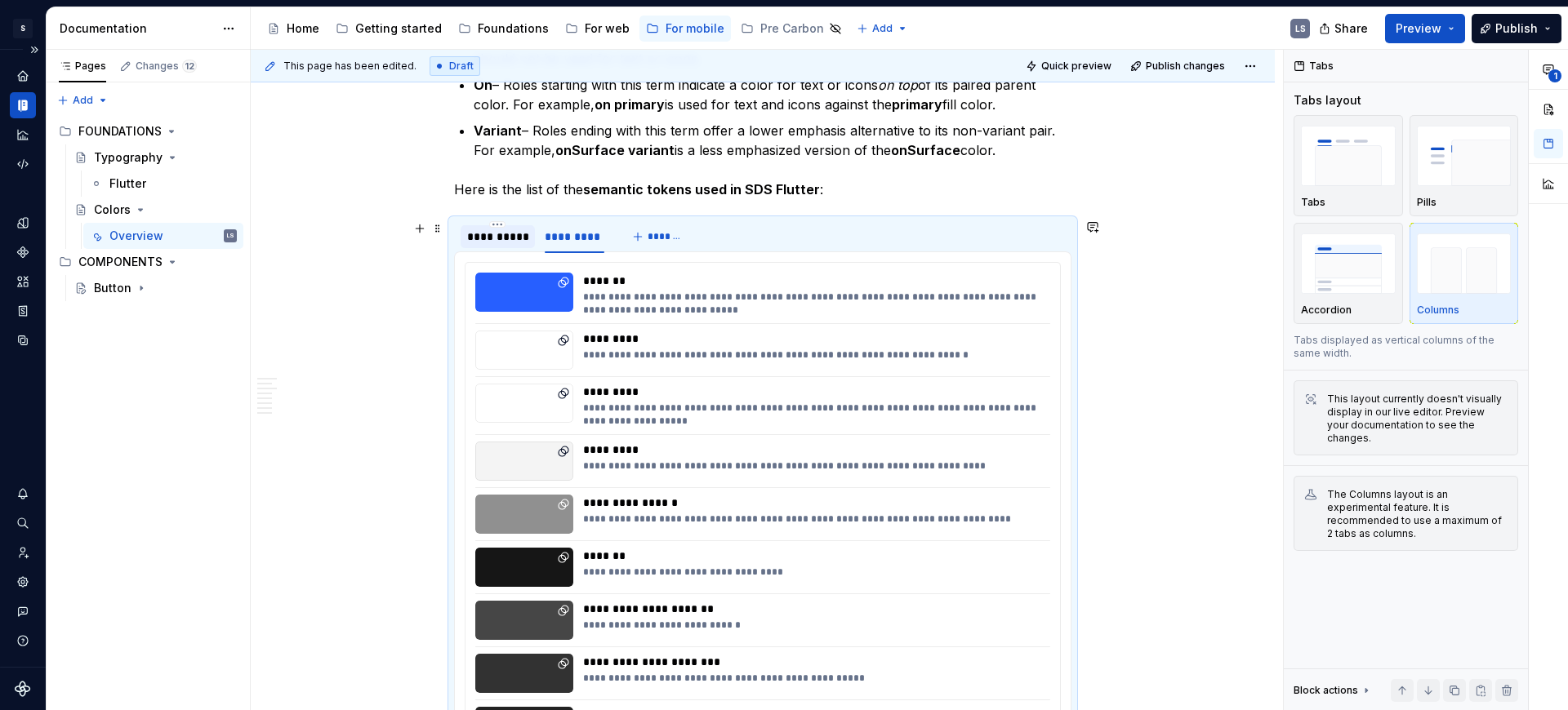
click at [518, 243] on div "**********" at bounding box center [498, 237] width 61 height 17
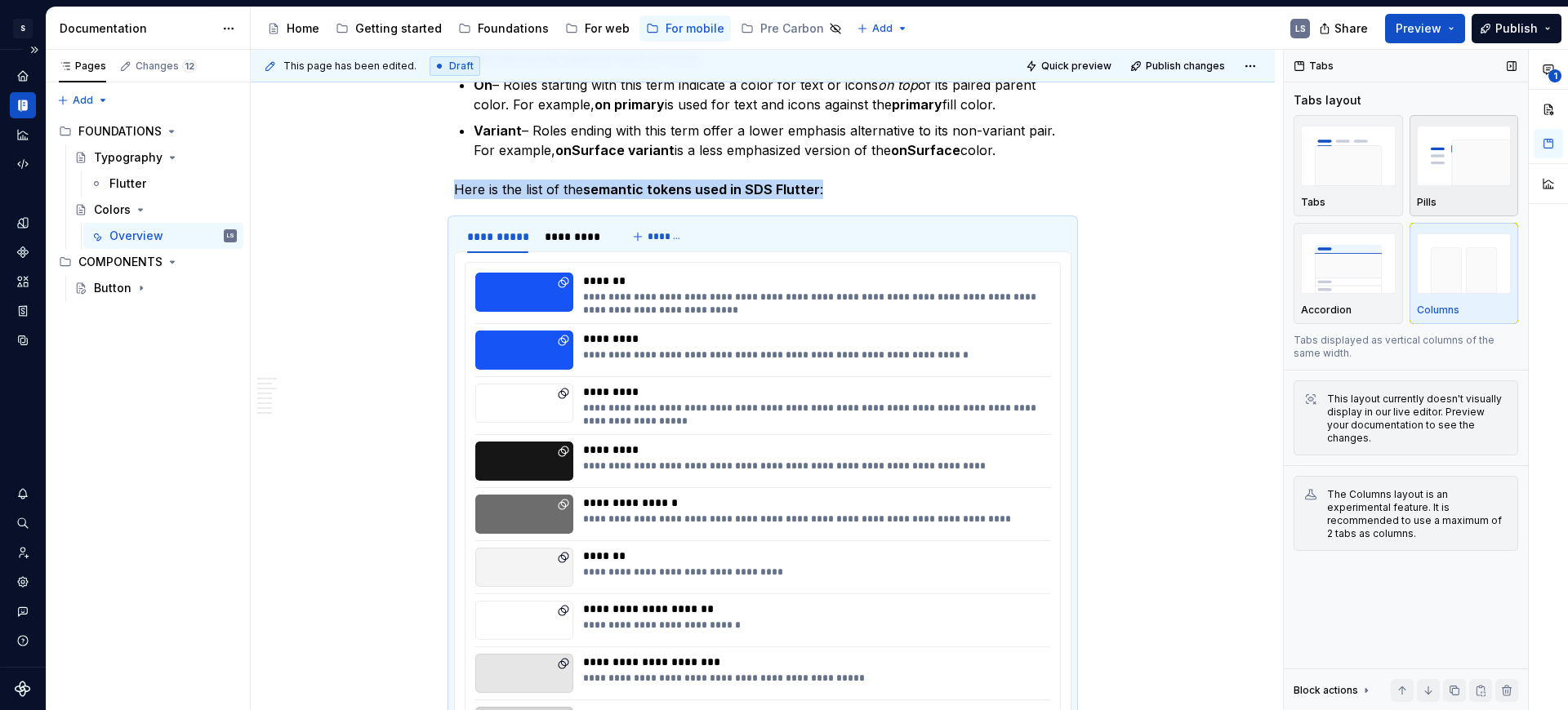
click at [1452, 180] on img "button" at bounding box center [1464, 155] width 94 height 59
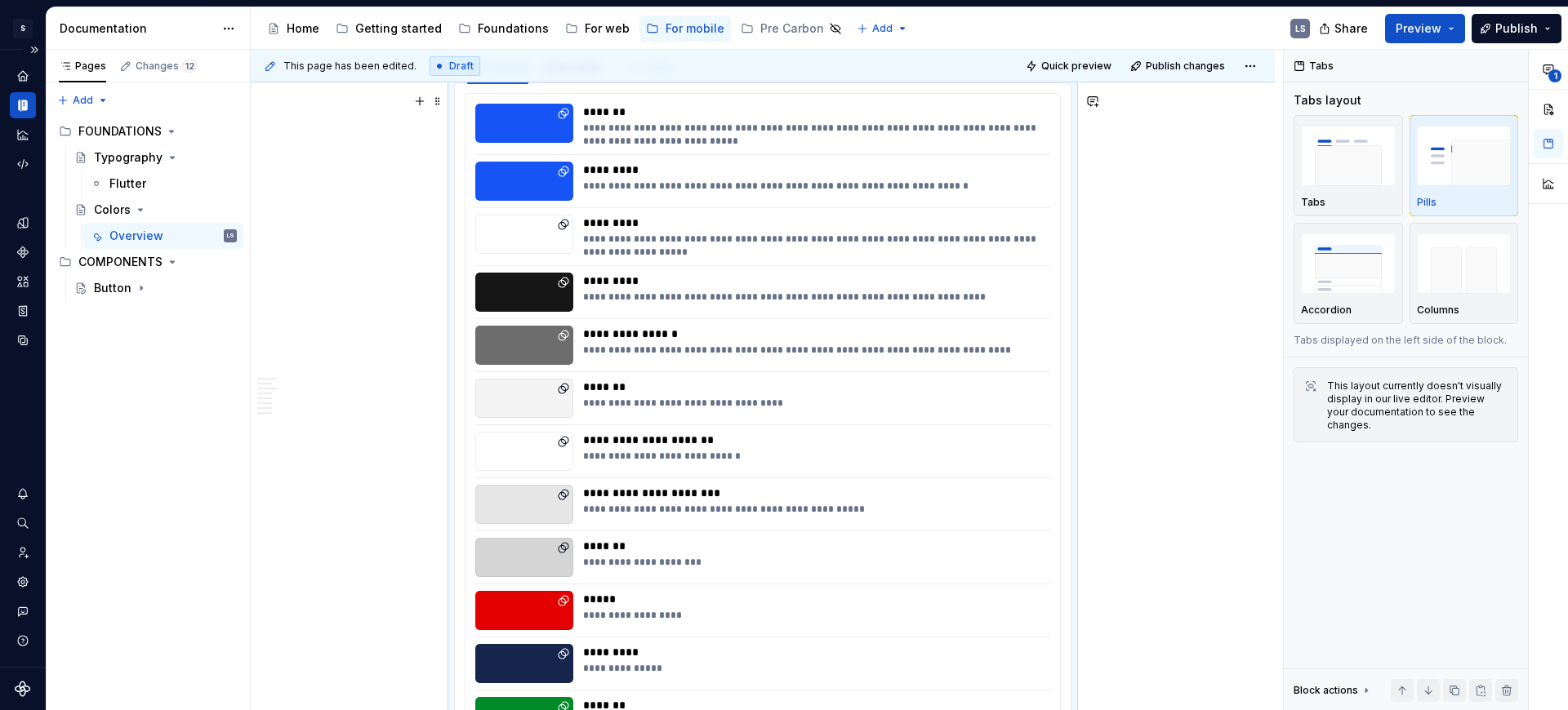
scroll to position [766, 0]
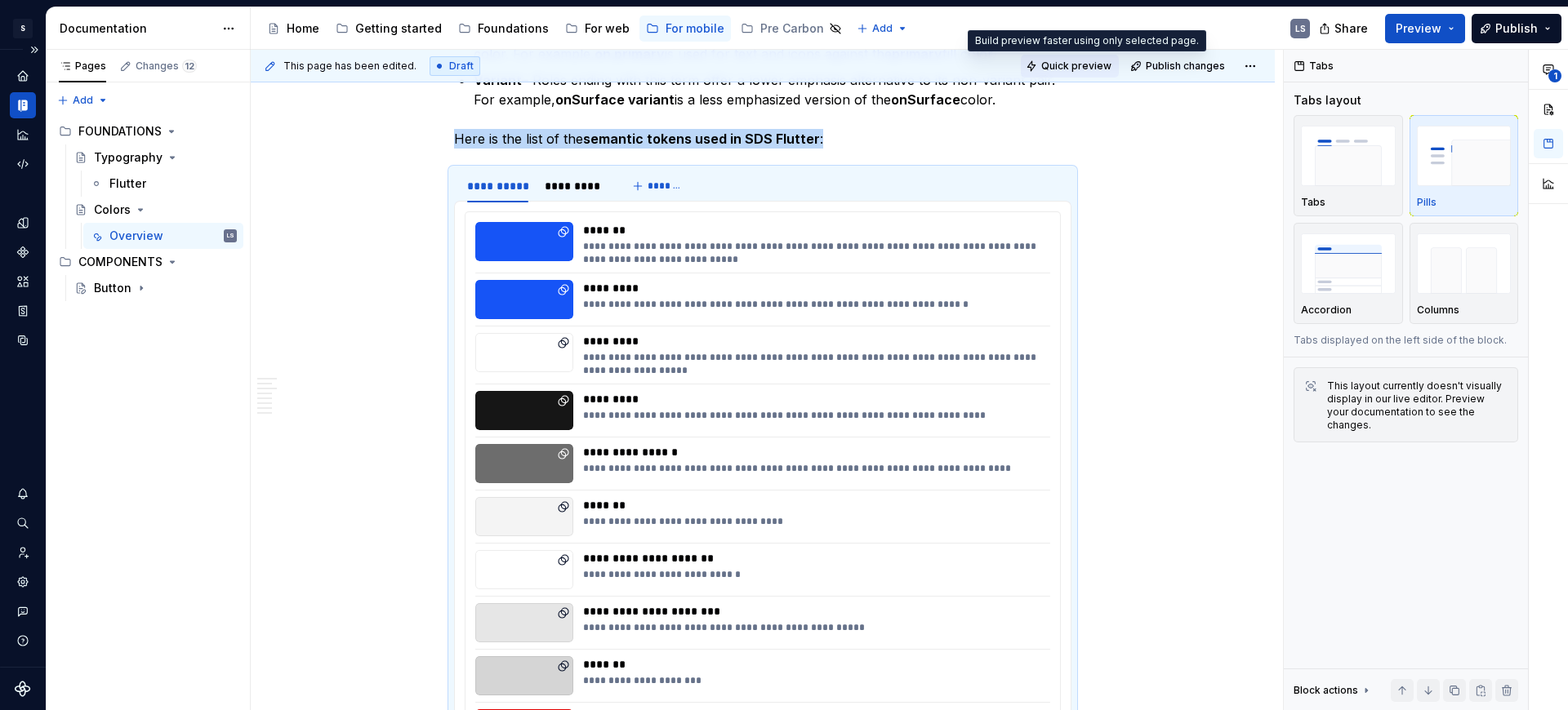
click at [1101, 61] on span "Quick preview" at bounding box center [1076, 65] width 70 height 13
click at [1084, 58] on button "Quick preview" at bounding box center [1069, 65] width 98 height 22
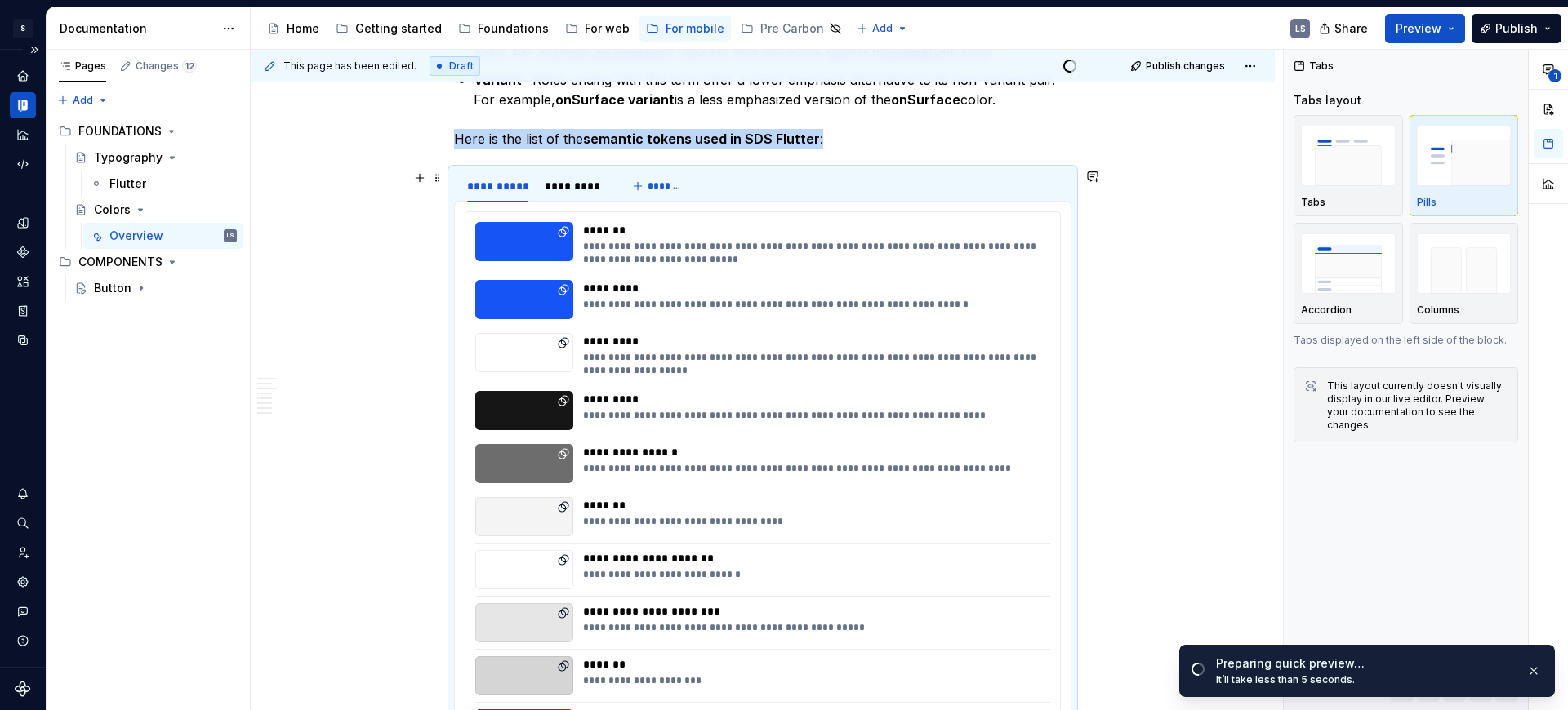
click at [930, 178] on div "**********" at bounding box center [763, 186] width 617 height 33
click at [1473, 675] on span "Open page" at bounding box center [1481, 670] width 55 height 13
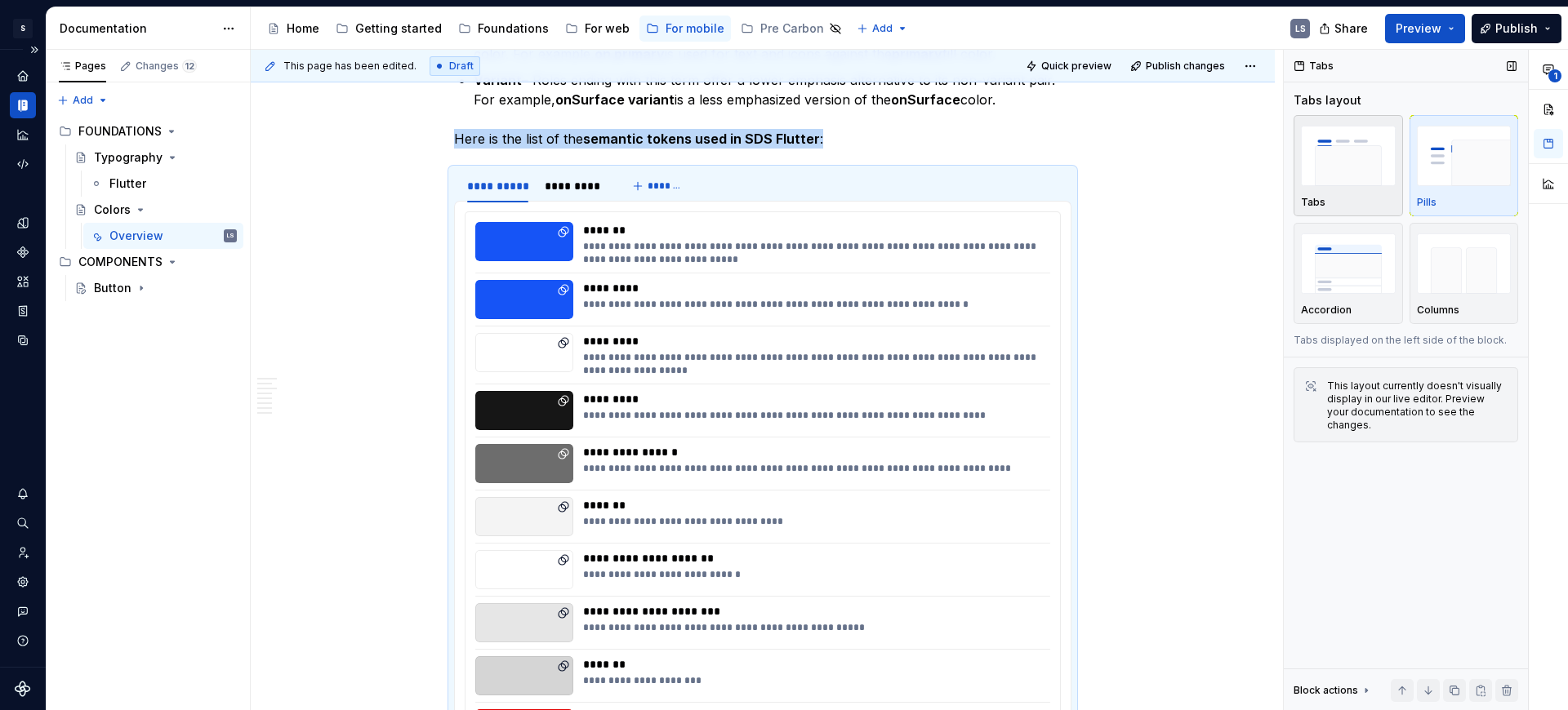
click at [1334, 174] on img "button" at bounding box center [1348, 155] width 94 height 59
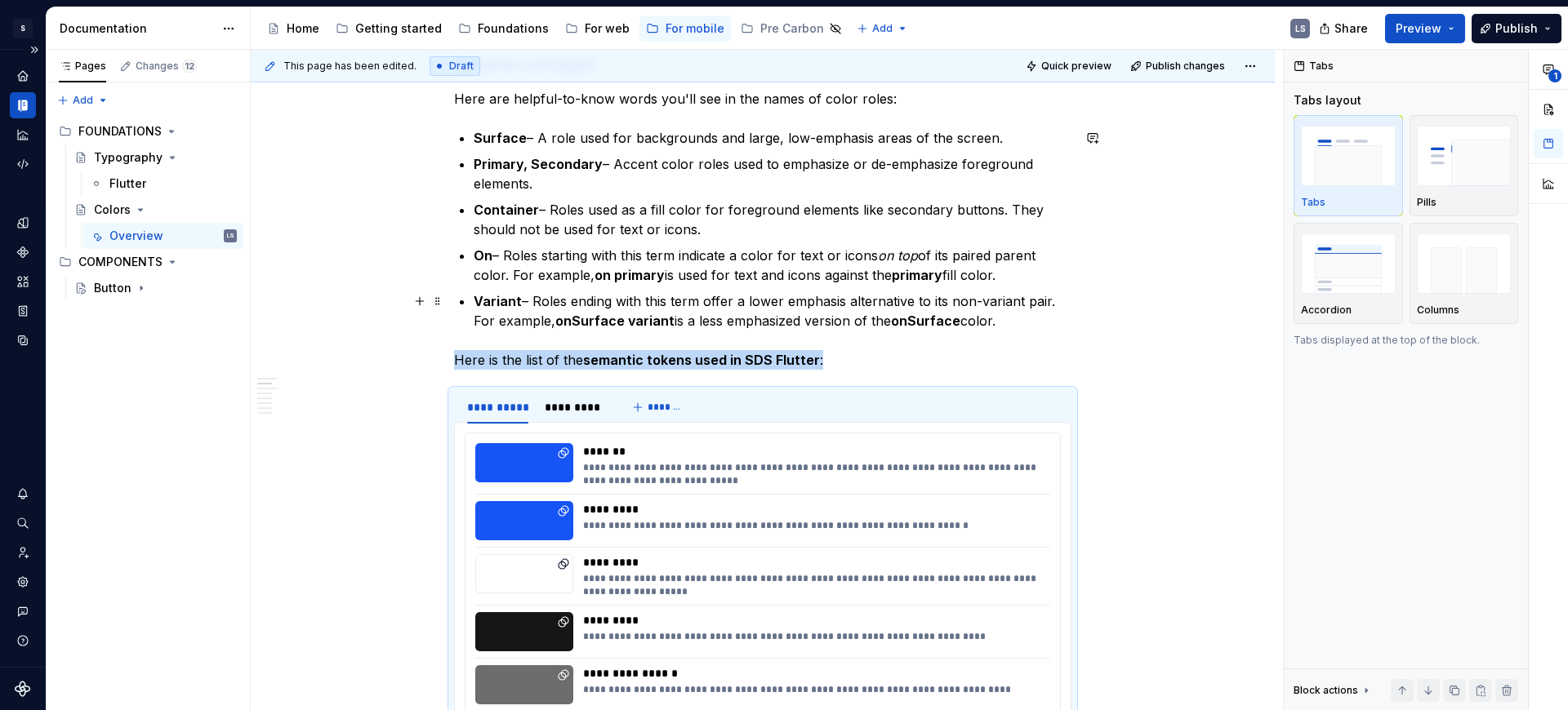
scroll to position [535, 0]
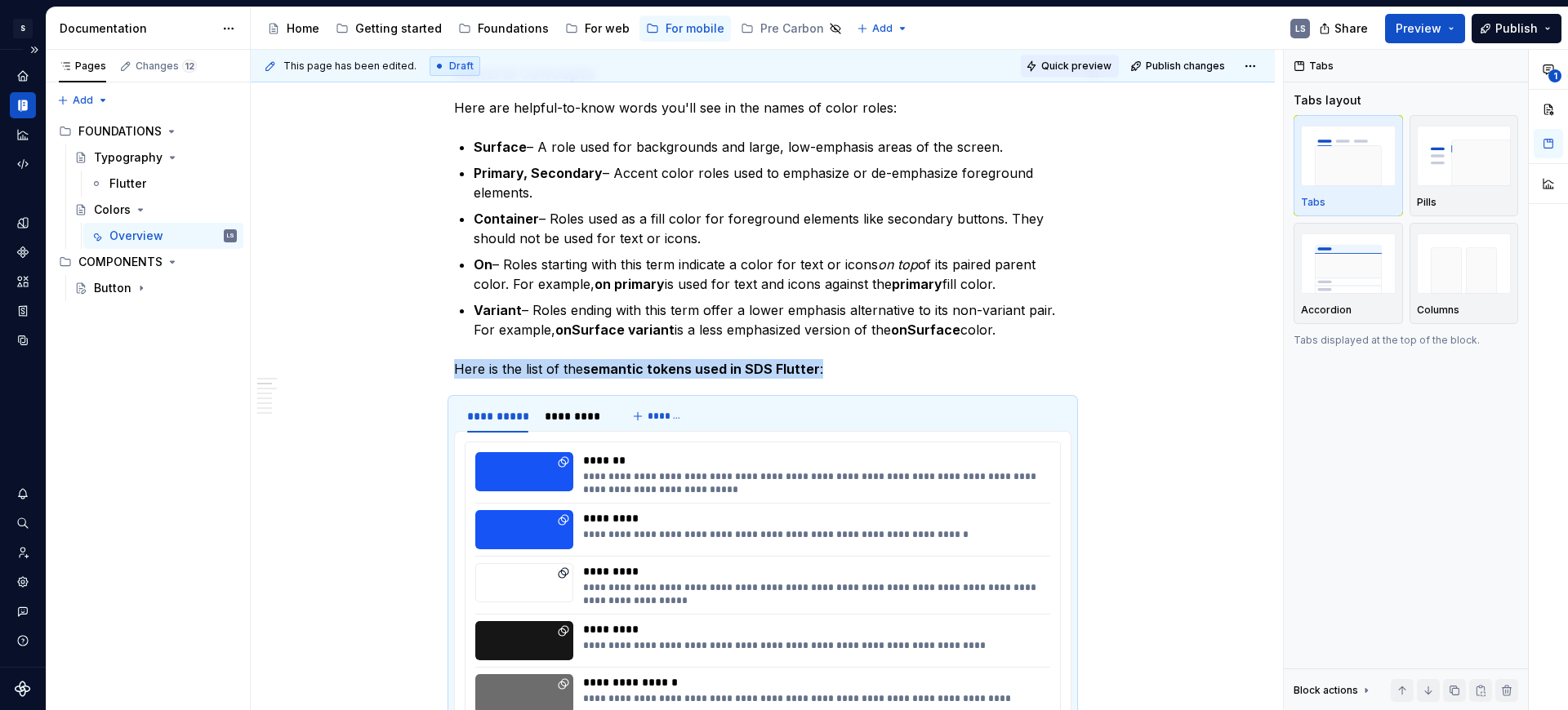
click at [1089, 63] on span "Quick preview" at bounding box center [1076, 65] width 70 height 13
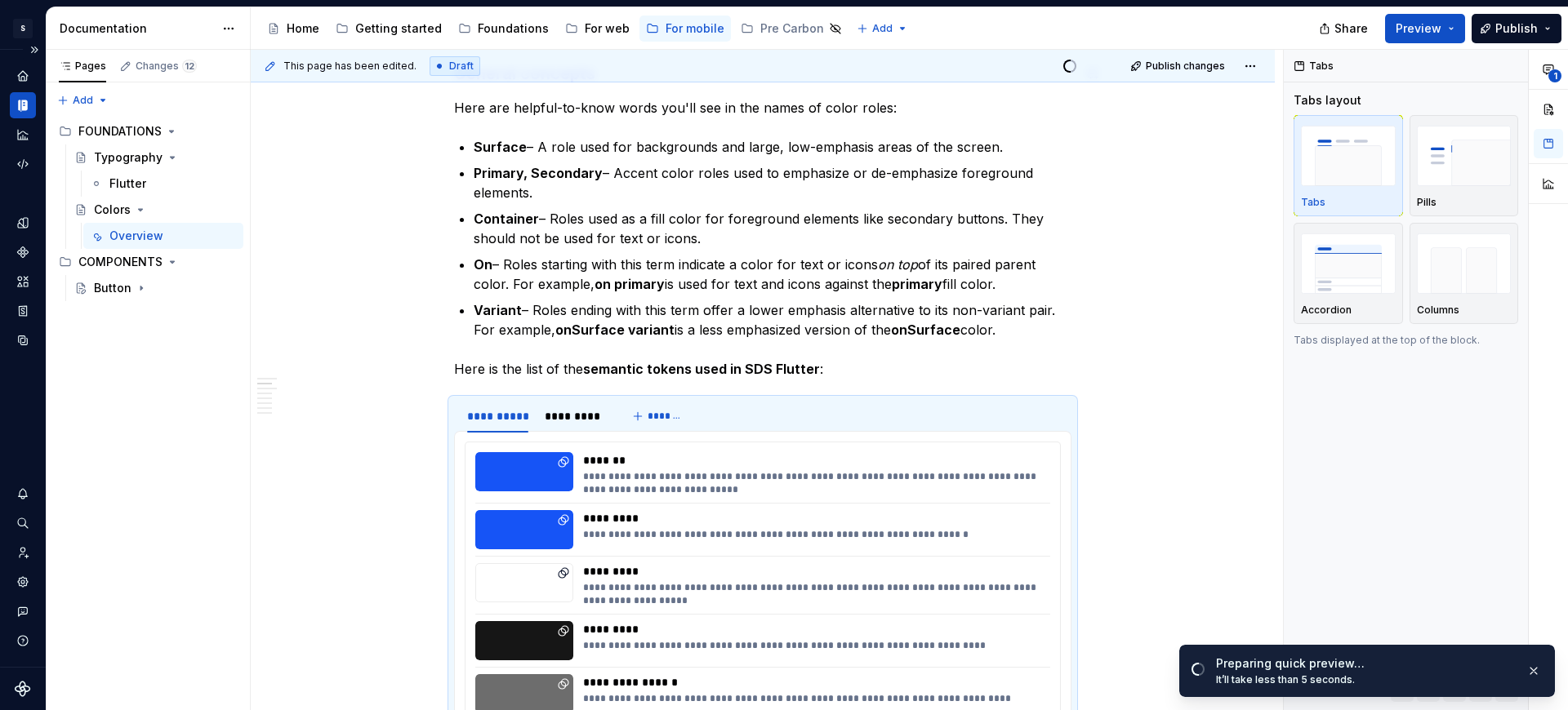
type textarea "*"
